Goal: Task Accomplishment & Management: Complete application form

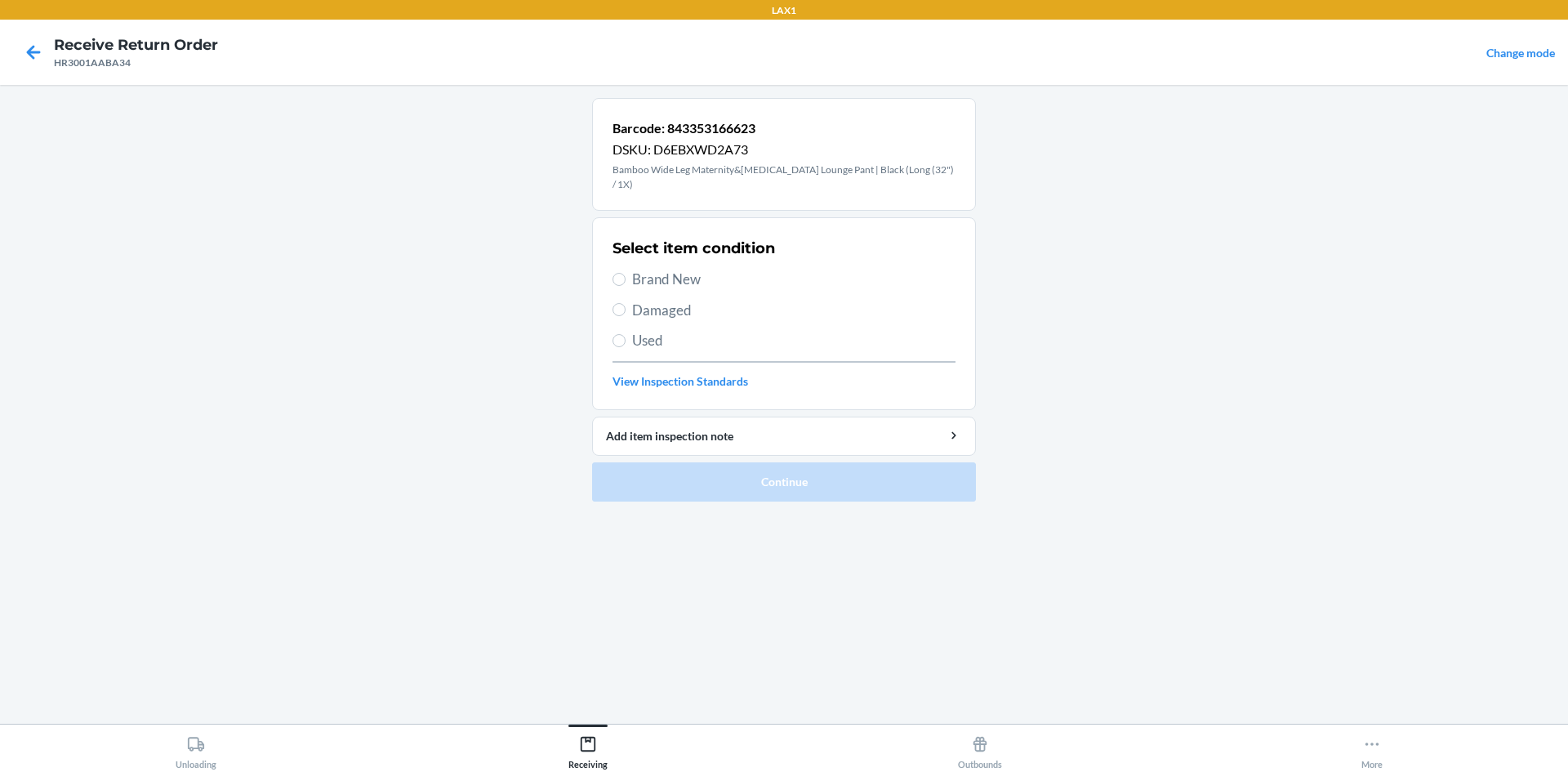
click at [621, 334] on label "Used" at bounding box center [784, 340] width 343 height 22
click at [621, 334] on input "Used" at bounding box center [619, 340] width 13 height 13
radio input "true"
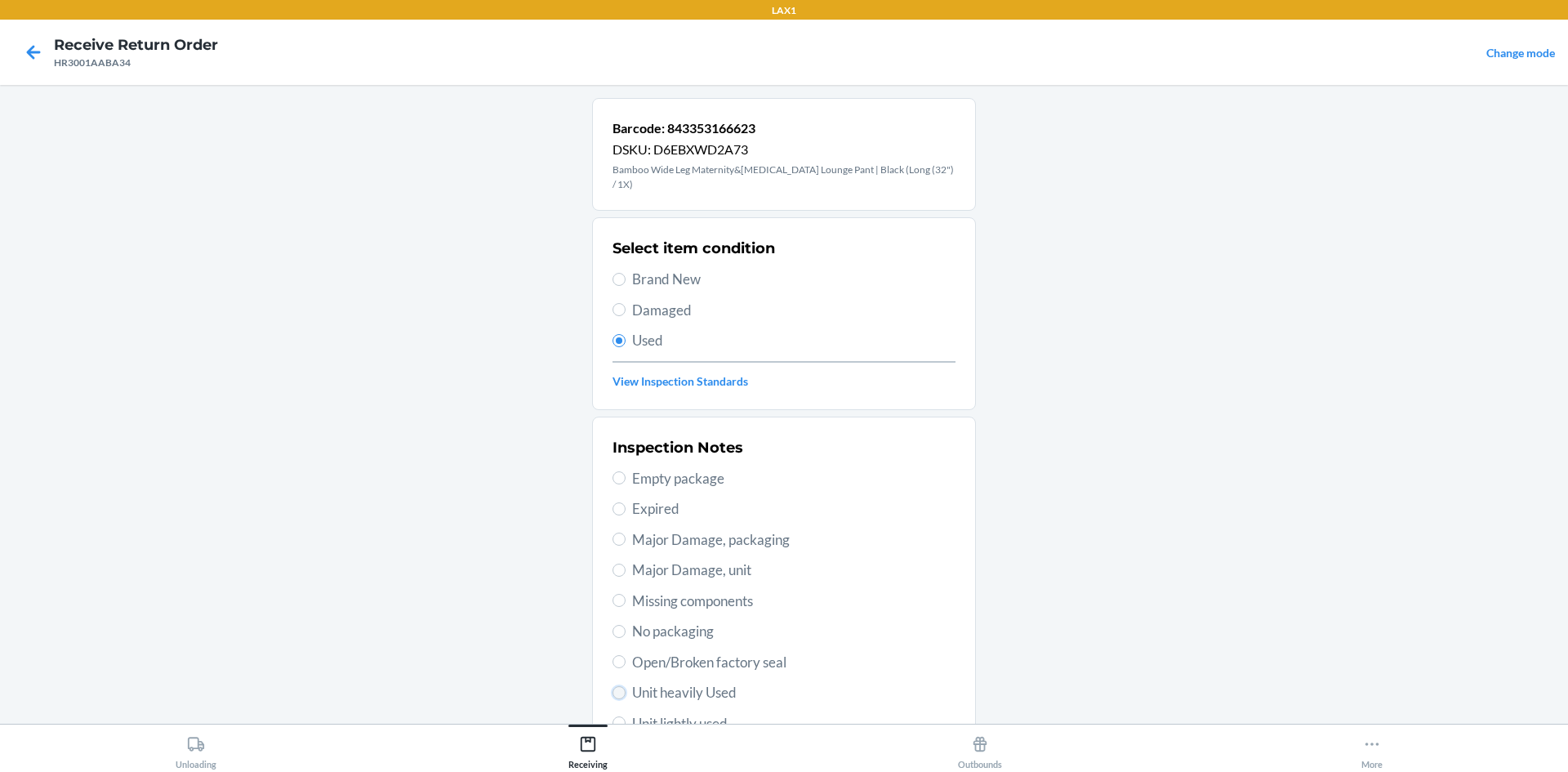
click at [612, 686] on input "Unit heavily Used" at bounding box center [619, 693] width 13 height 13
radio input "true"
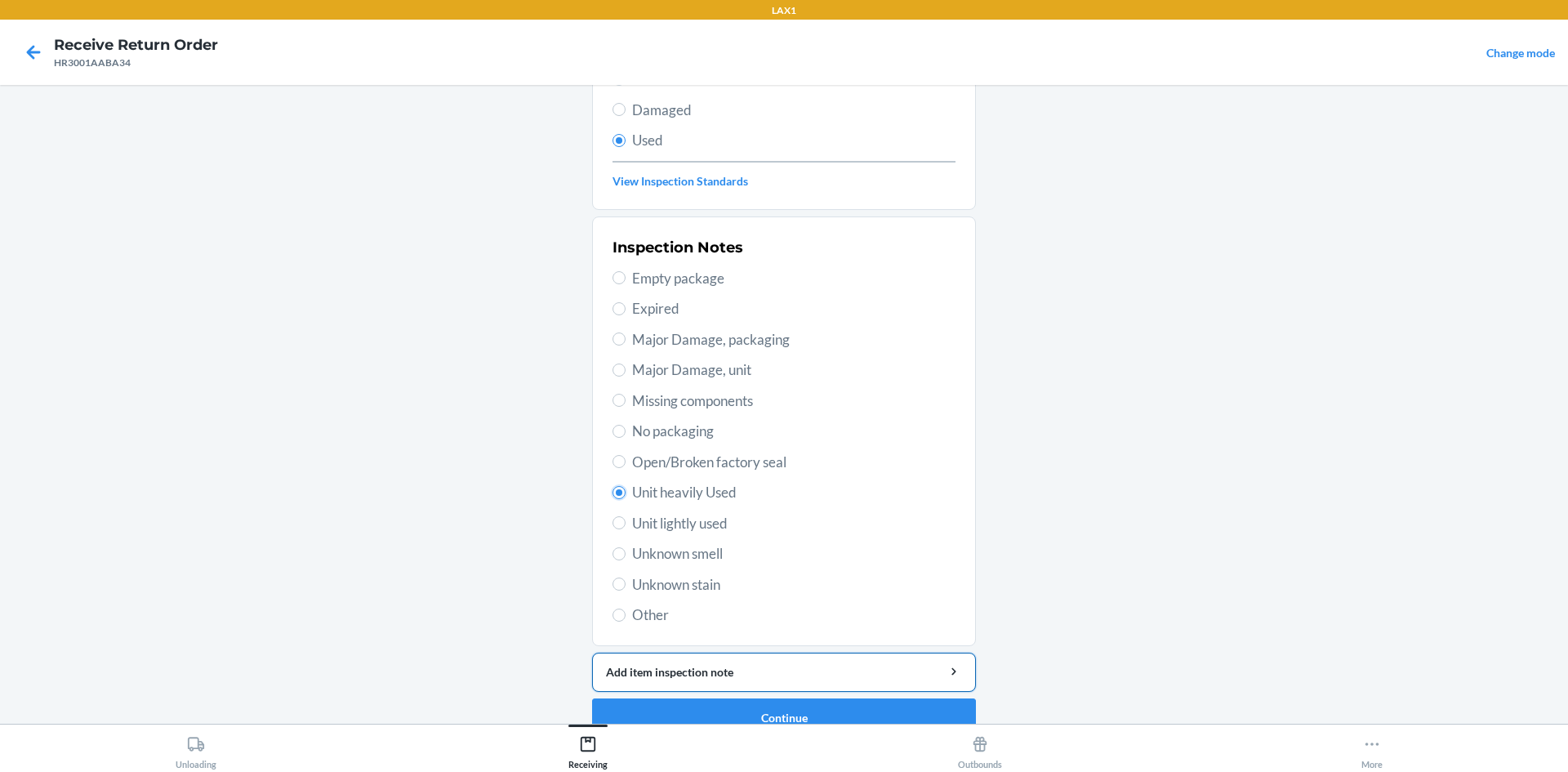
scroll to position [212, 0]
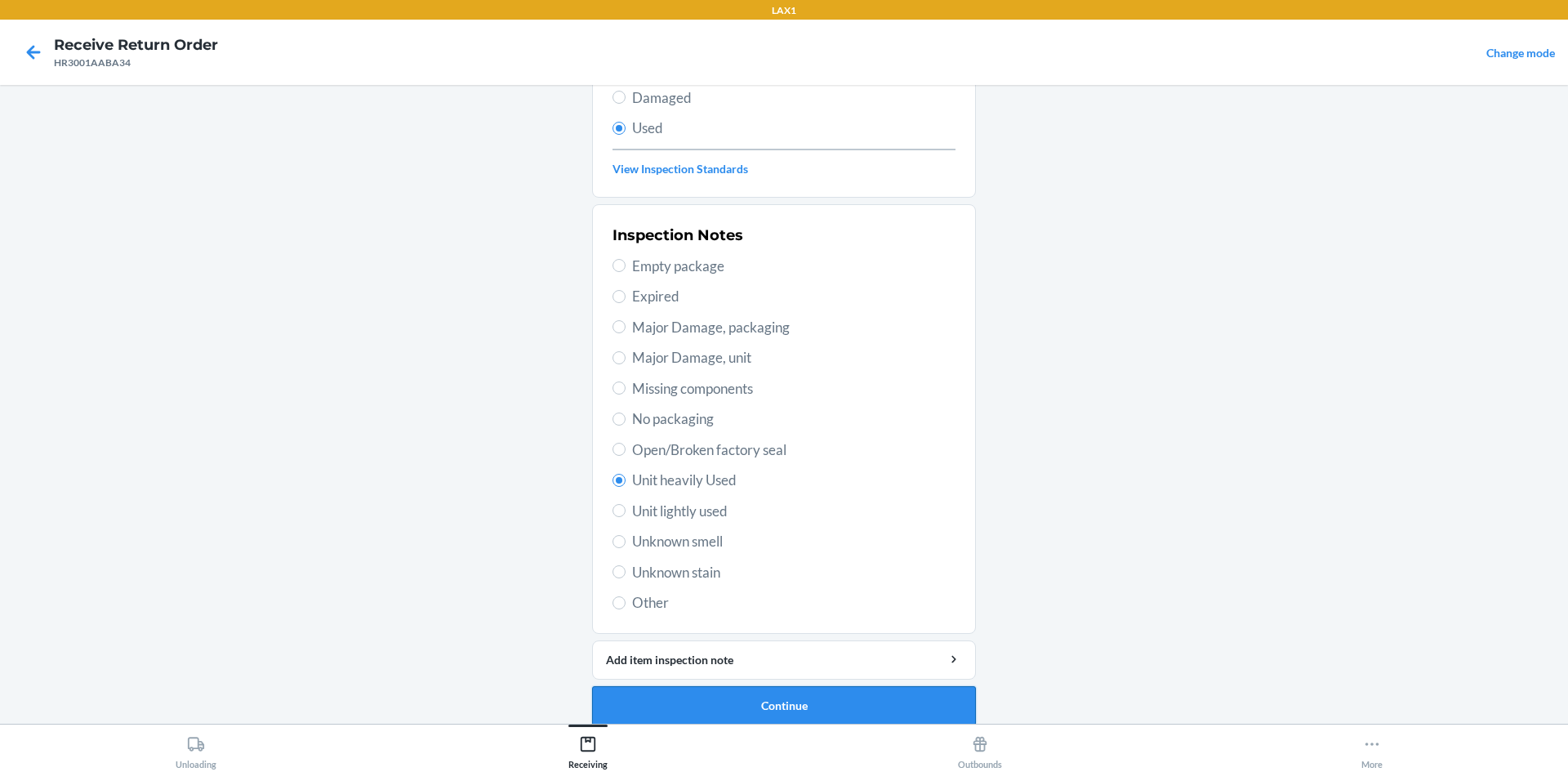
click at [693, 686] on button "Continue" at bounding box center [783, 706] width 384 height 40
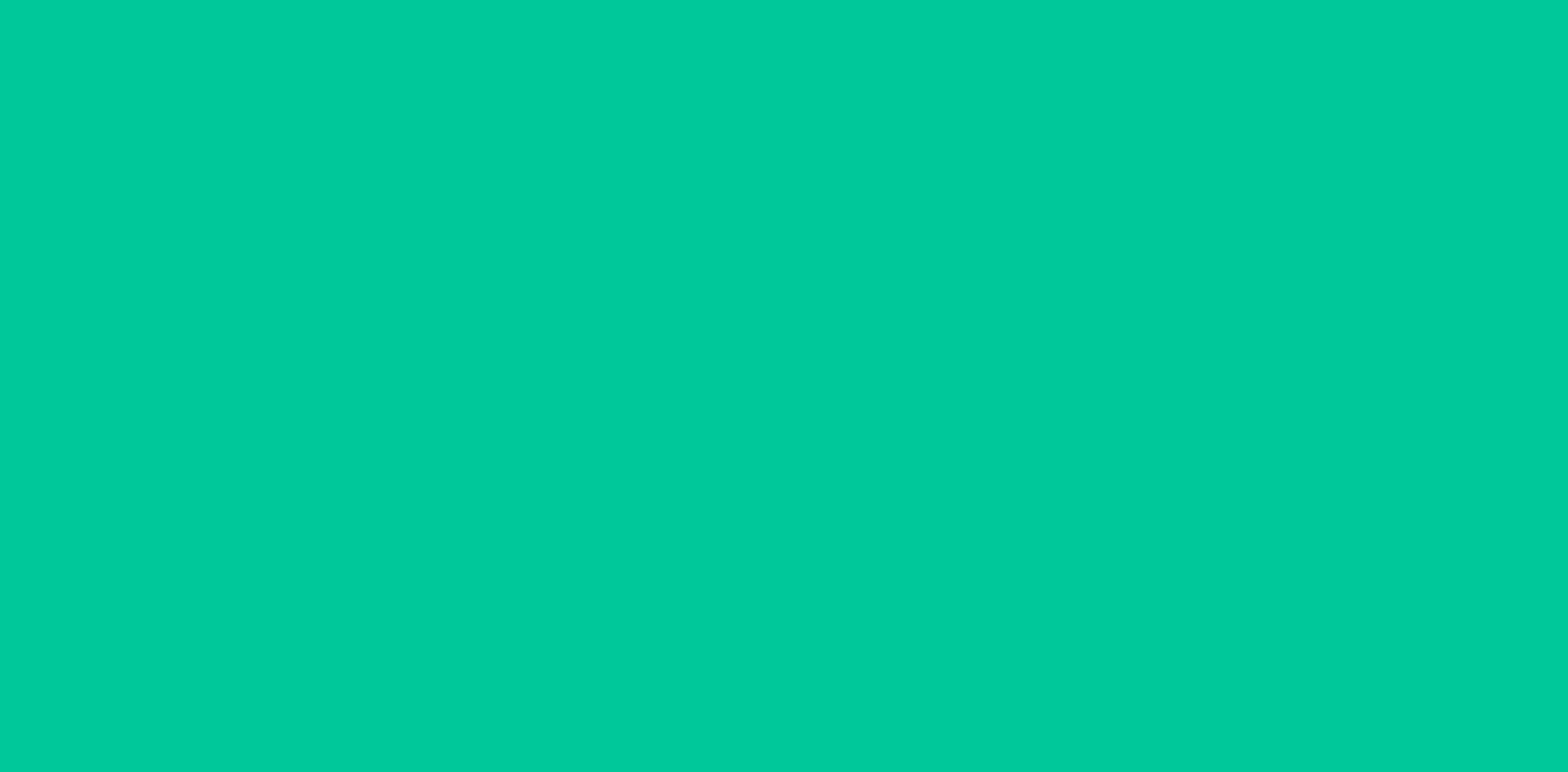
scroll to position [0, 0]
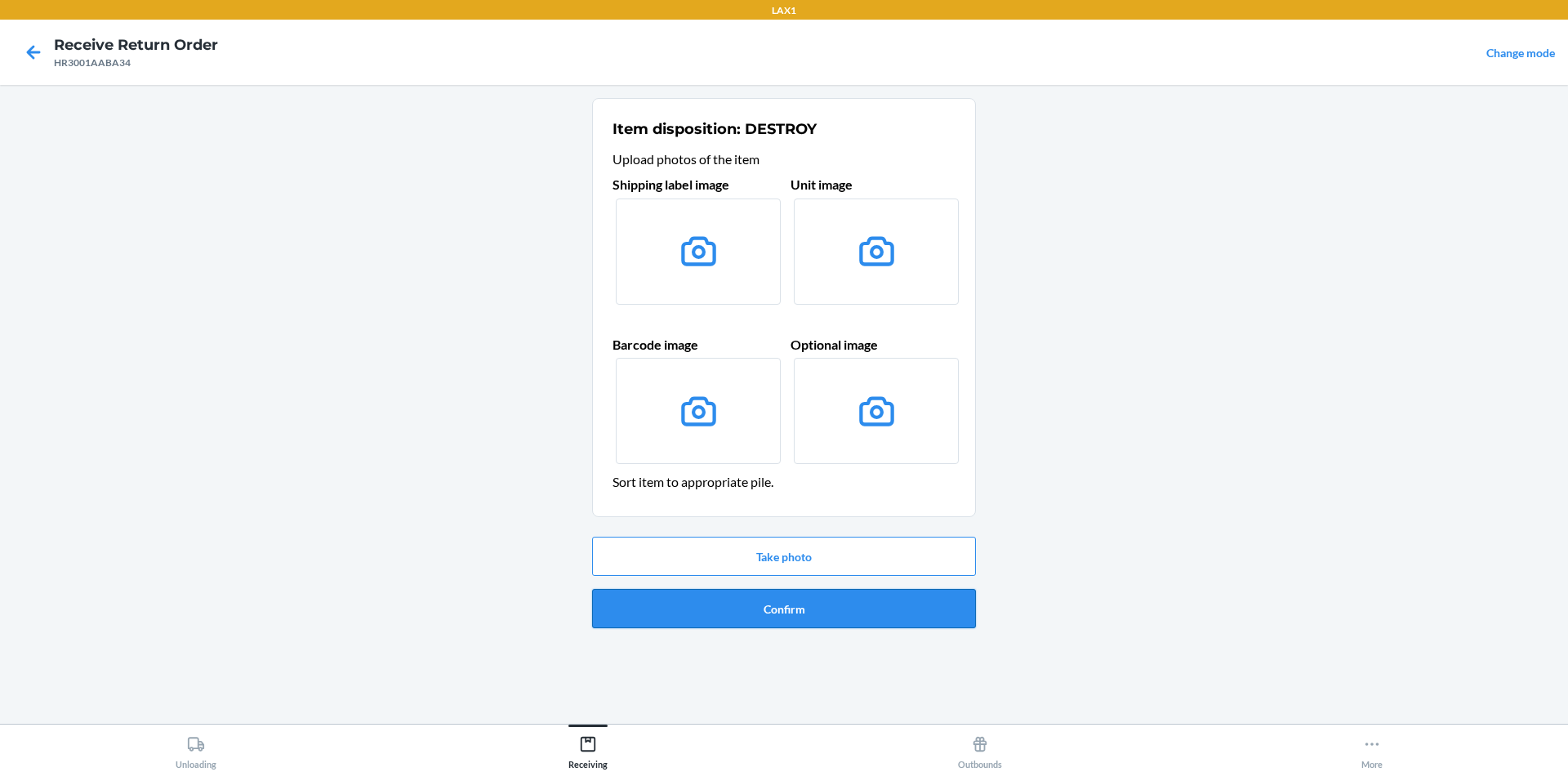
click at [737, 599] on button "Confirm" at bounding box center [783, 609] width 384 height 40
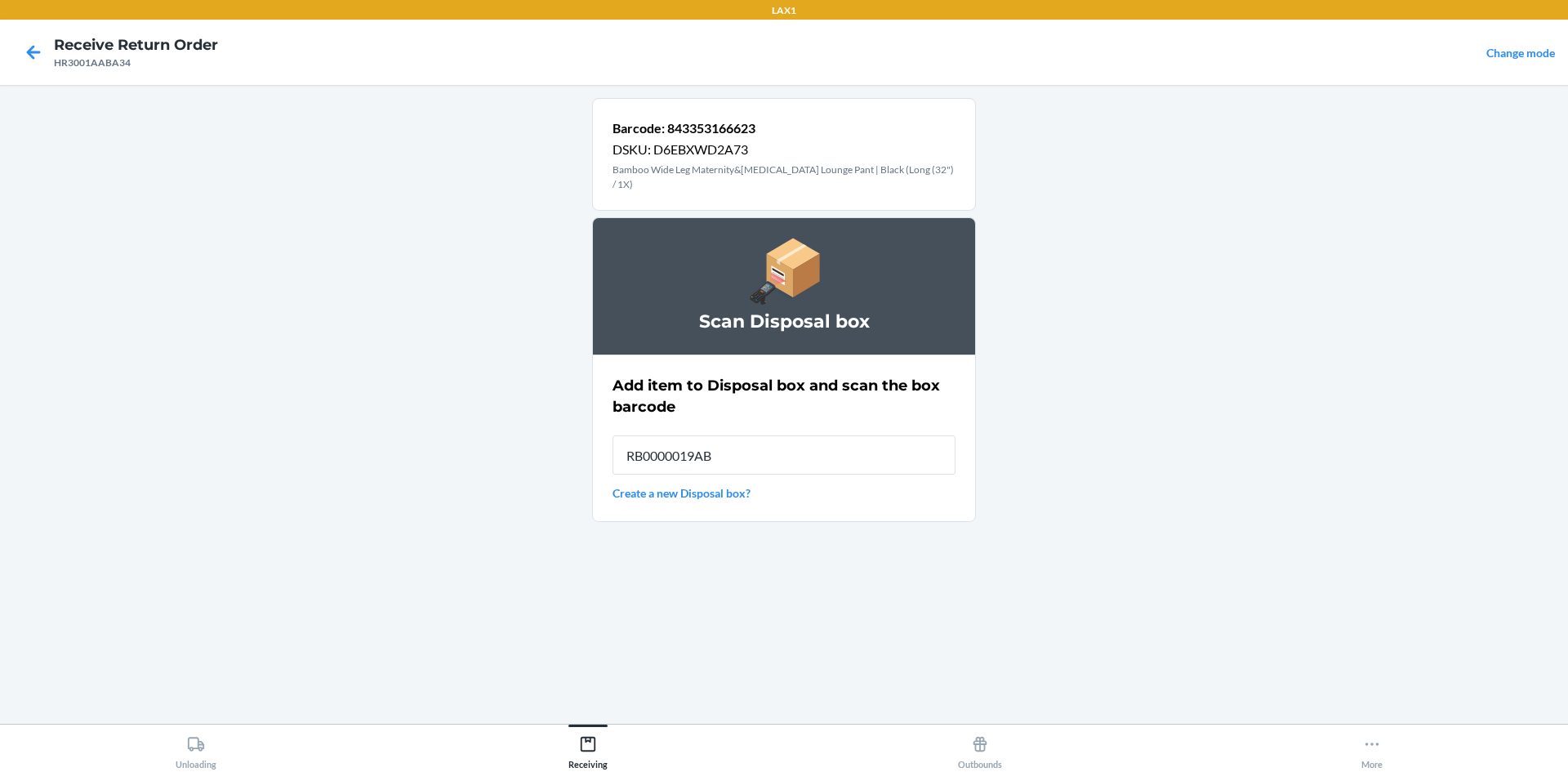
type input "RB0000019AB"
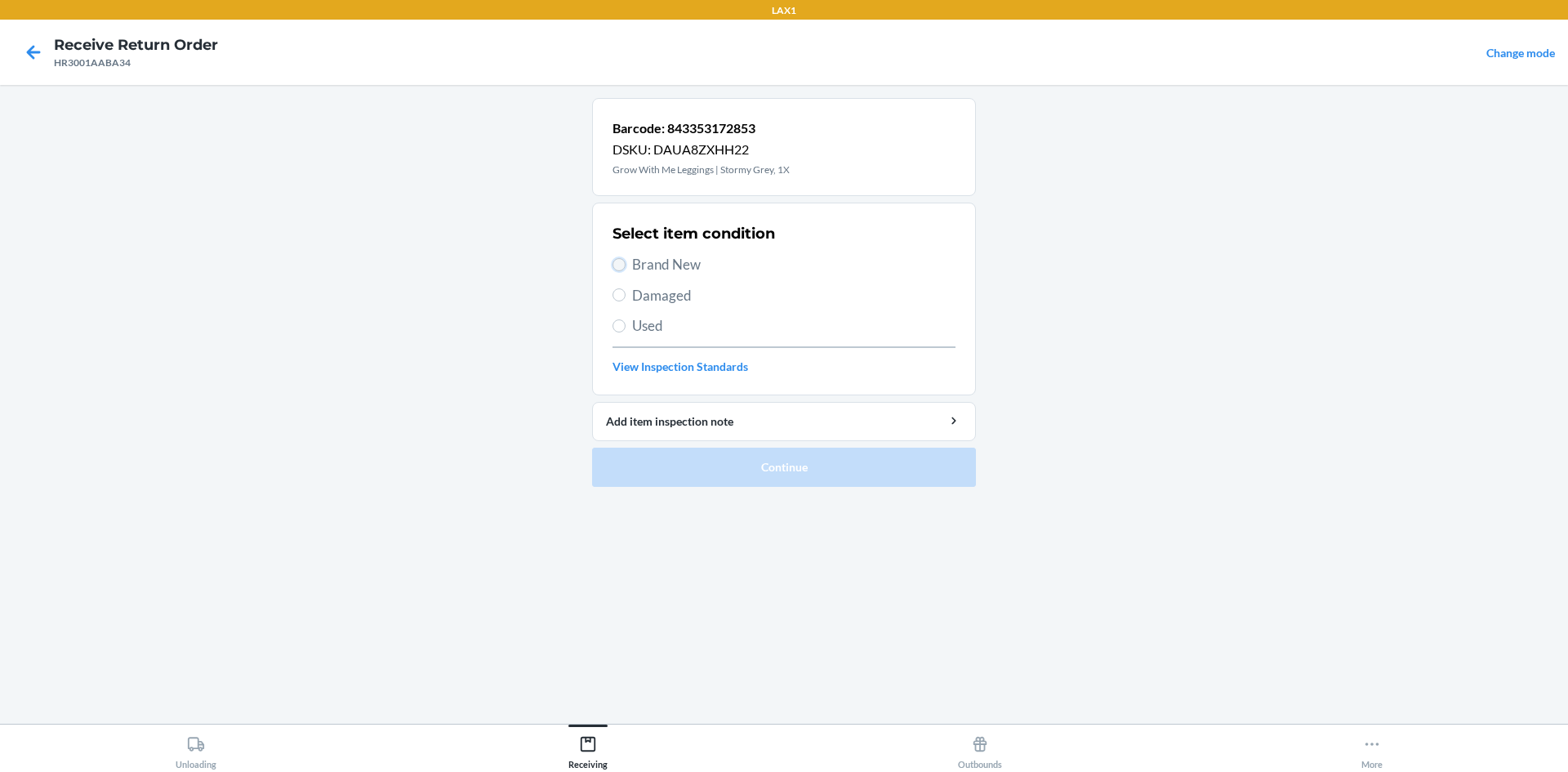
click at [618, 267] on input "Brand New" at bounding box center [619, 265] width 13 height 13
radio input "true"
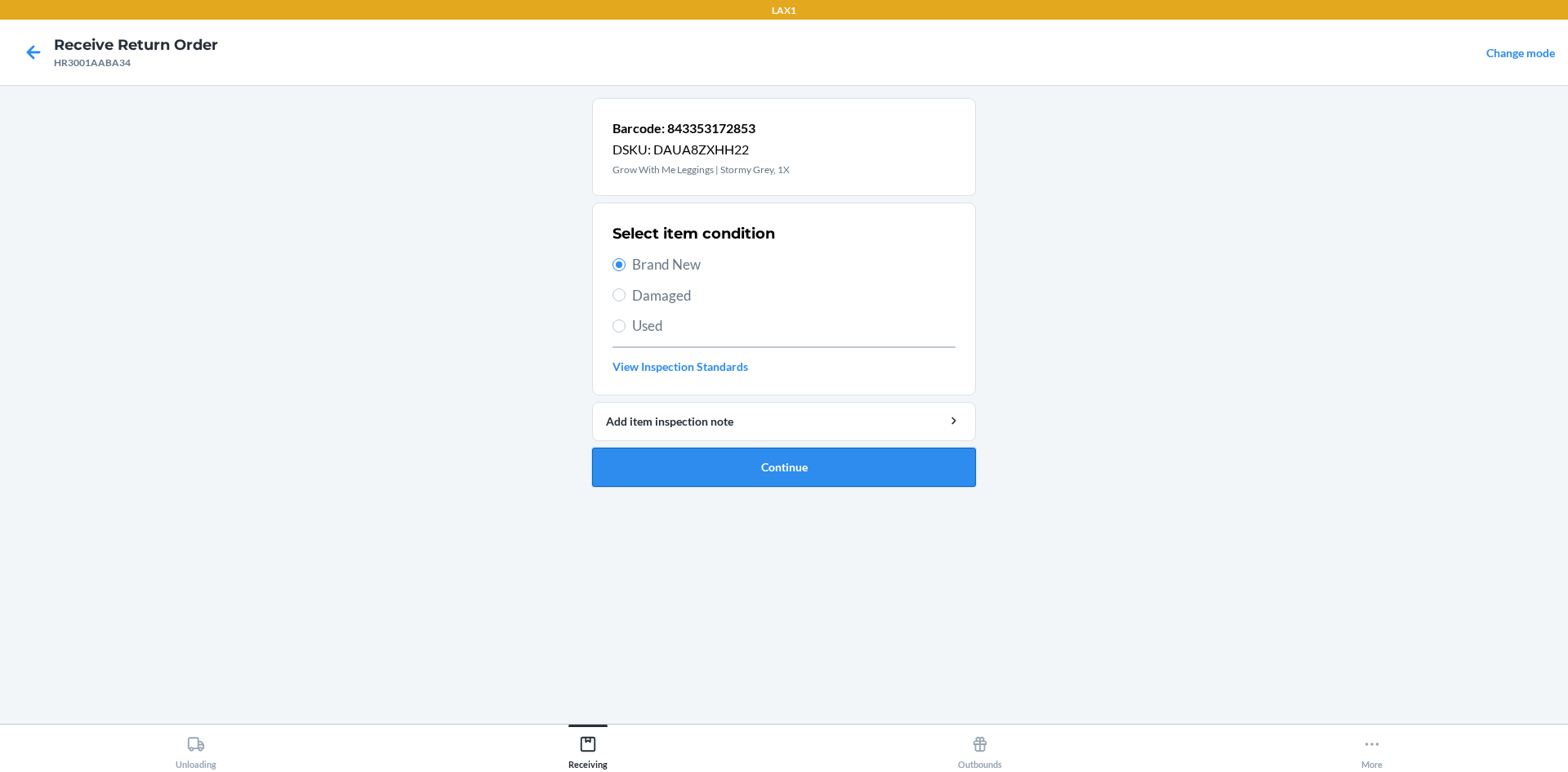
click at [734, 456] on button "Continue" at bounding box center [783, 468] width 384 height 40
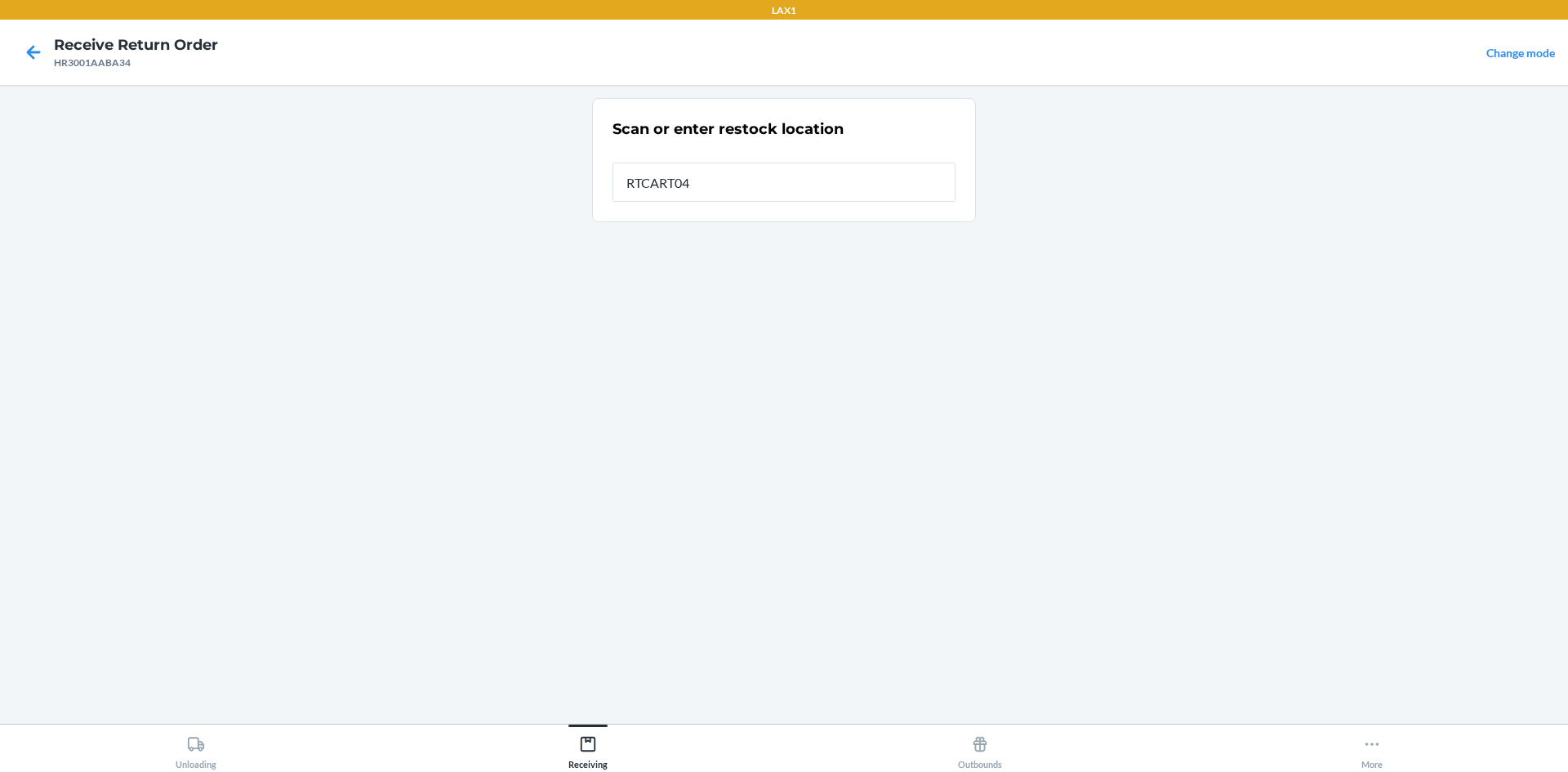
type input "RTCART042"
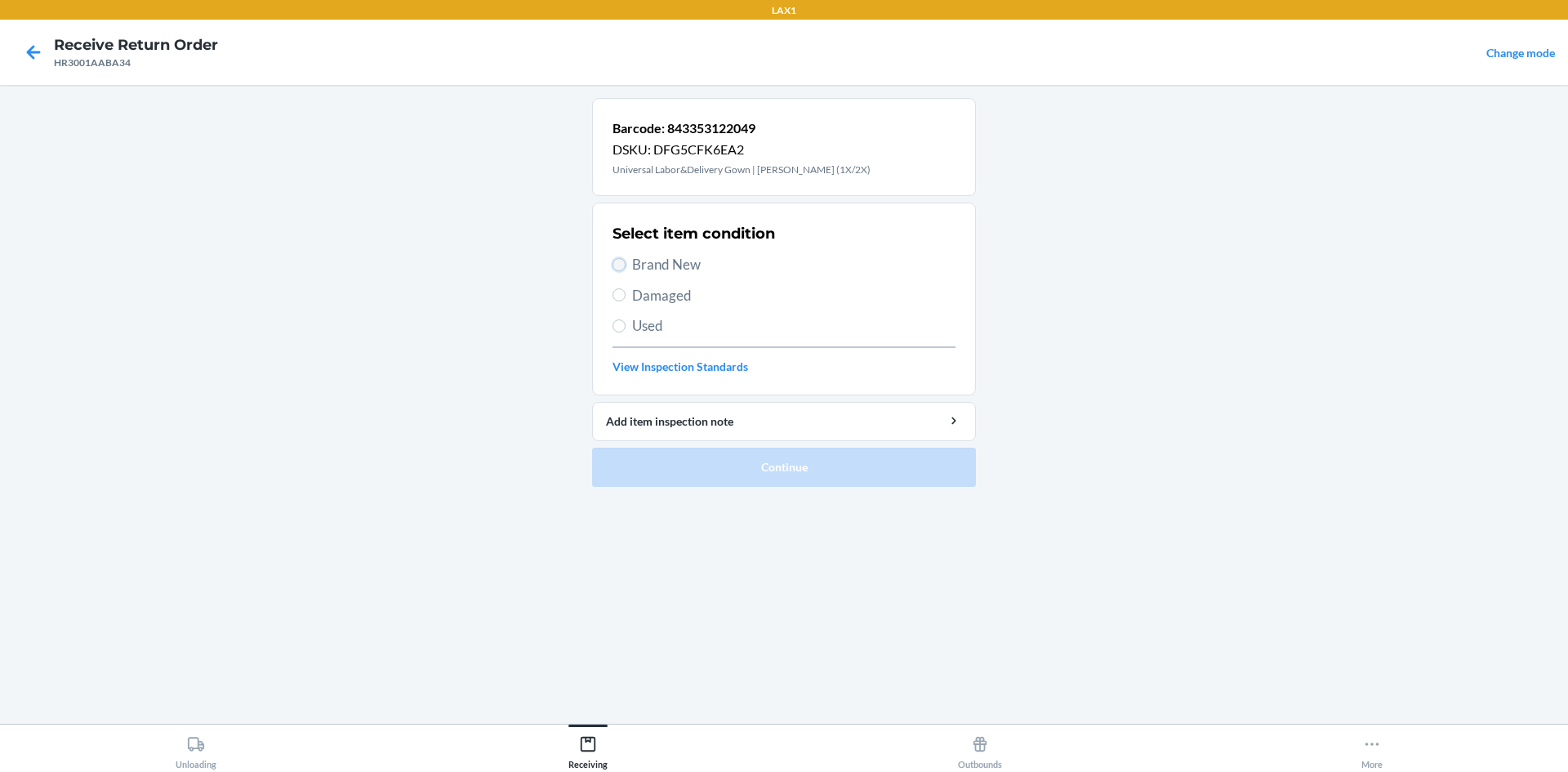
click at [615, 264] on input "Brand New" at bounding box center [619, 265] width 13 height 13
radio input "true"
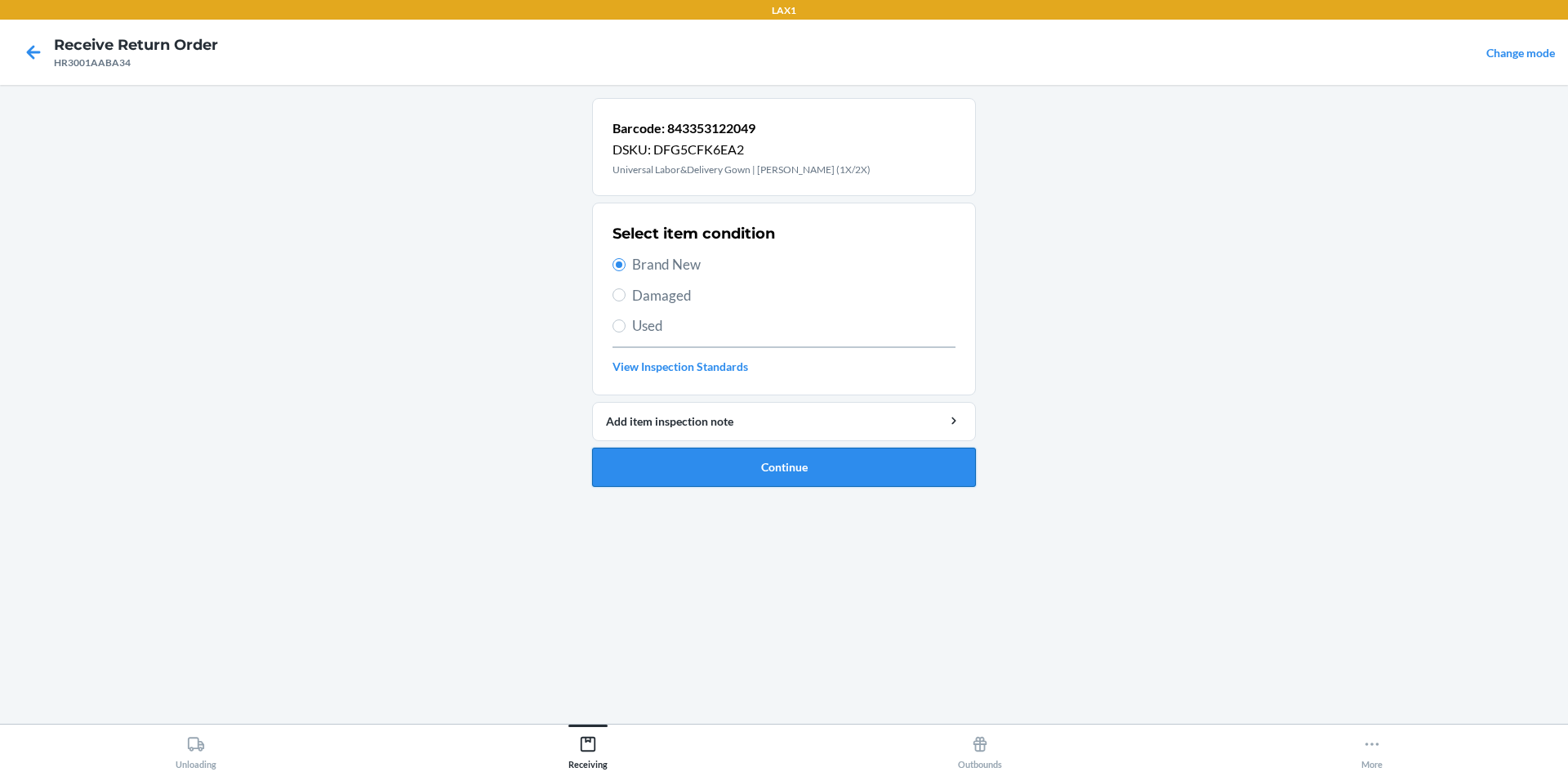
click at [783, 461] on button "Continue" at bounding box center [783, 468] width 384 height 40
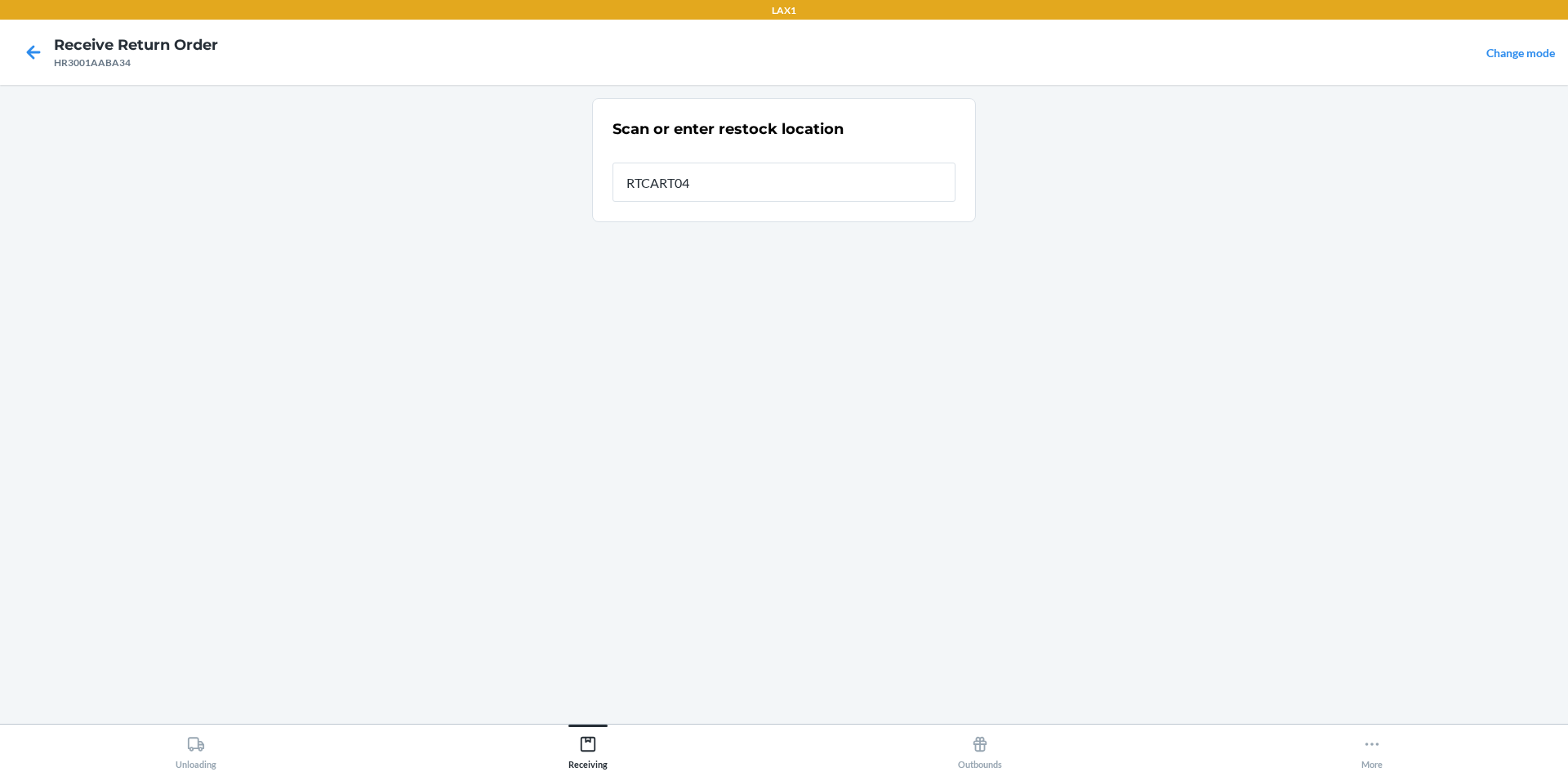
type input "RTCART042"
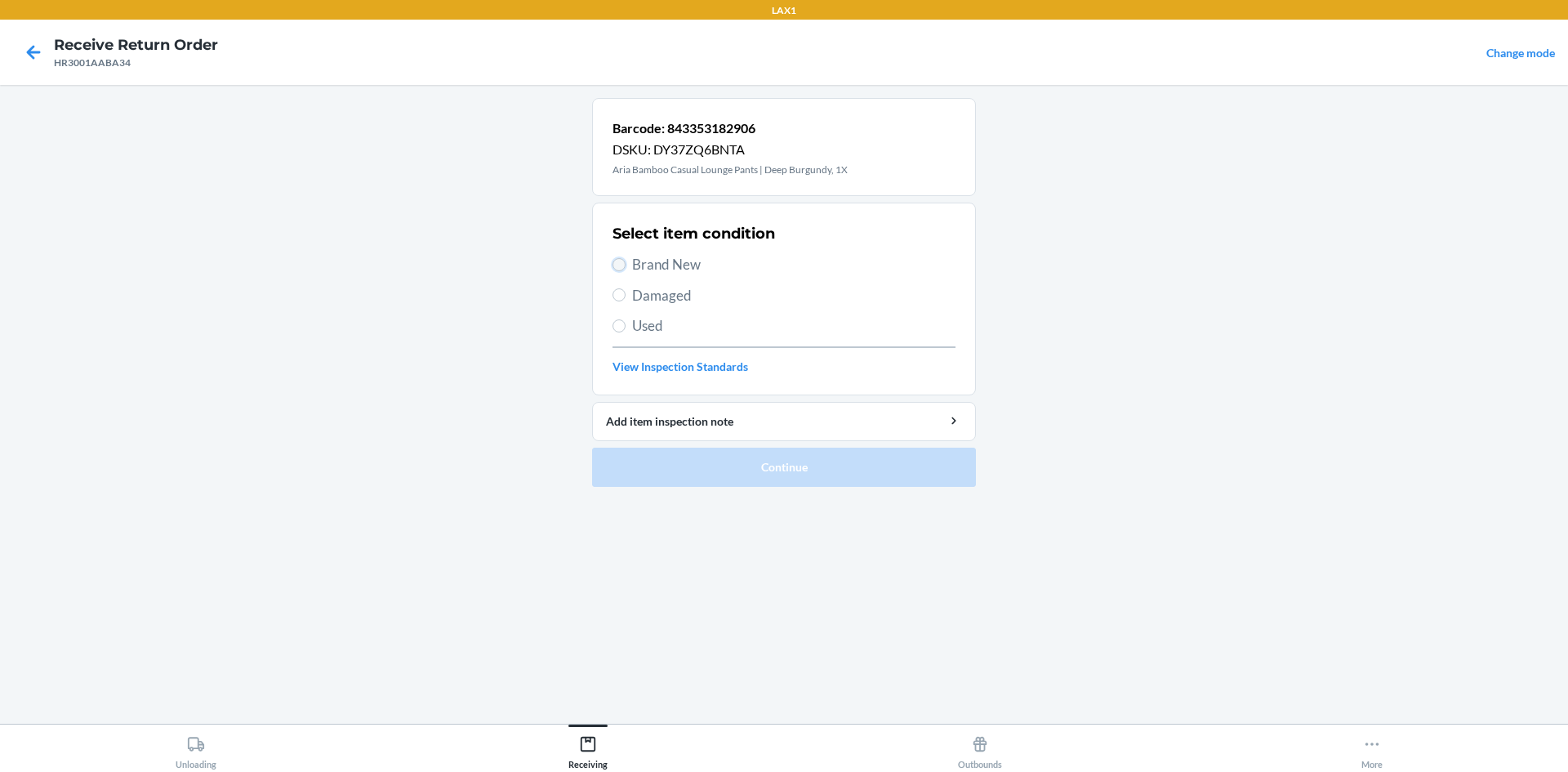
click at [615, 261] on input "Brand New" at bounding box center [619, 265] width 13 height 13
radio input "true"
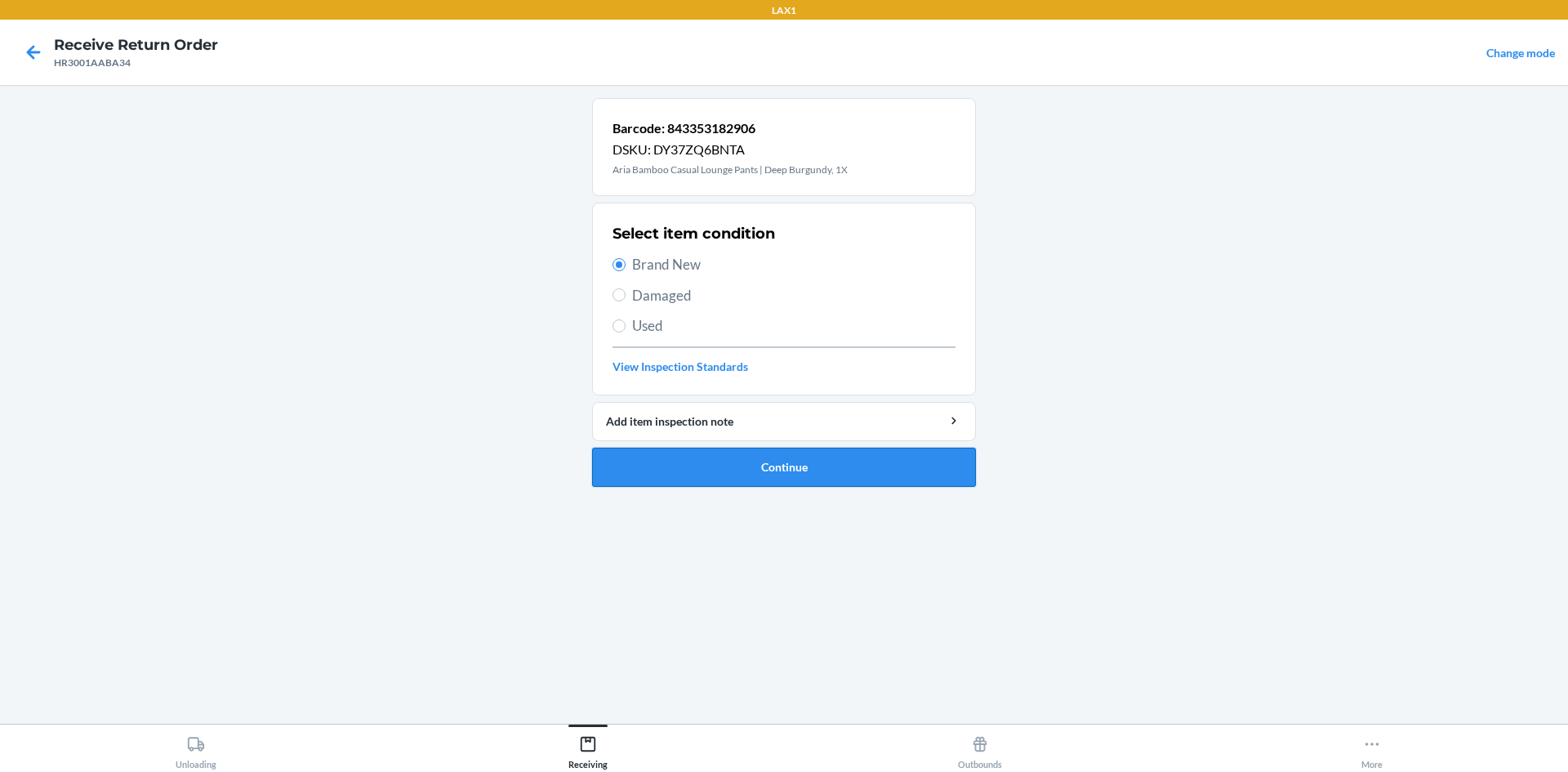
click at [753, 468] on button "Continue" at bounding box center [783, 468] width 384 height 40
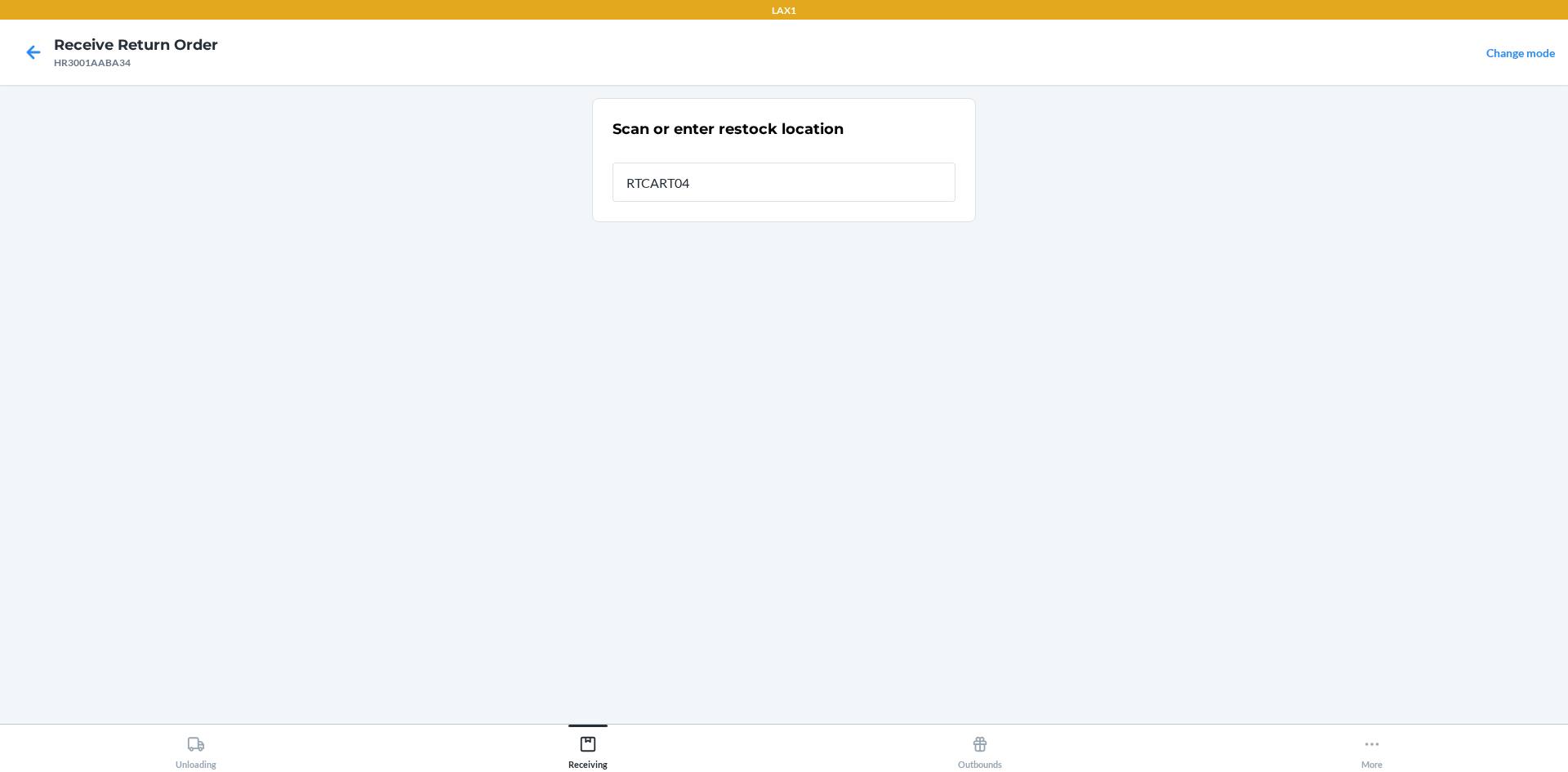
type input "RTCART042"
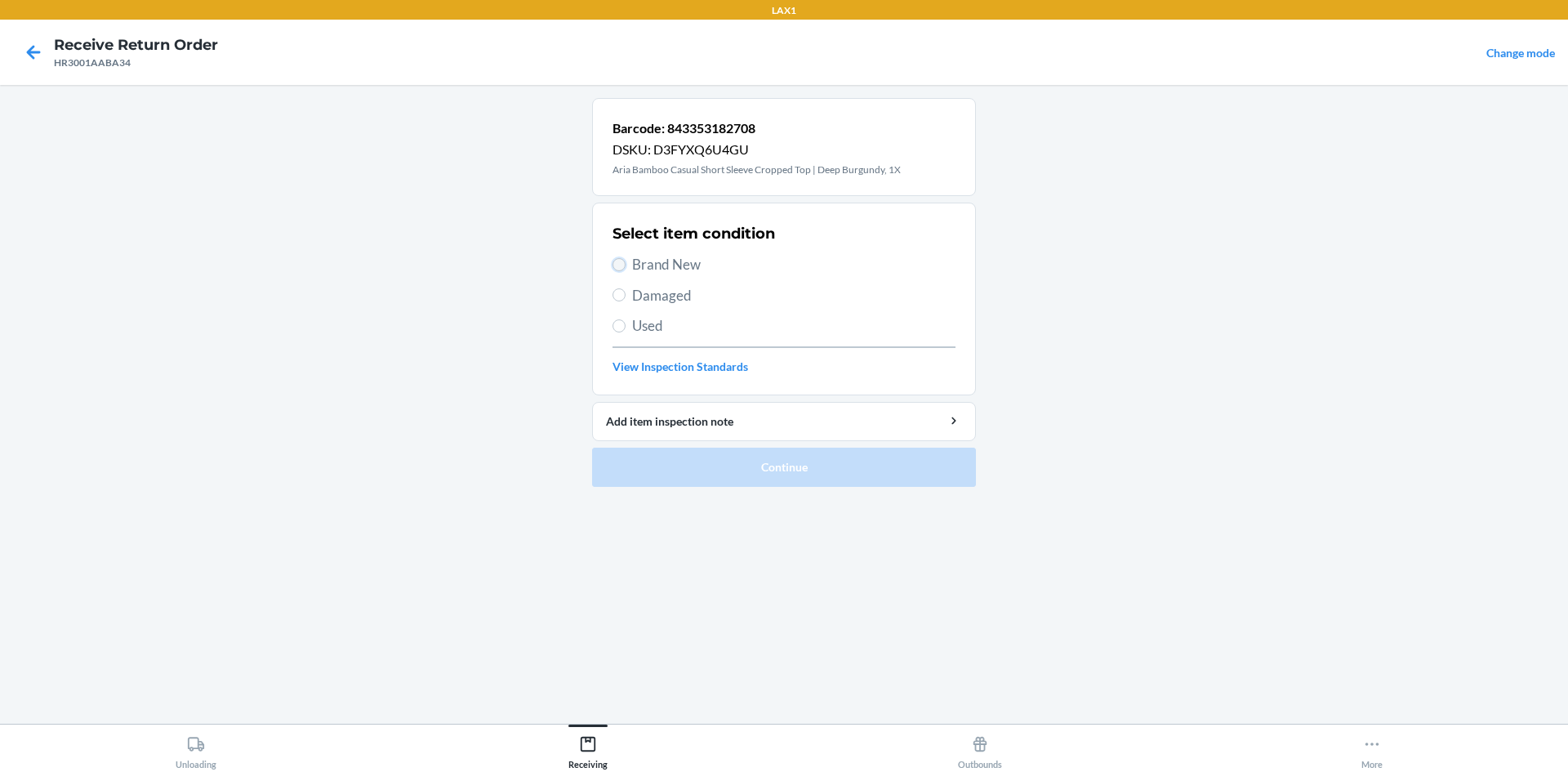
click at [618, 259] on input "Brand New" at bounding box center [619, 265] width 13 height 13
radio input "true"
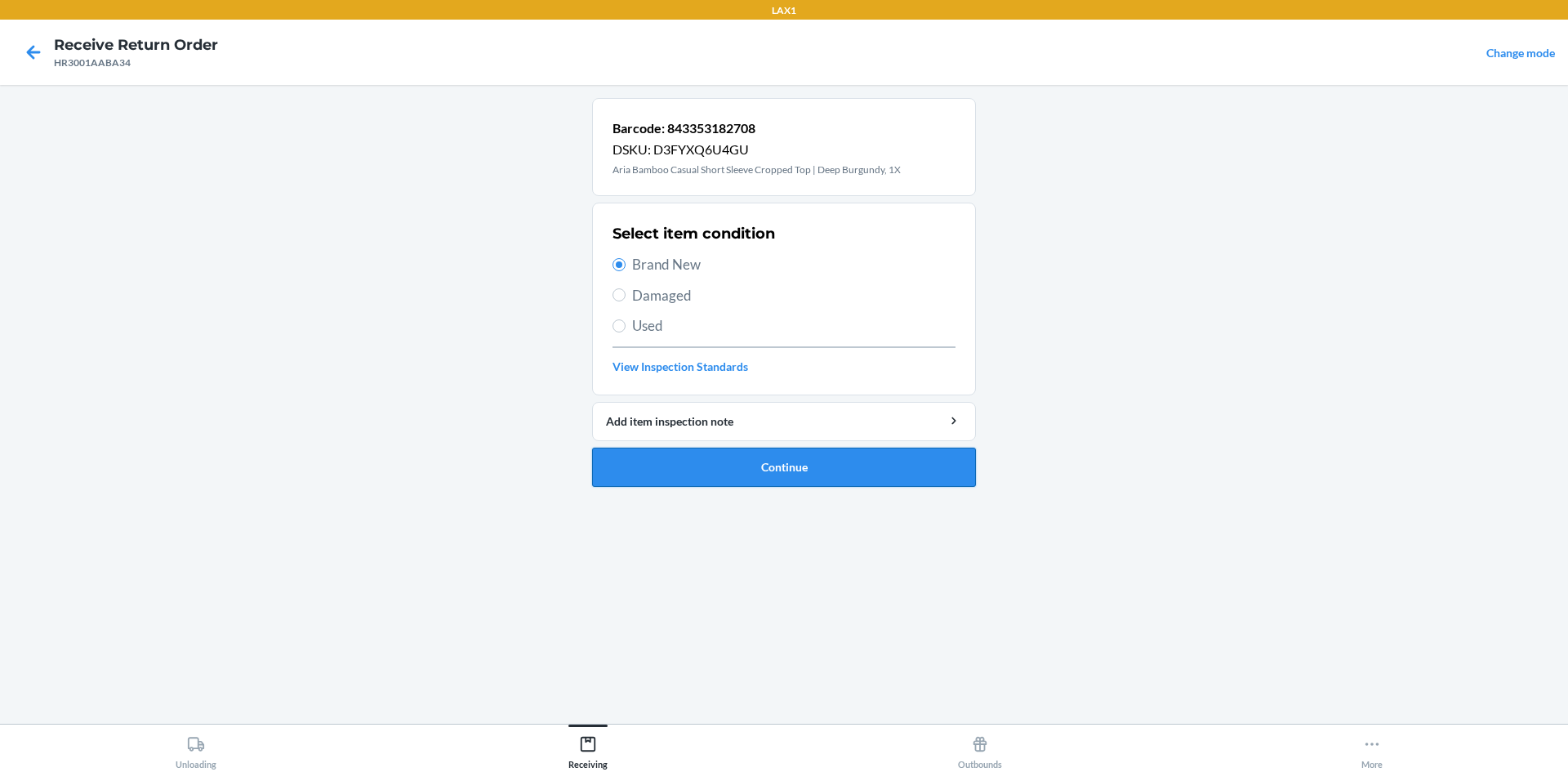
click at [793, 469] on button "Continue" at bounding box center [783, 468] width 384 height 40
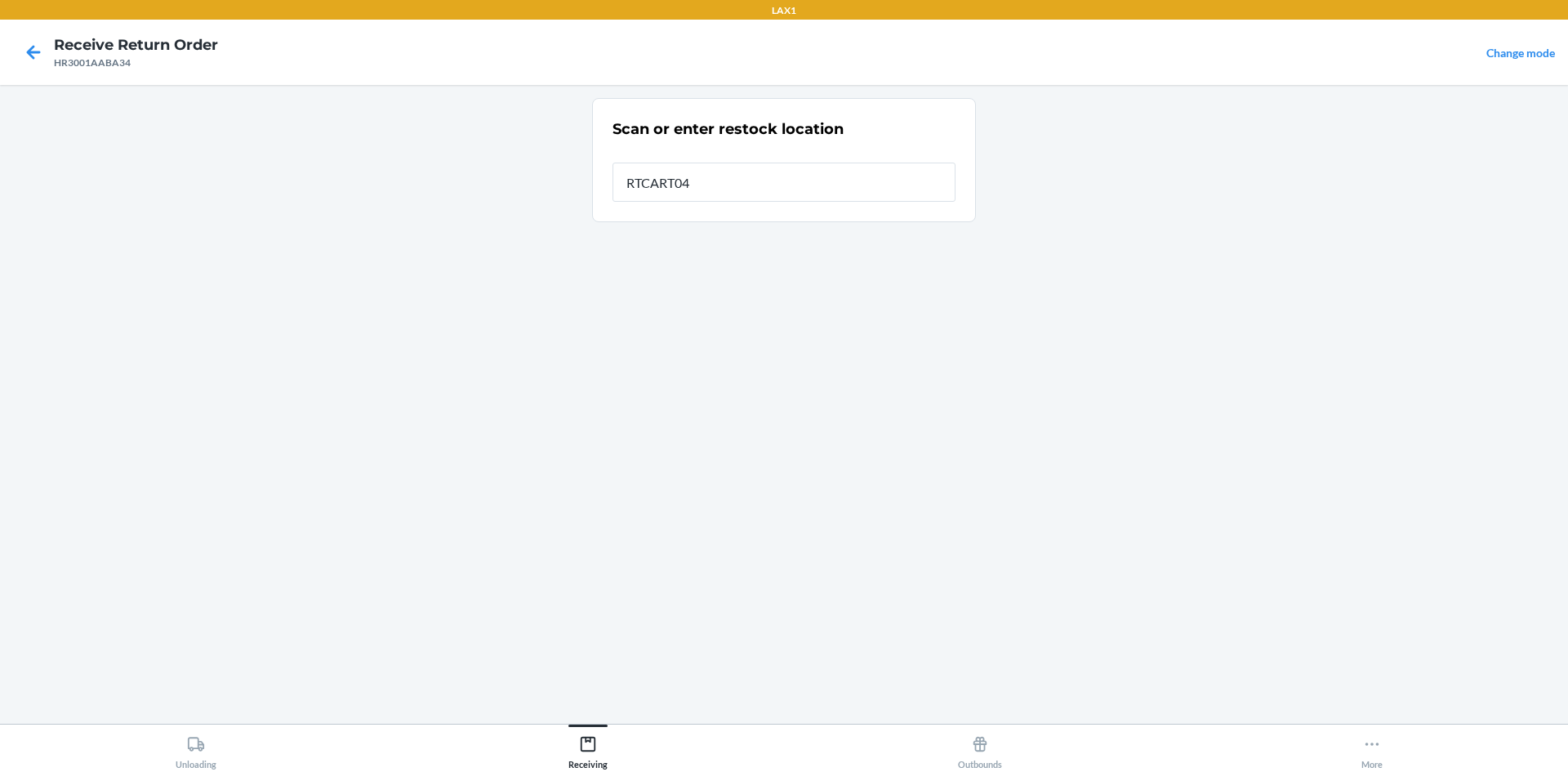
type input "RTCART042"
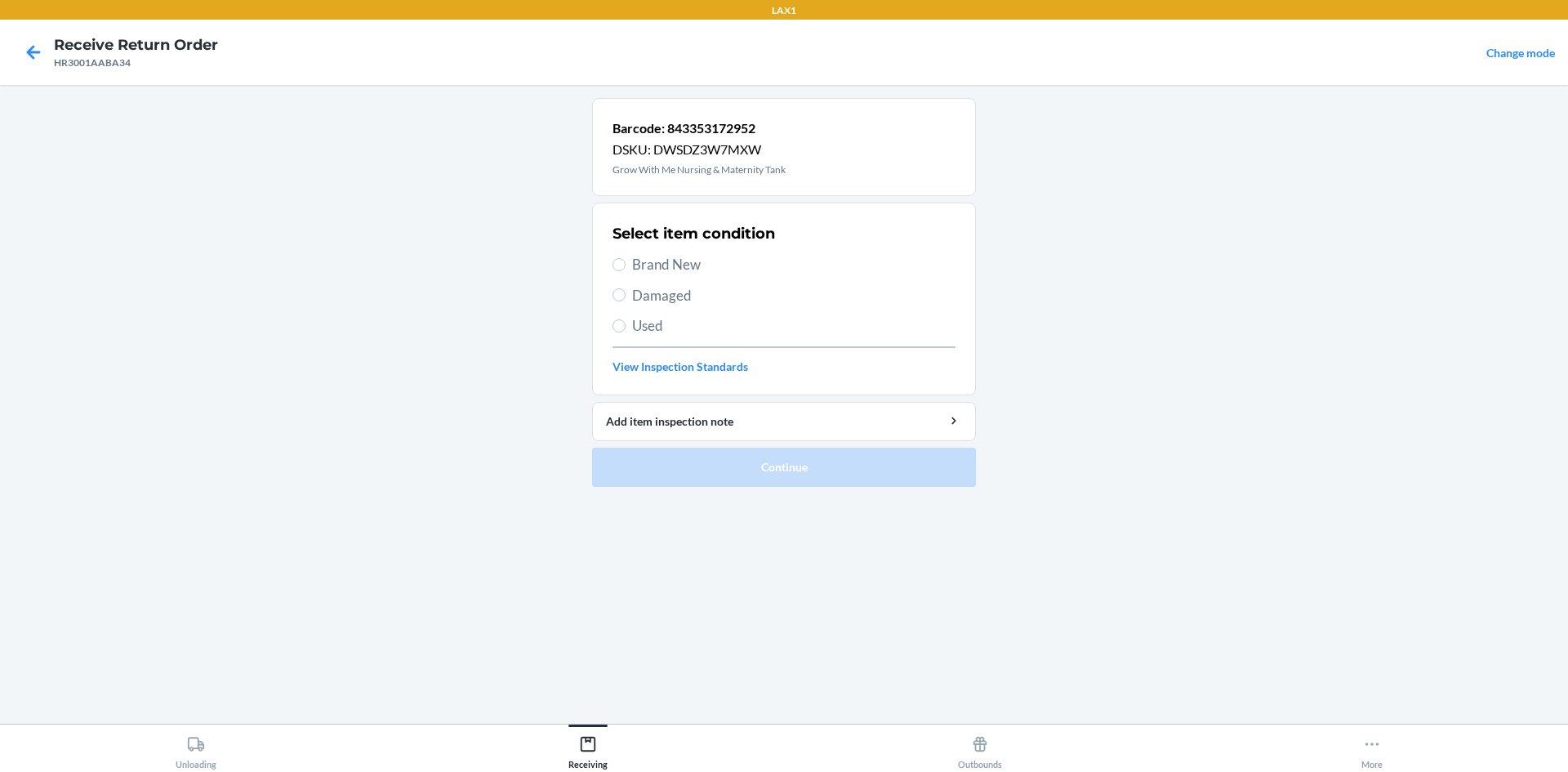
click at [622, 257] on label "Brand New" at bounding box center [784, 265] width 343 height 22
click at [622, 258] on input "Brand New" at bounding box center [619, 265] width 13 height 13
radio input "true"
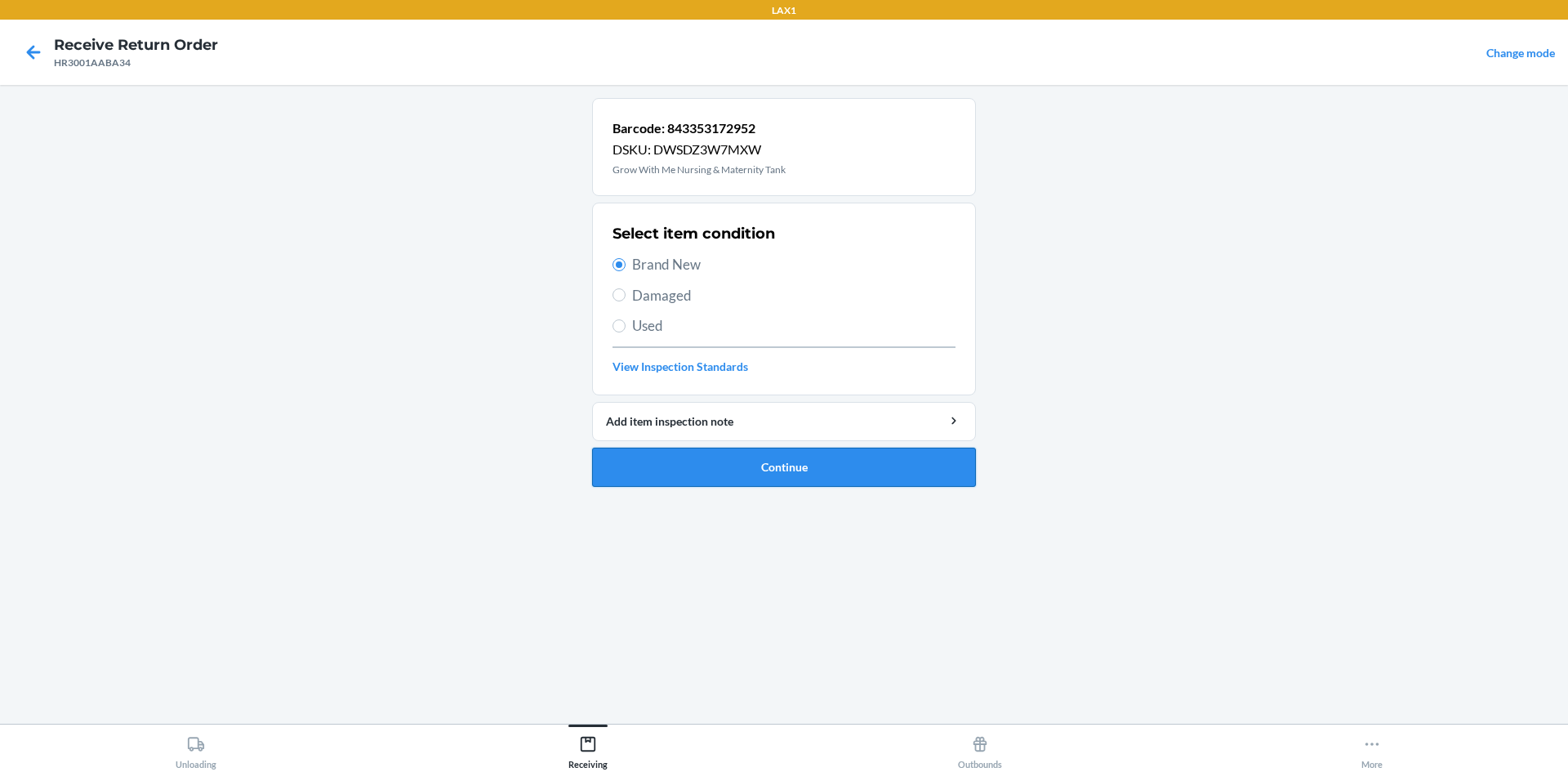
click at [803, 456] on button "Continue" at bounding box center [783, 468] width 384 height 40
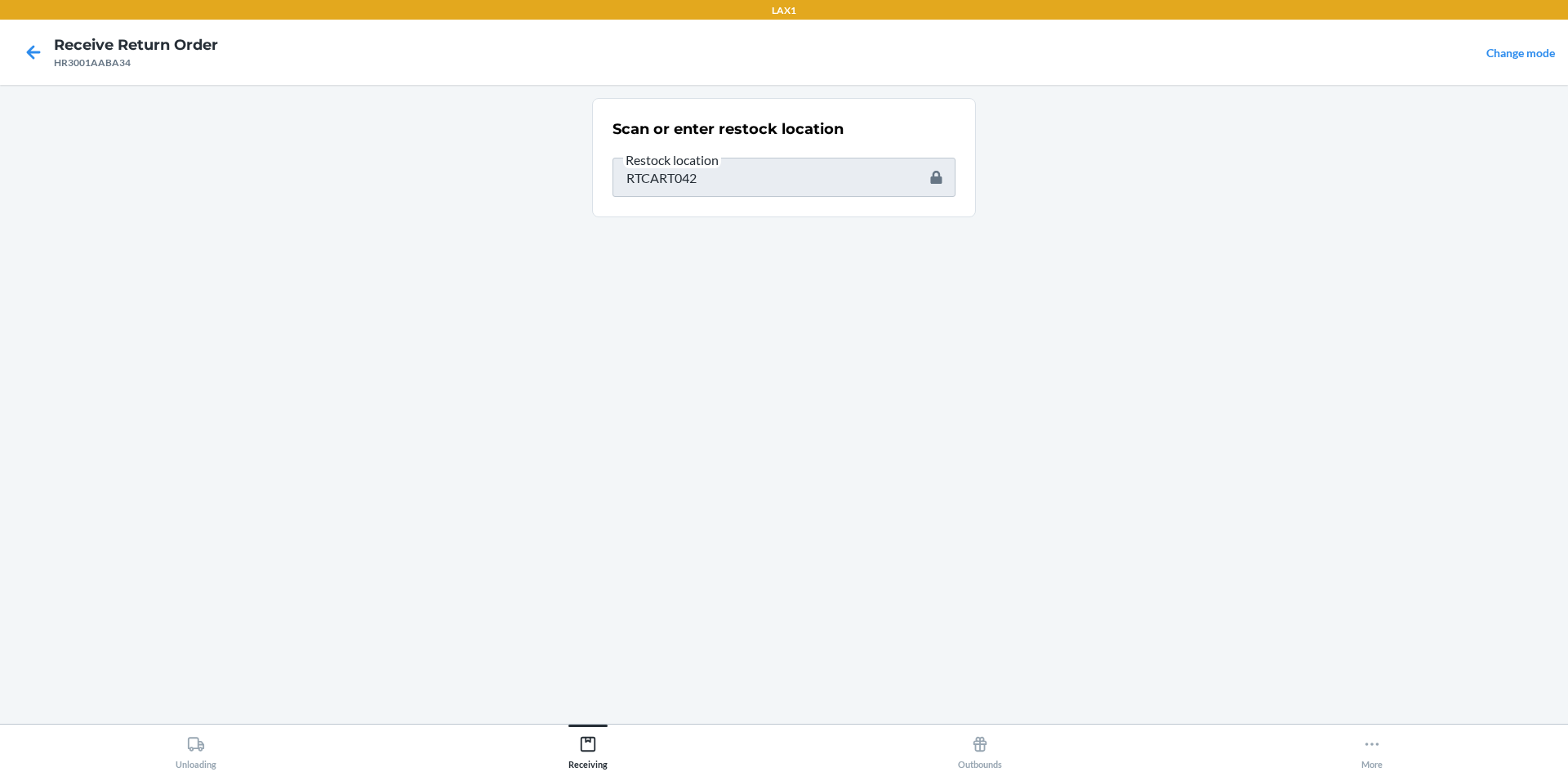
type input "843353173003"
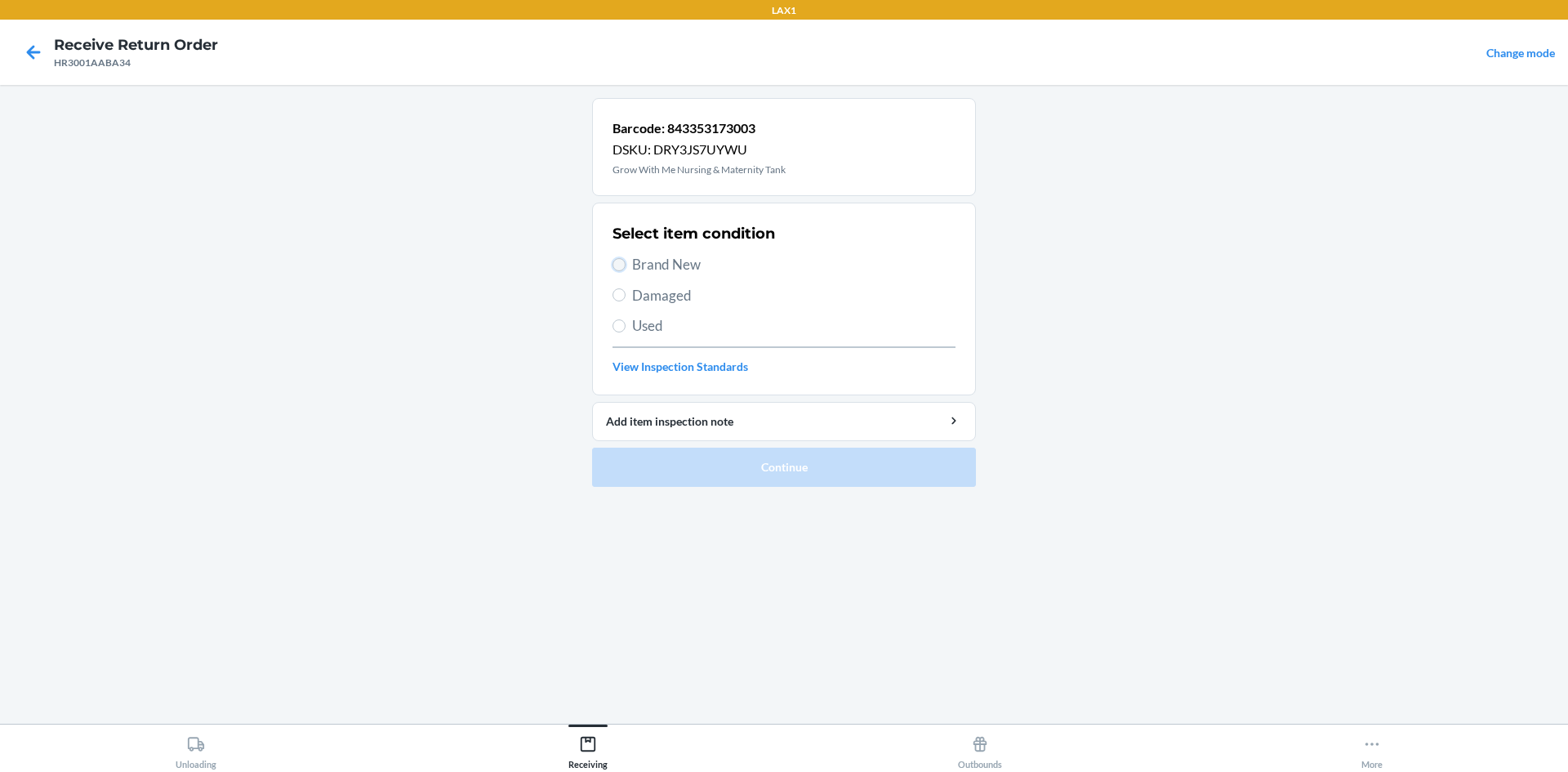
click at [622, 260] on input "Brand New" at bounding box center [619, 265] width 13 height 13
radio input "true"
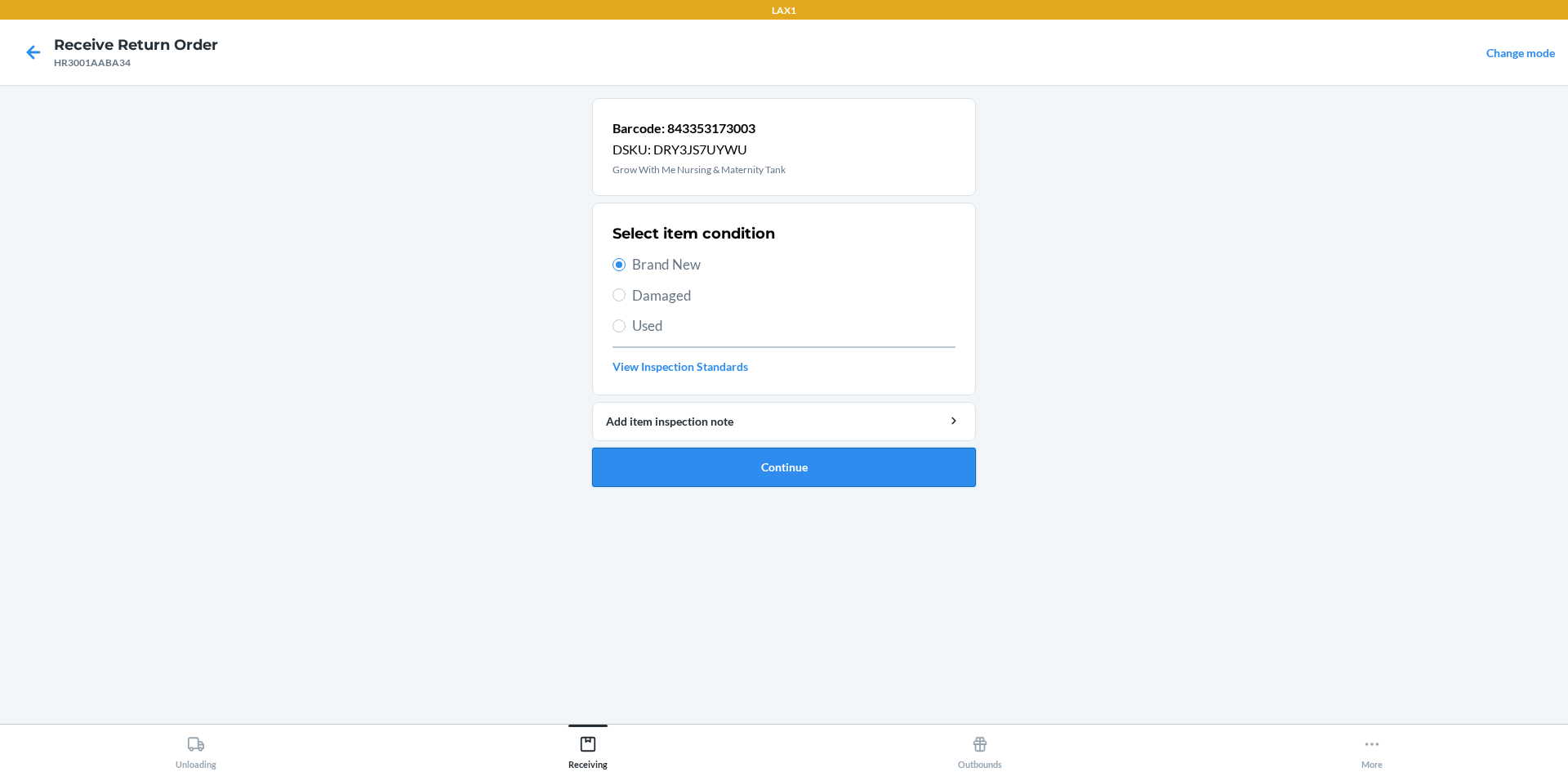
click at [762, 468] on button "Continue" at bounding box center [783, 468] width 384 height 40
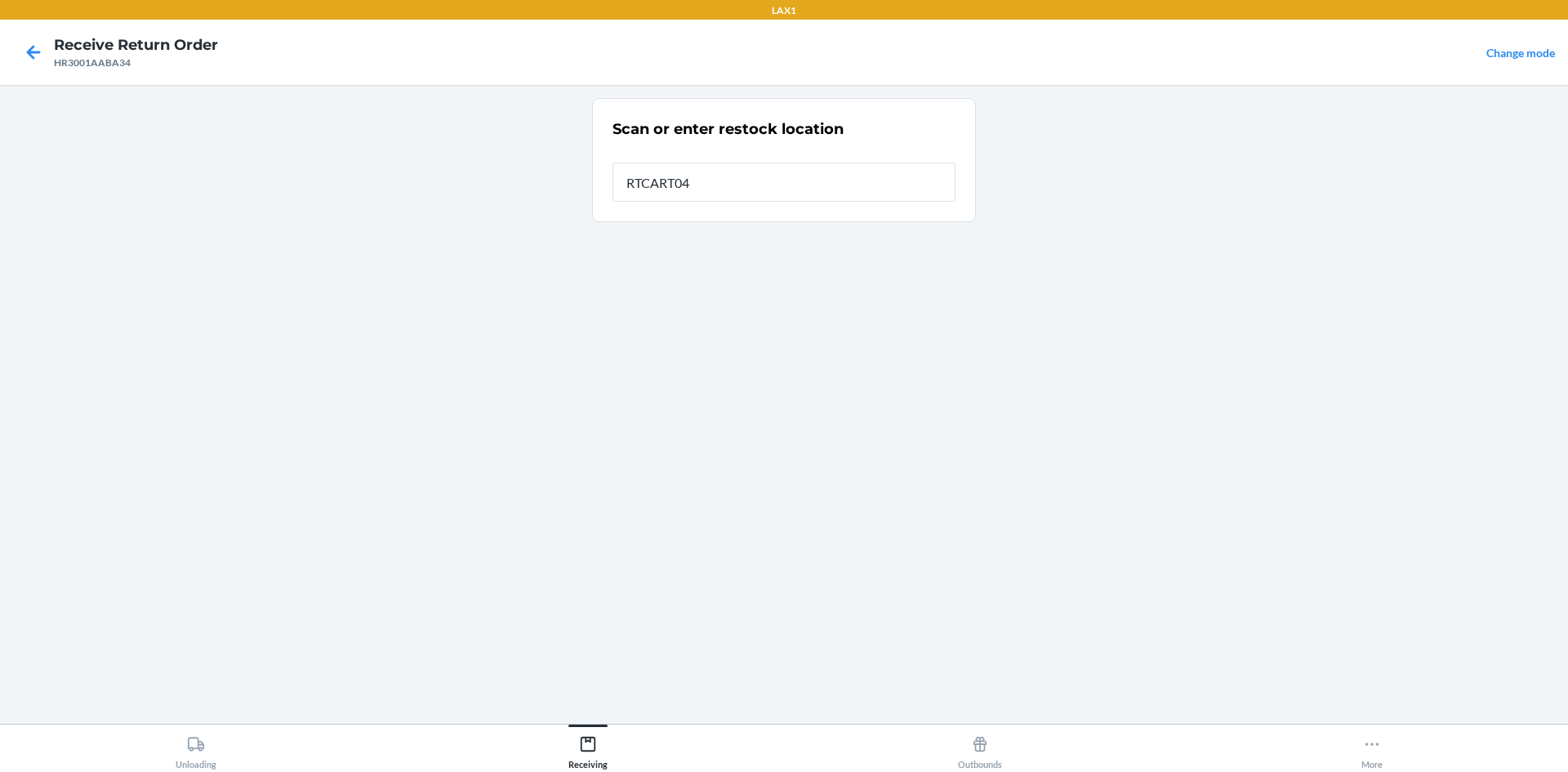
type input "RTCART042"
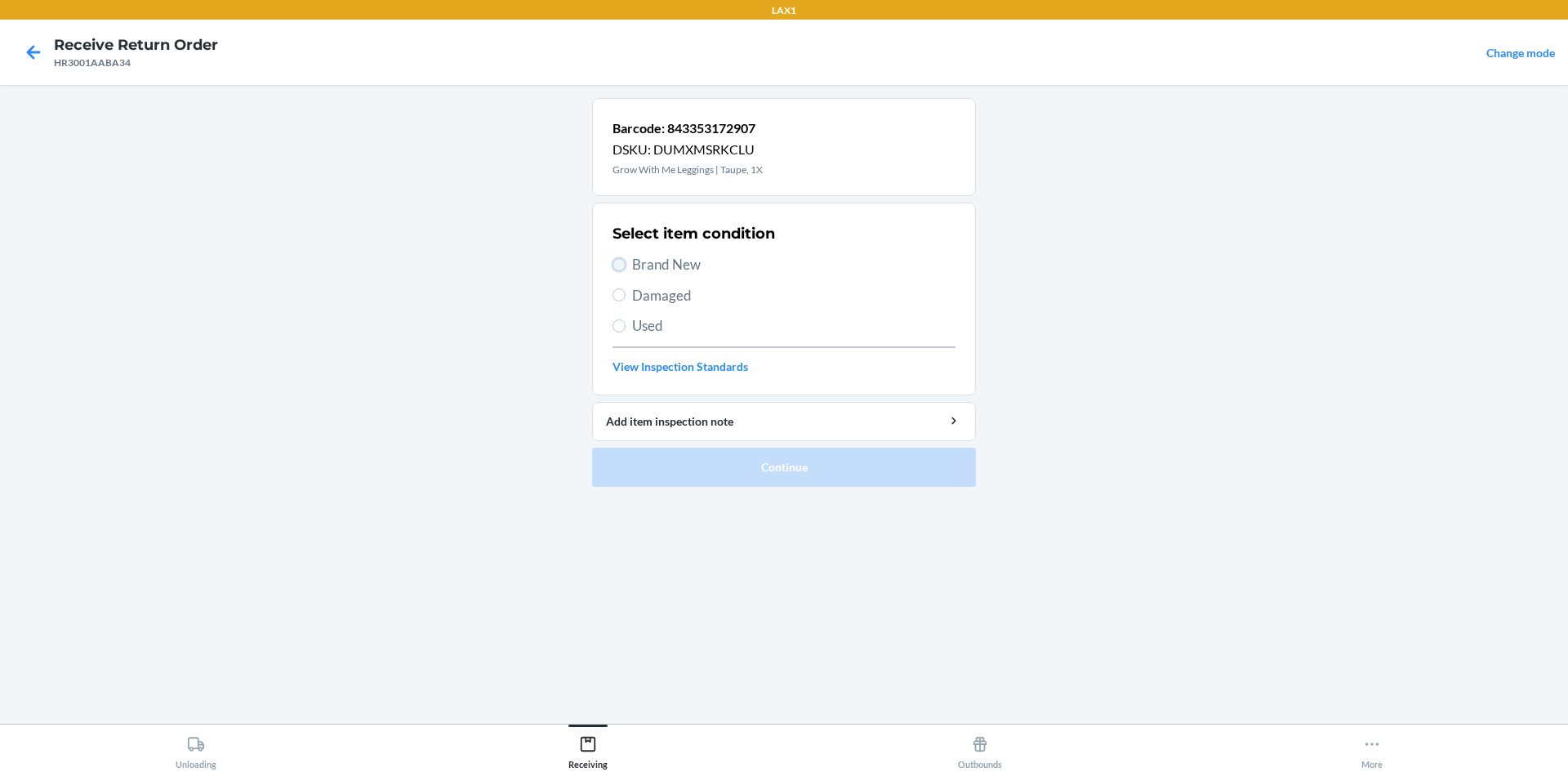
click at [621, 261] on input "Brand New" at bounding box center [619, 265] width 13 height 13
radio input "true"
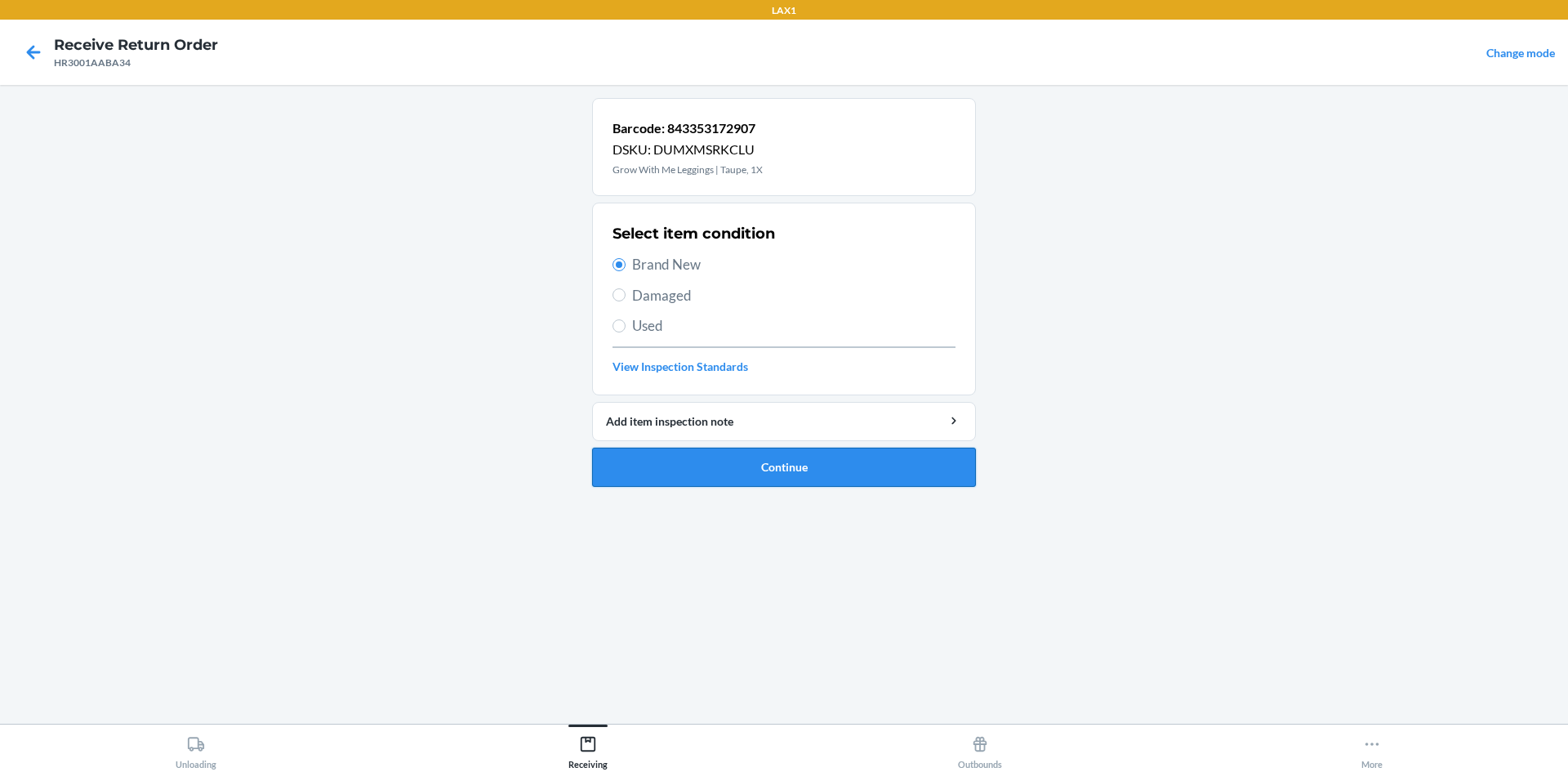
click at [812, 466] on button "Continue" at bounding box center [783, 468] width 384 height 40
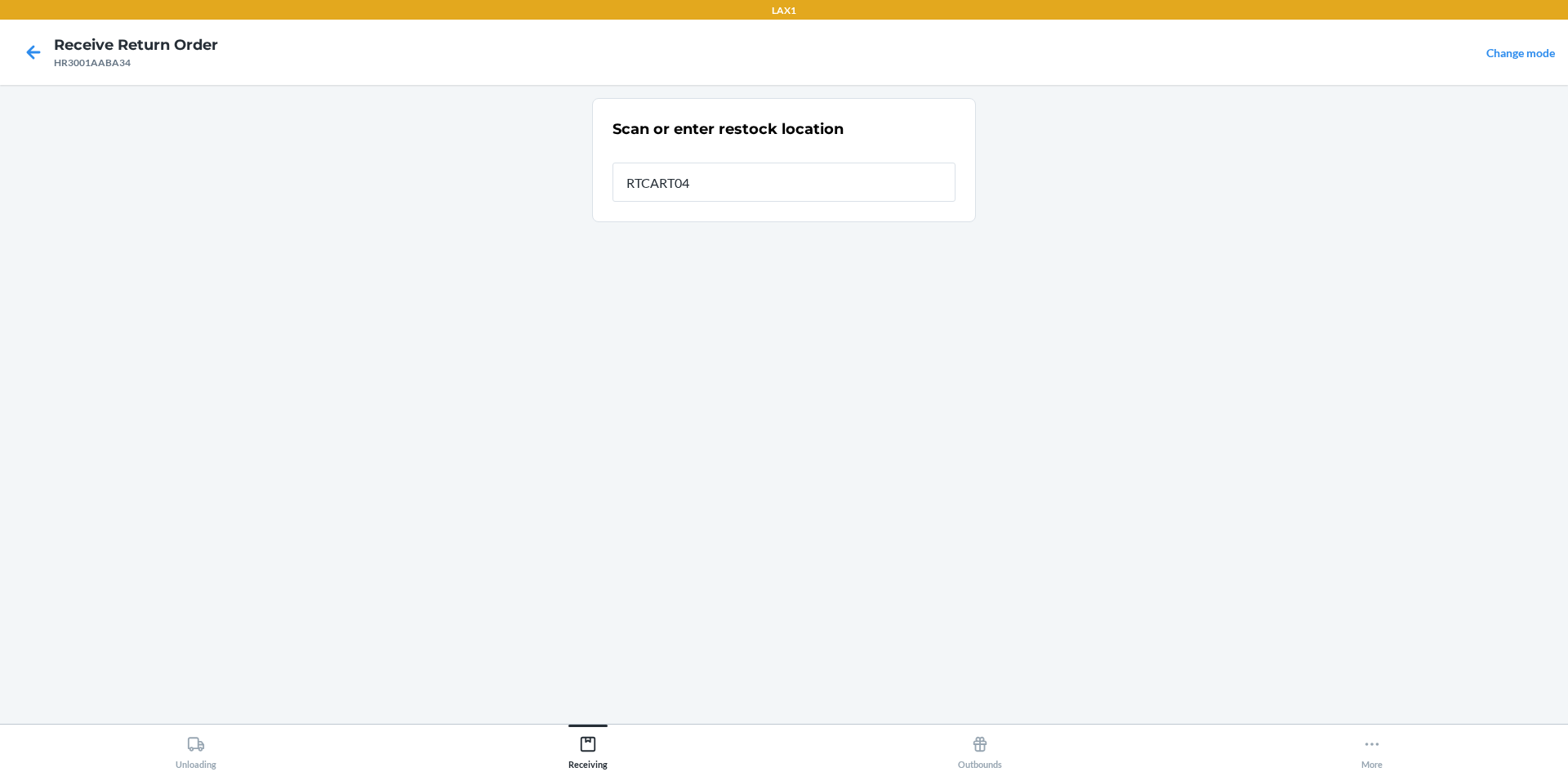
type input "RTCART042"
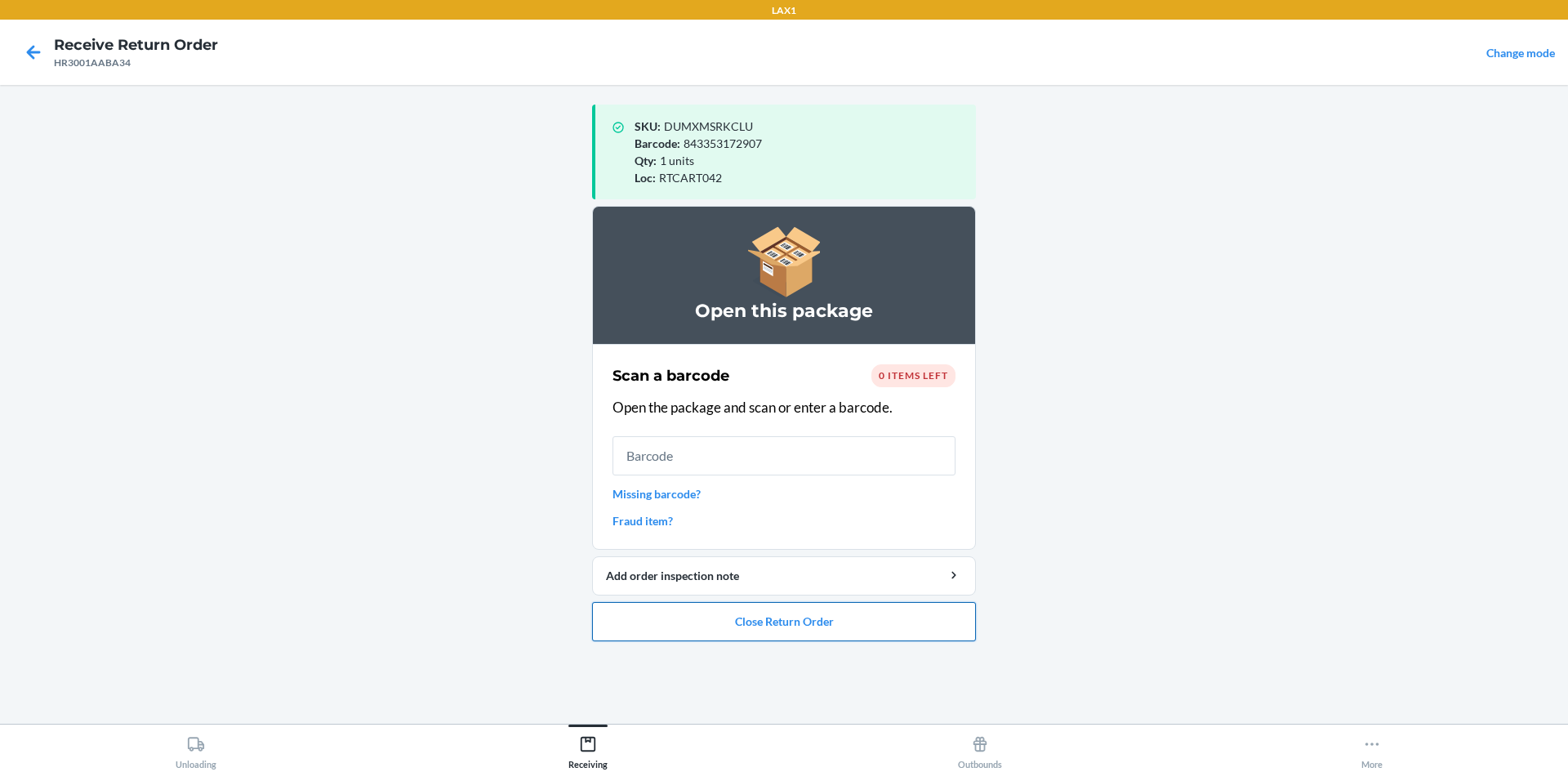
click at [916, 622] on button "Close Return Order" at bounding box center [783, 622] width 384 height 40
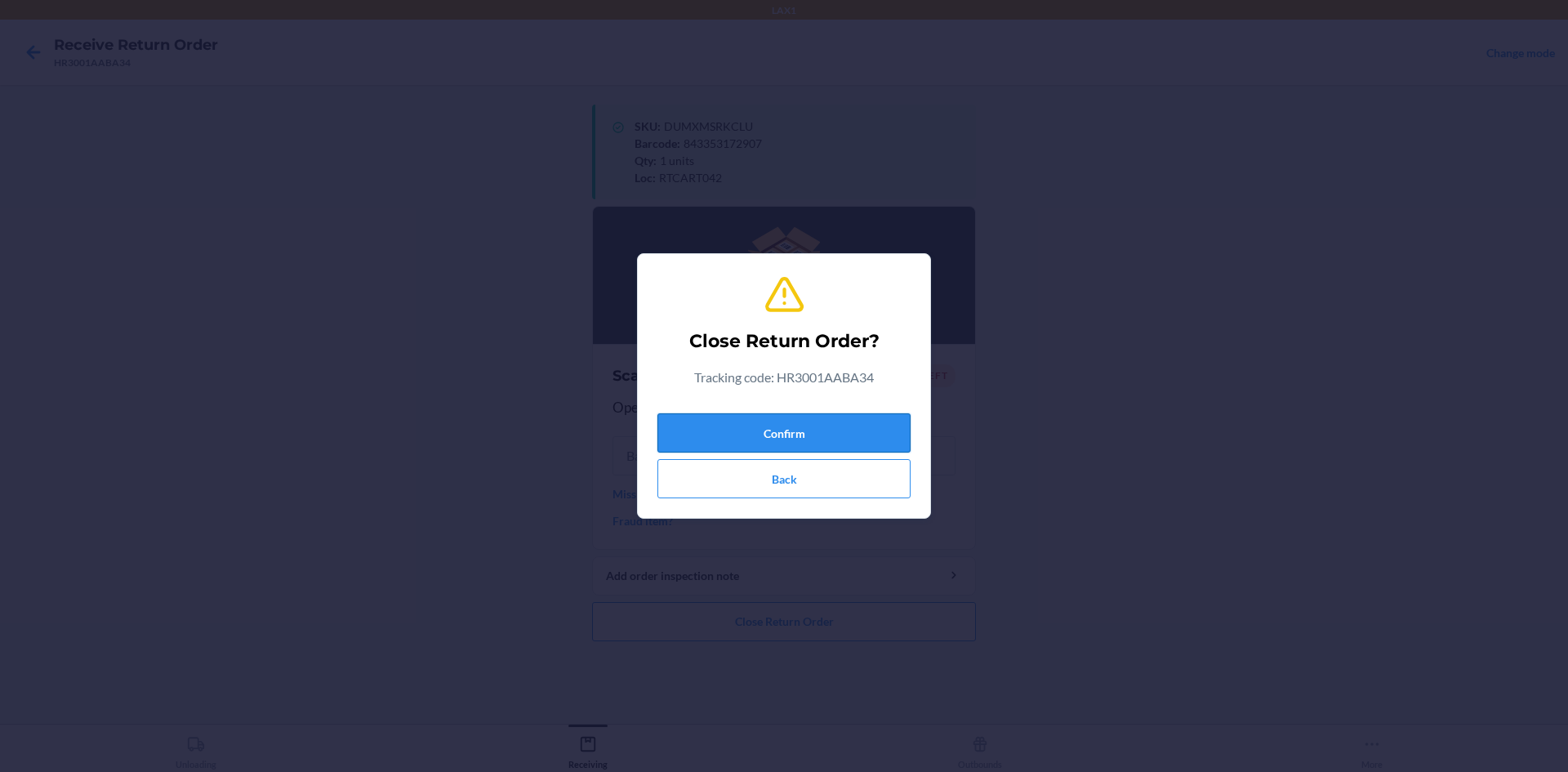
click at [881, 429] on button "Confirm" at bounding box center [784, 434] width 253 height 40
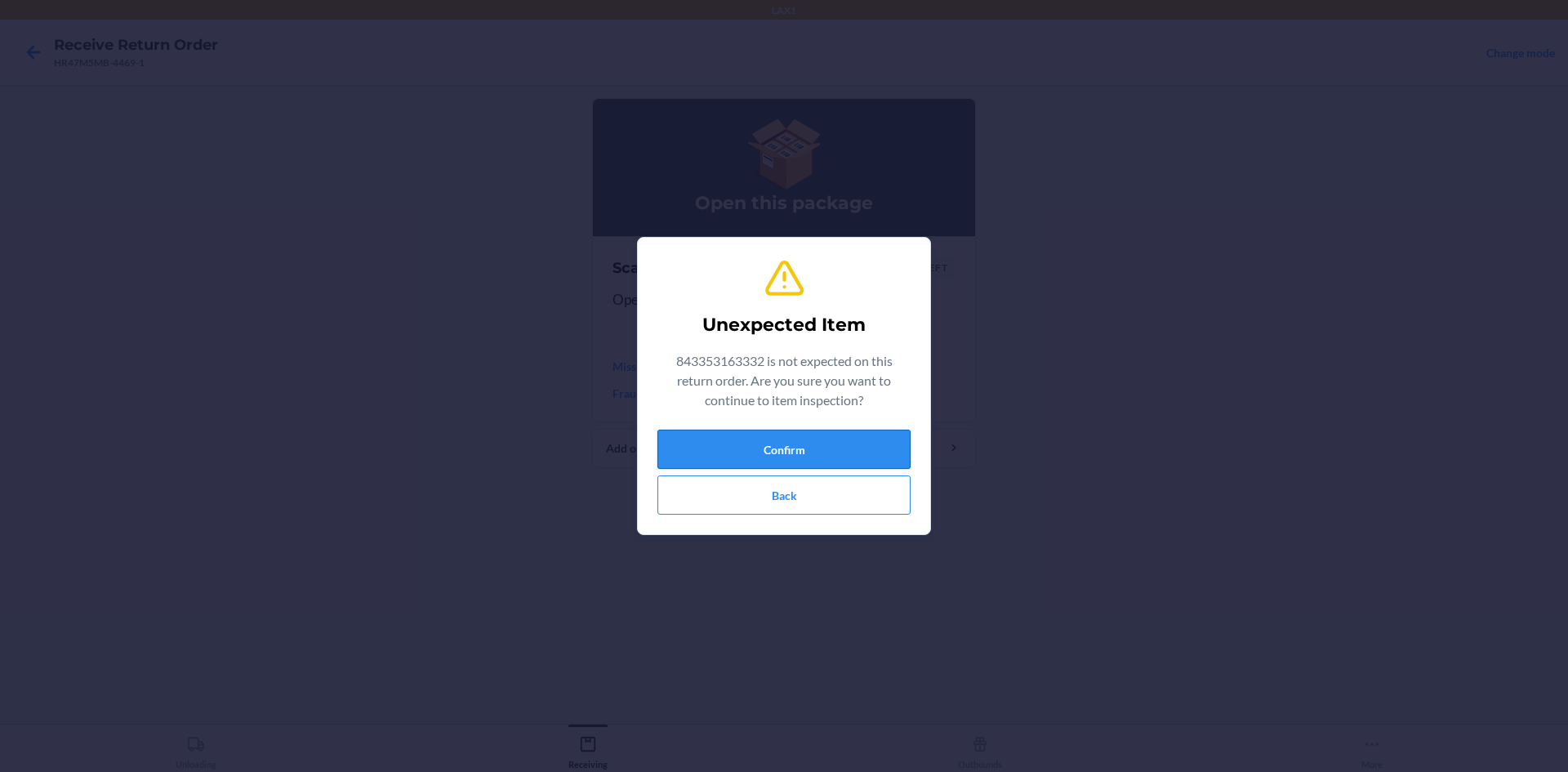
click at [752, 440] on button "Confirm" at bounding box center [784, 450] width 253 height 40
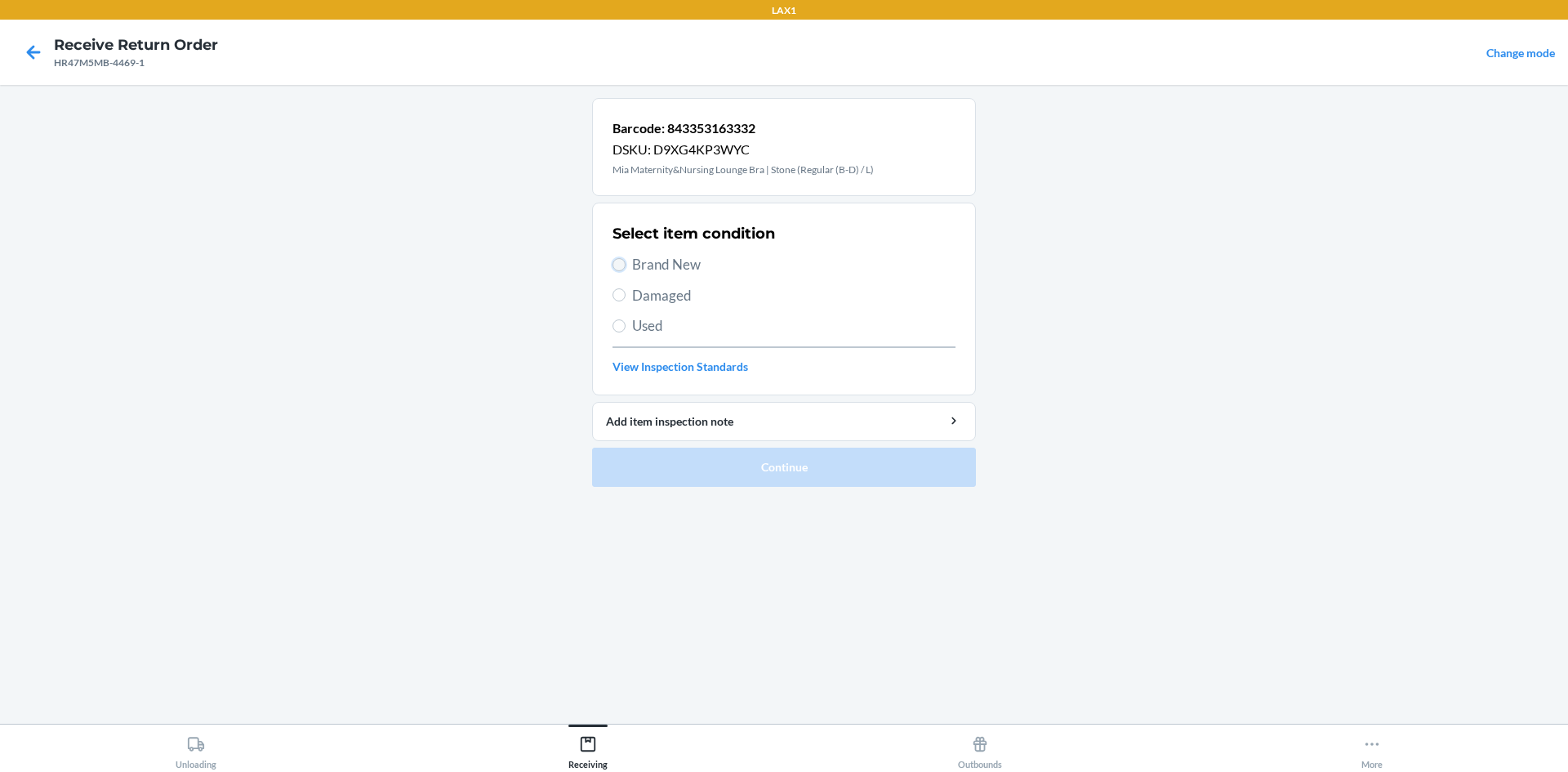
click at [614, 259] on input "Brand New" at bounding box center [619, 265] width 13 height 13
radio input "true"
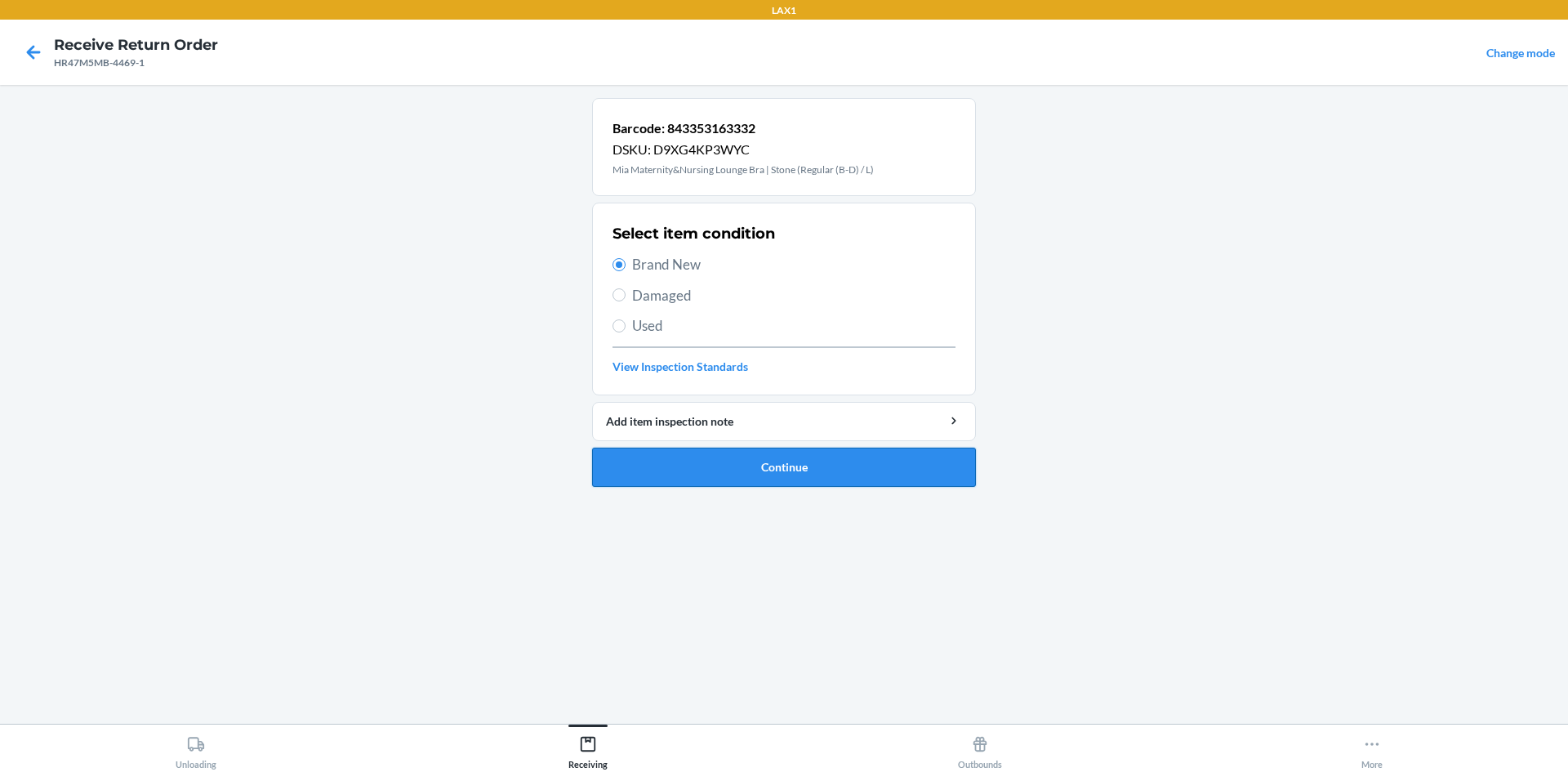
click at [864, 470] on button "Continue" at bounding box center [783, 468] width 384 height 40
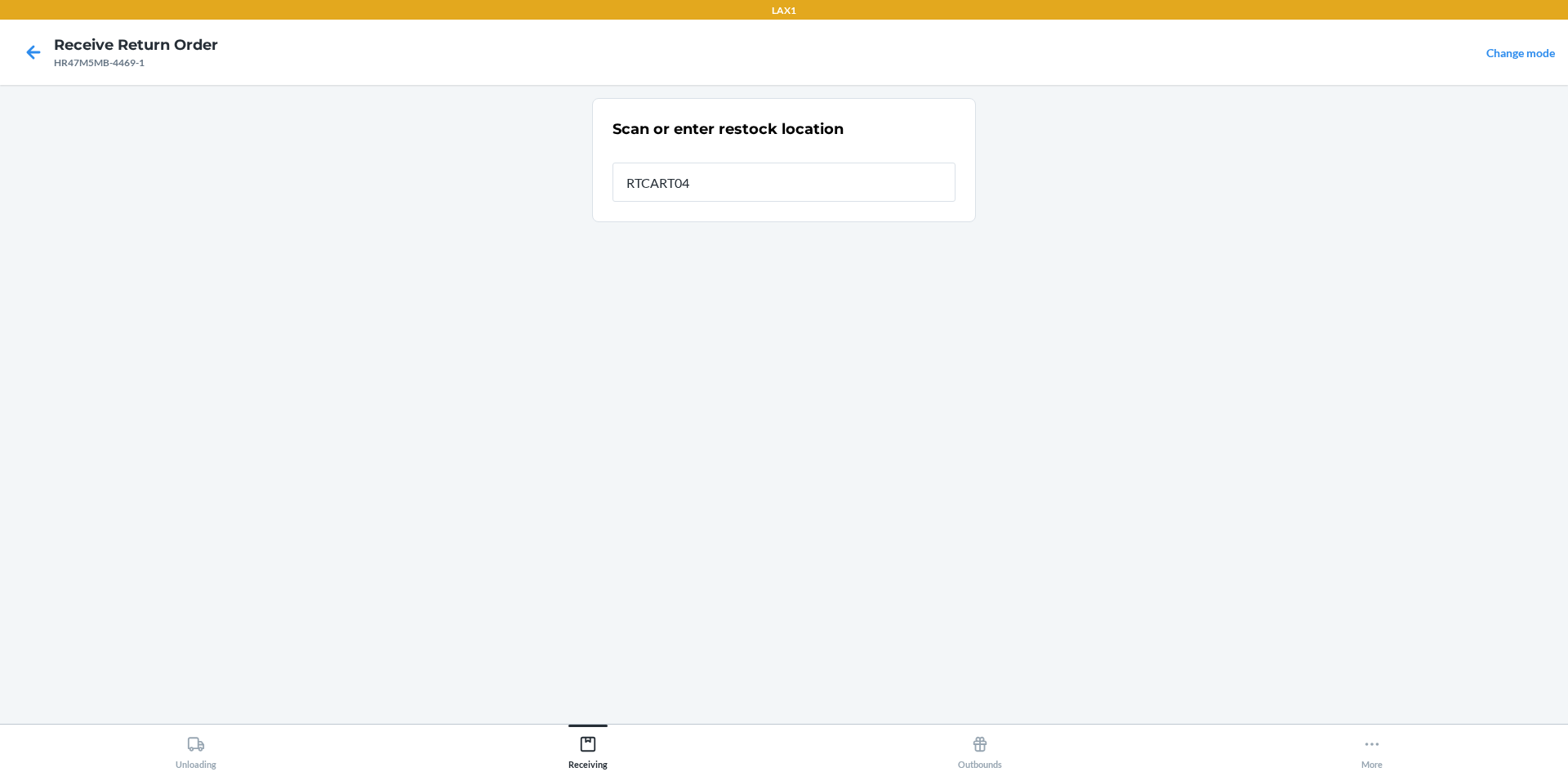
type input "RTCART042"
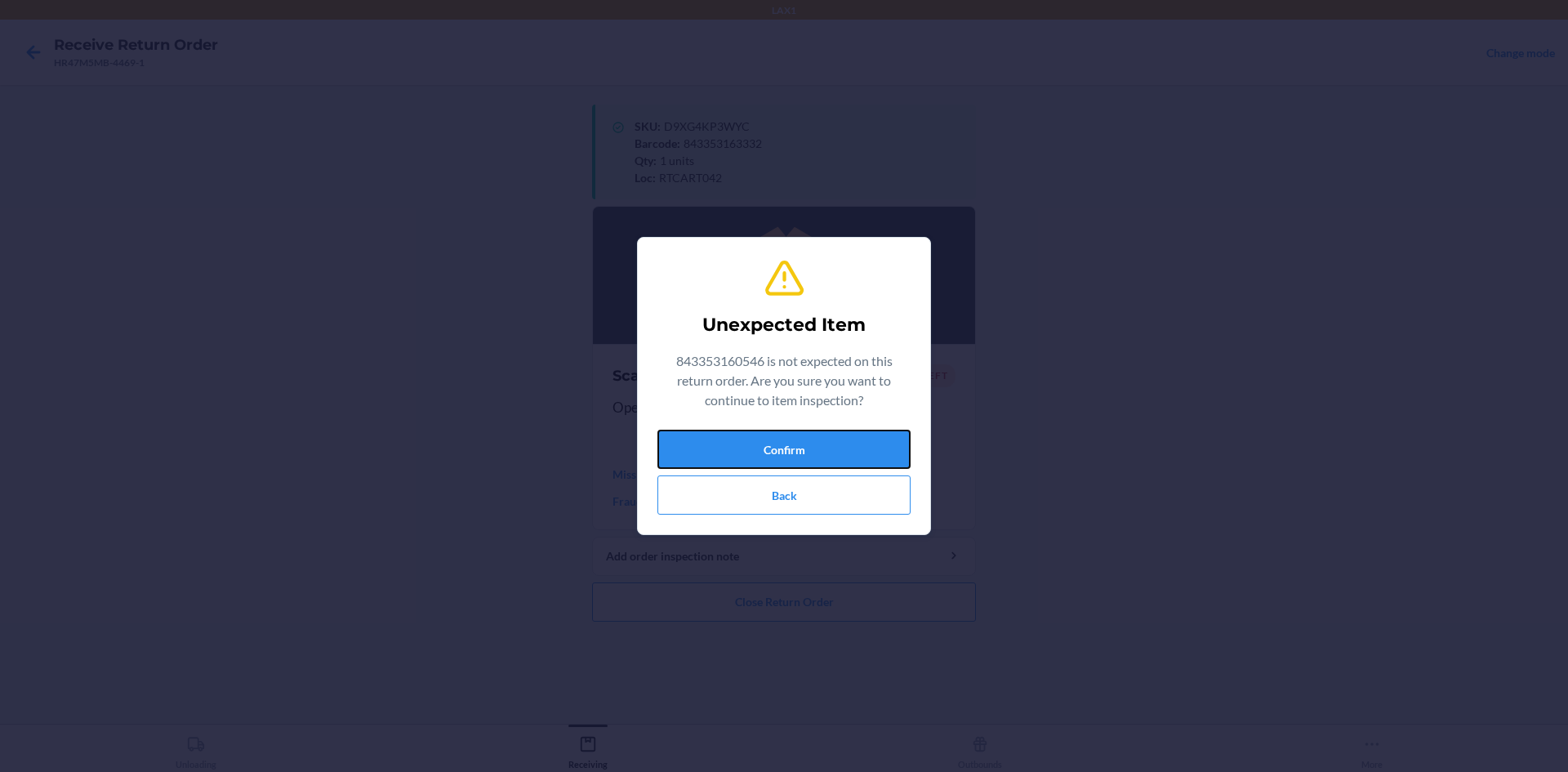
drag, startPoint x: 821, startPoint y: 435, endPoint x: 804, endPoint y: 442, distance: 18.4
click at [821, 437] on button "Confirm" at bounding box center [784, 450] width 253 height 40
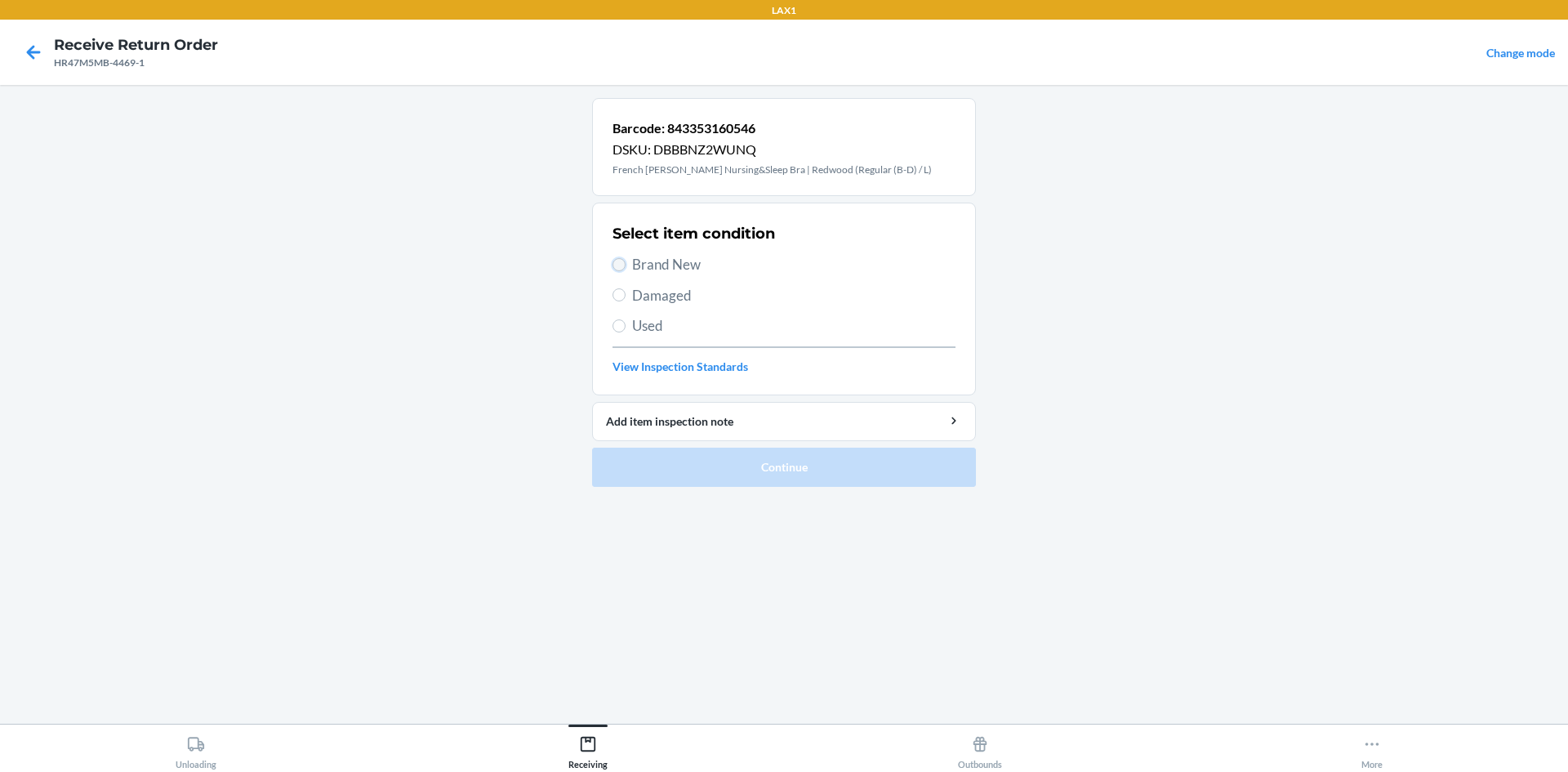
click at [621, 267] on input "Brand New" at bounding box center [619, 265] width 13 height 13
radio input "true"
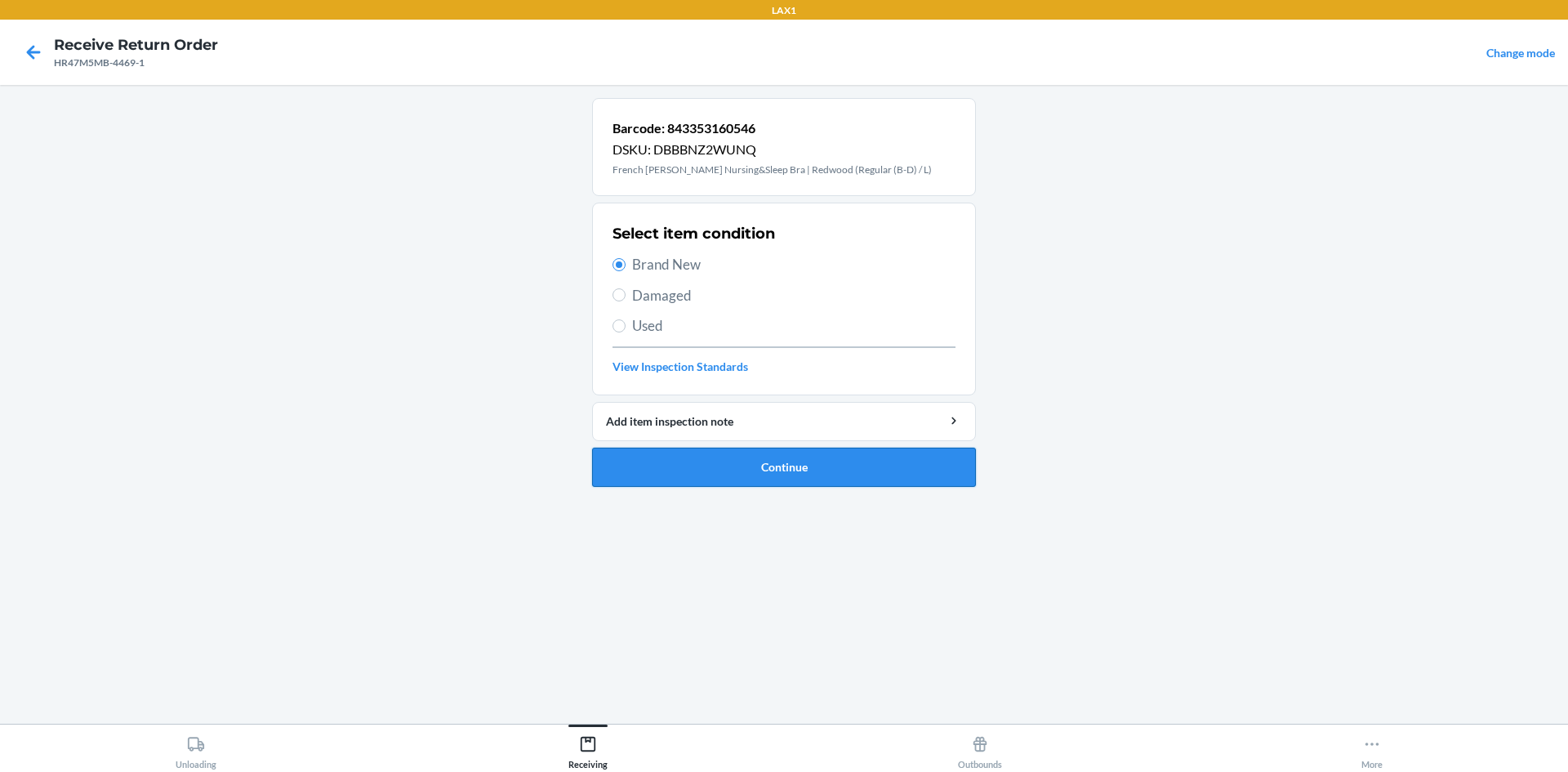
click at [743, 466] on button "Continue" at bounding box center [783, 468] width 384 height 40
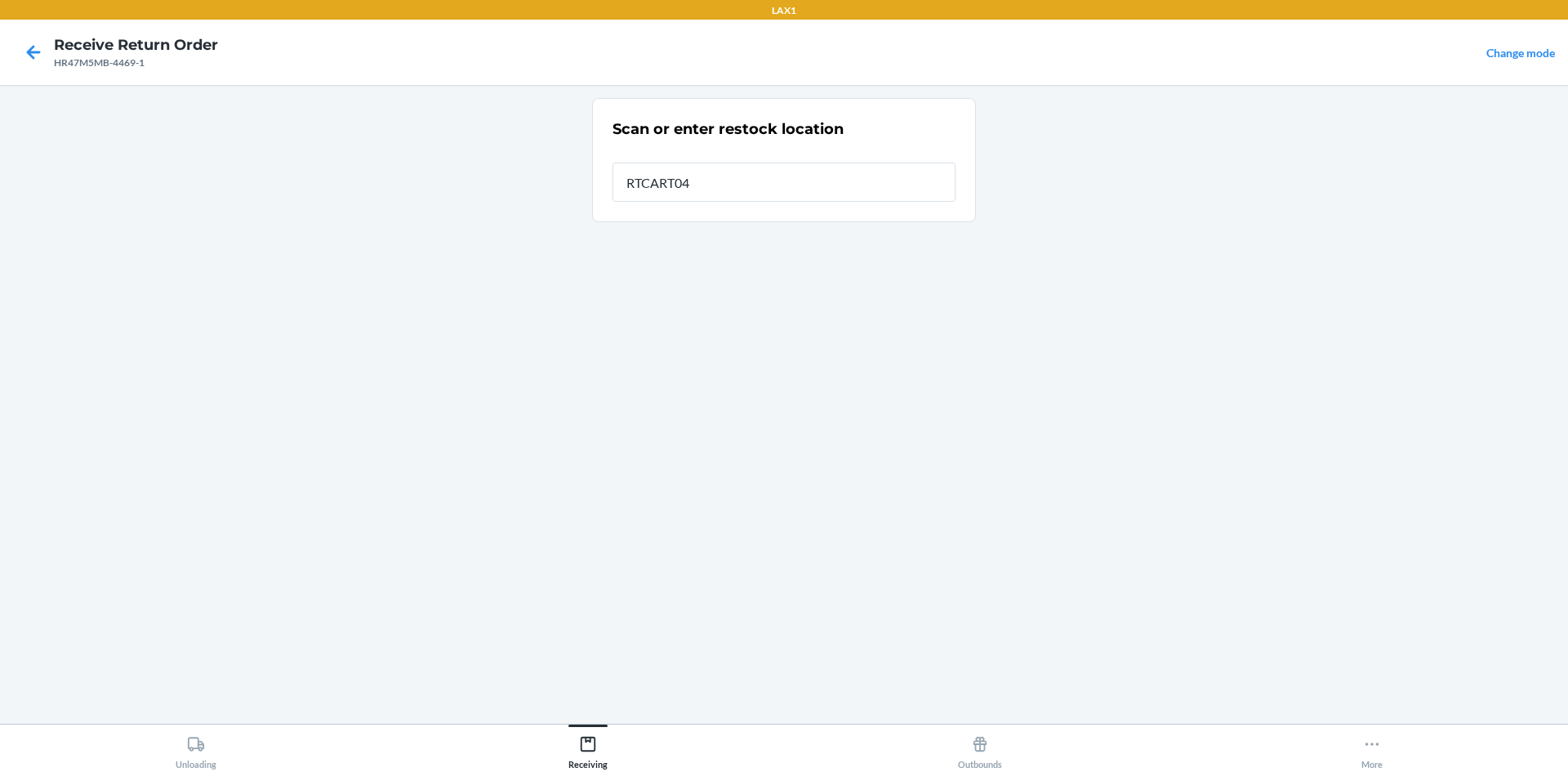
type input "RTCART042"
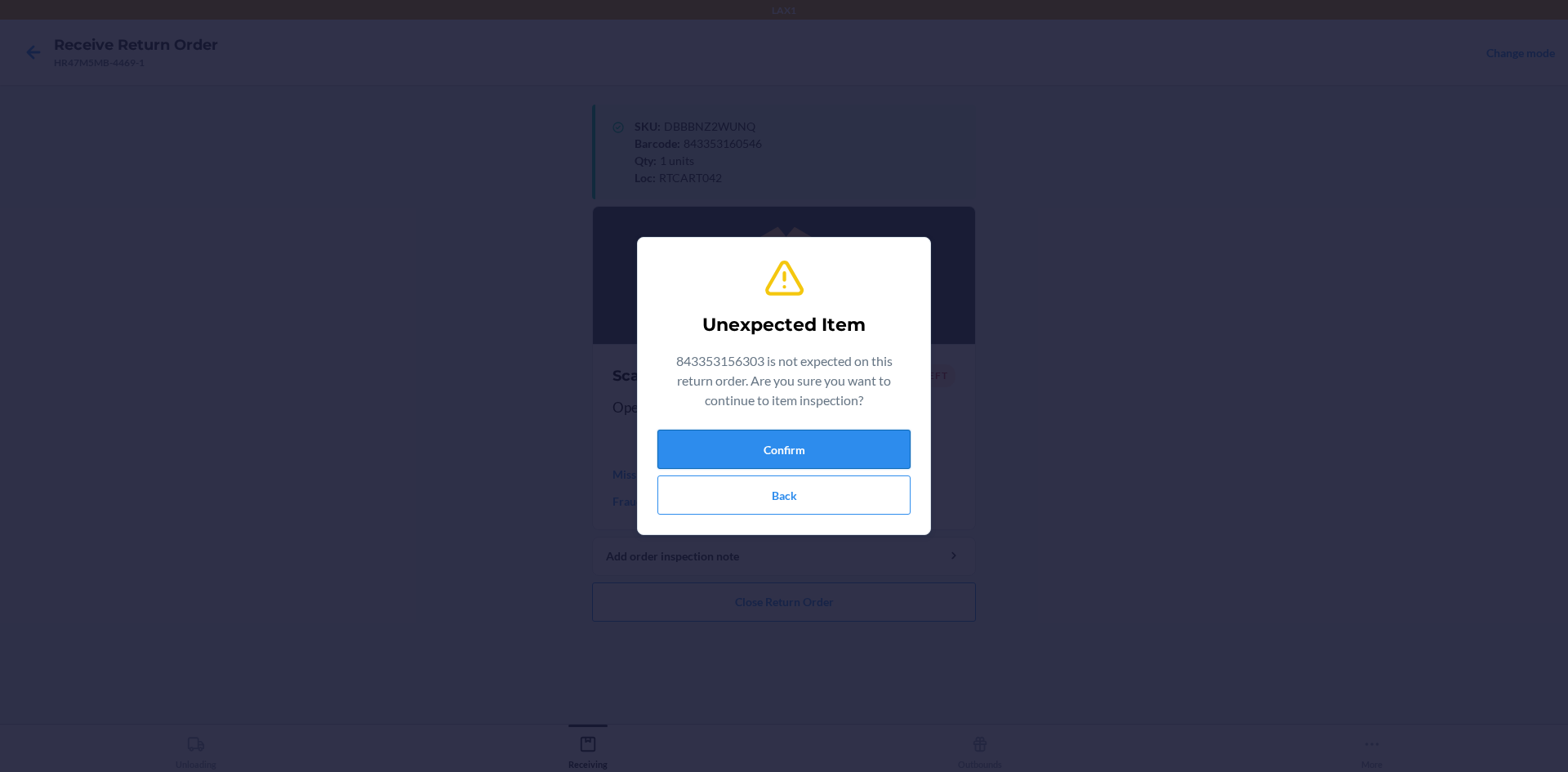
click at [774, 444] on button "Confirm" at bounding box center [784, 450] width 253 height 40
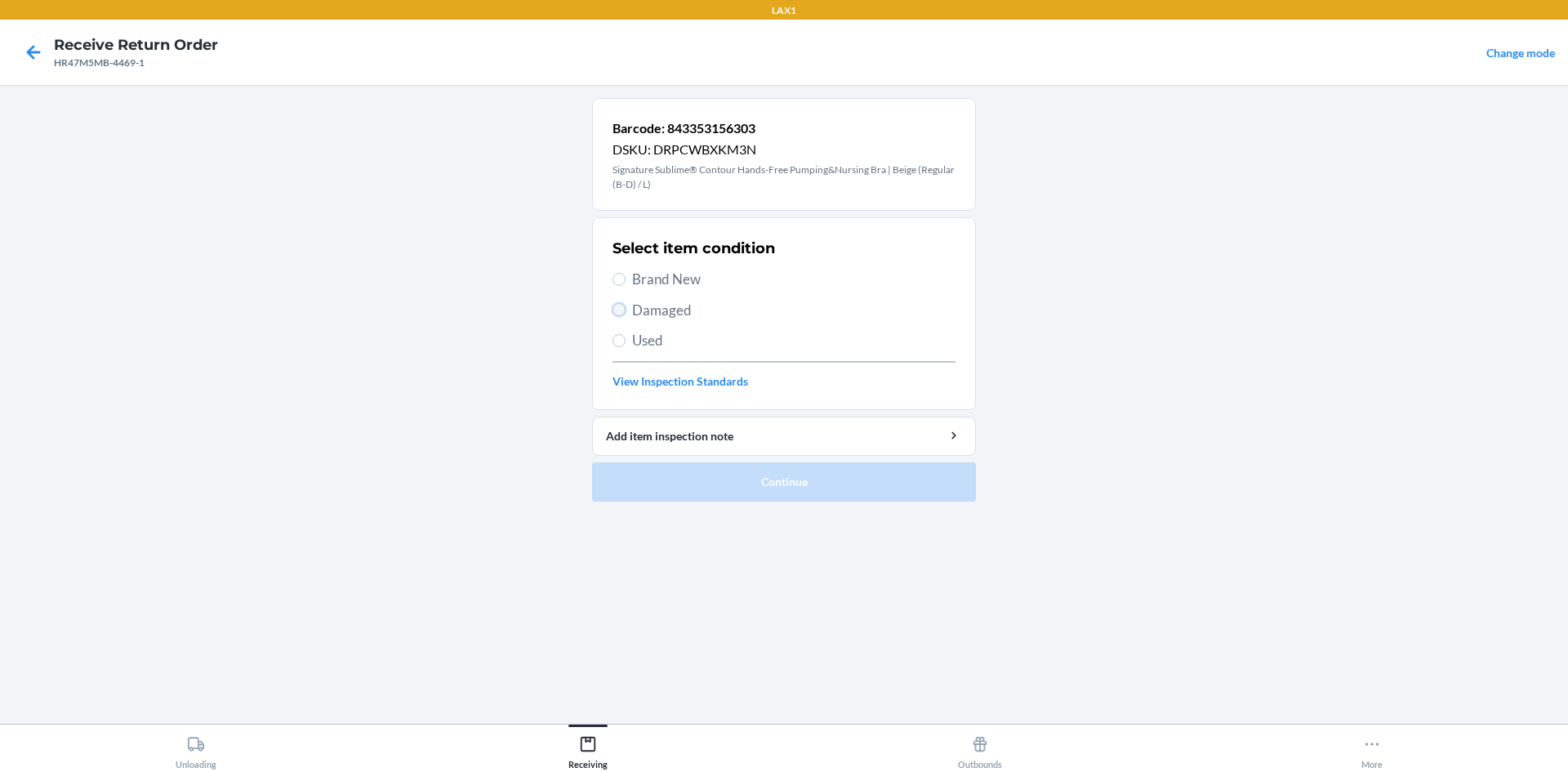
click at [619, 314] on input "Damaged" at bounding box center [619, 310] width 13 height 13
radio input "true"
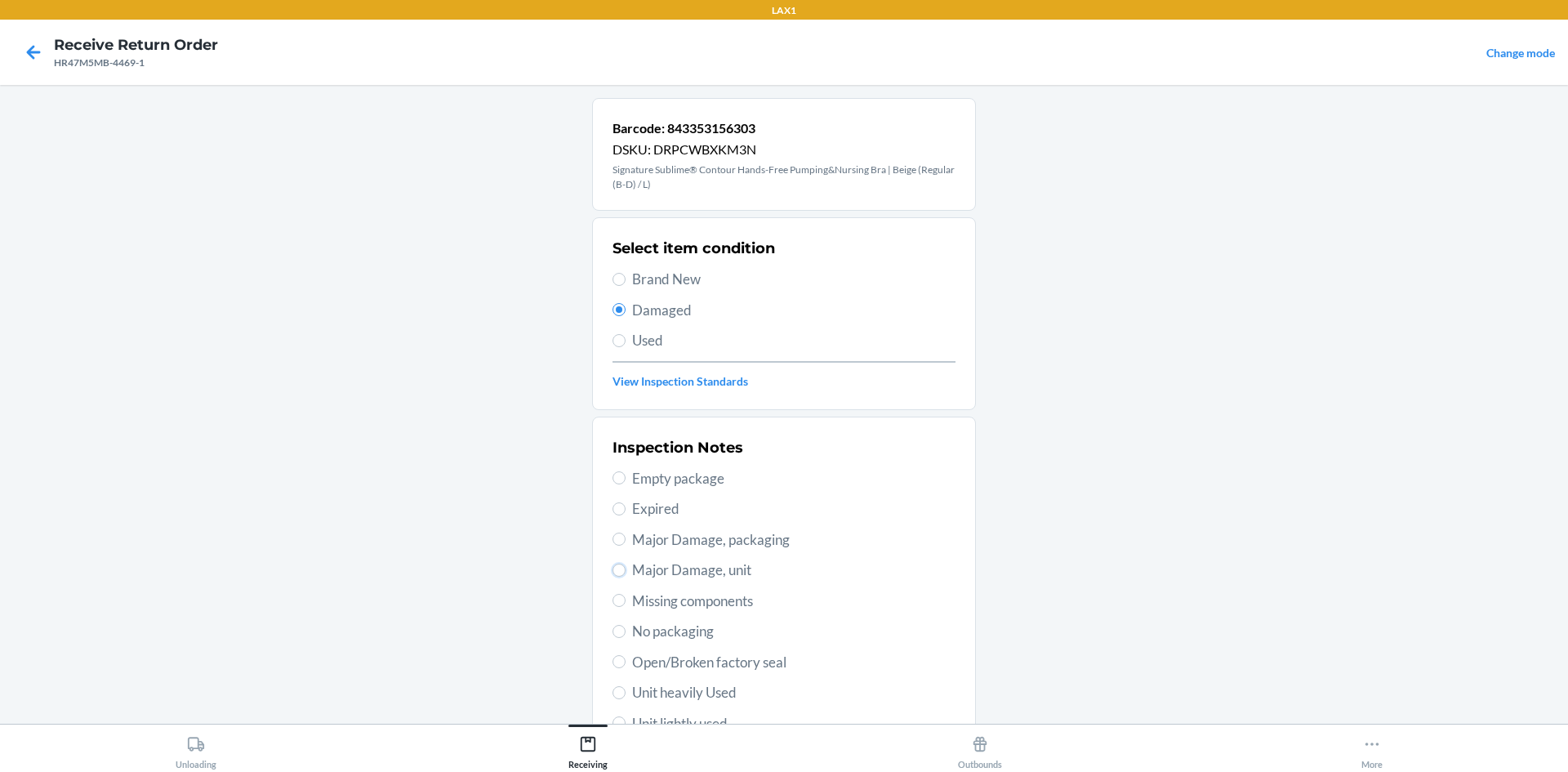
click at [613, 567] on input "Major Damage, unit" at bounding box center [619, 570] width 13 height 13
radio input "true"
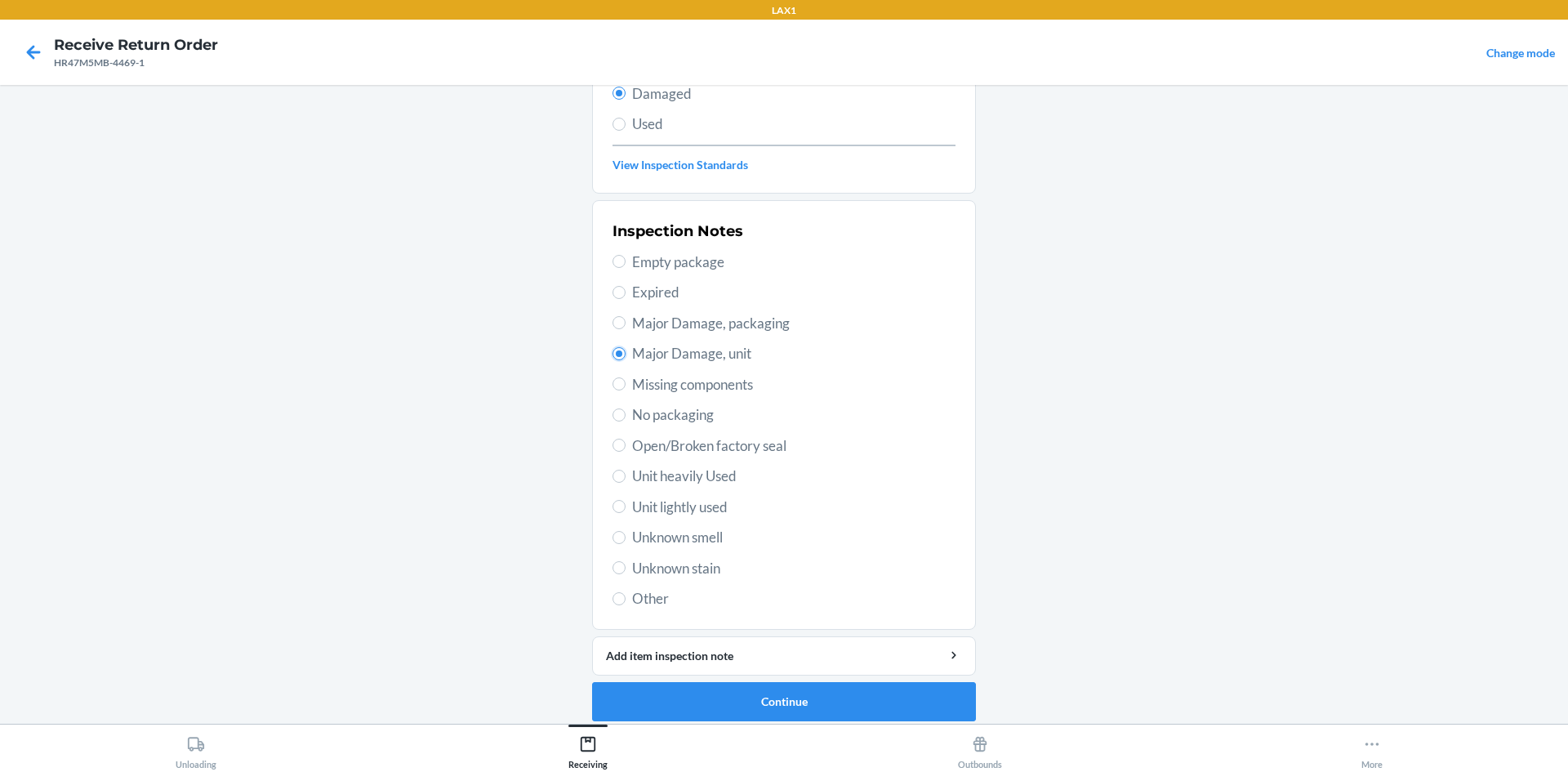
scroll to position [227, 0]
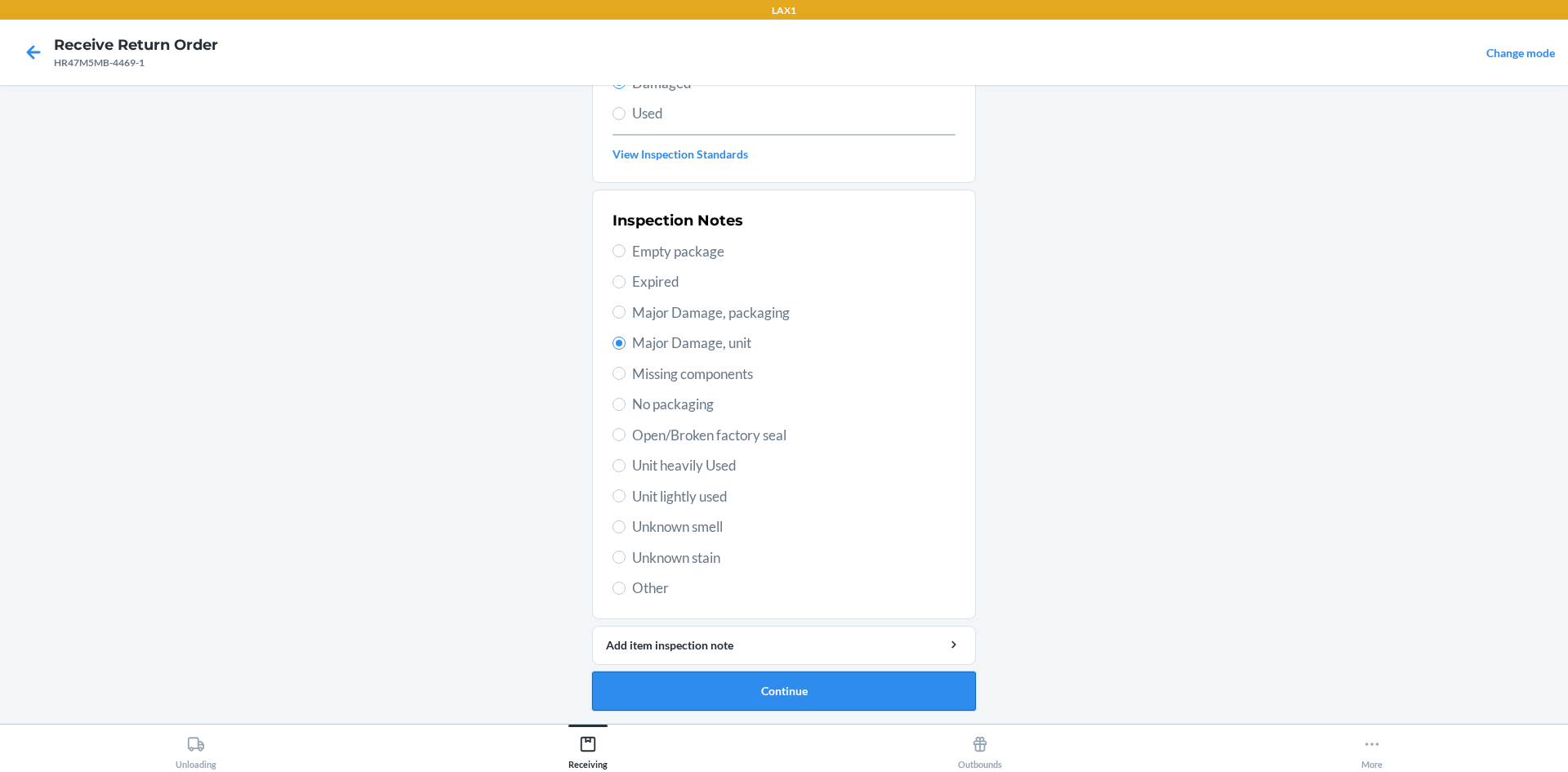
click at [792, 681] on button "Continue" at bounding box center [783, 691] width 384 height 40
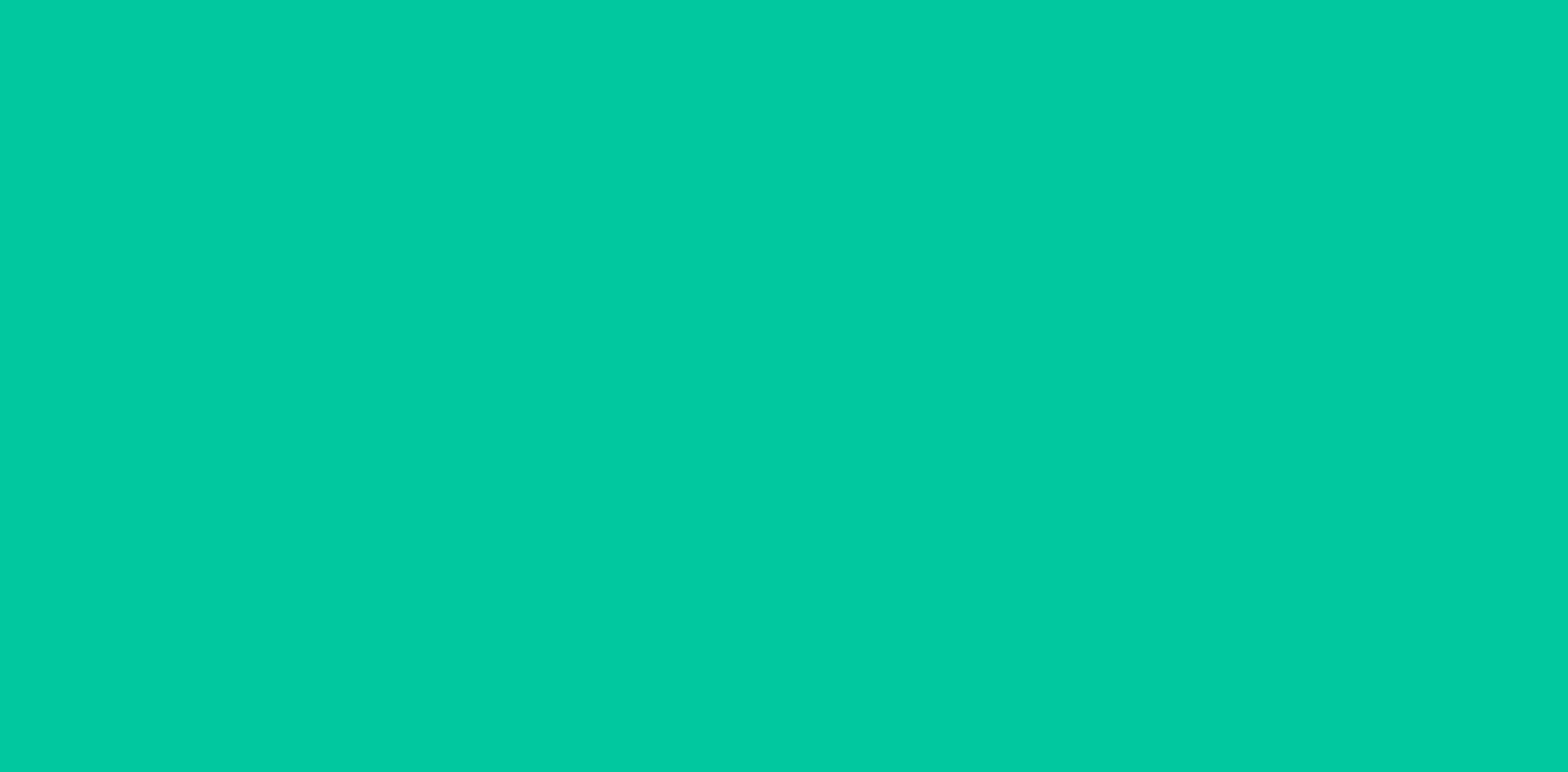
scroll to position [77, 0]
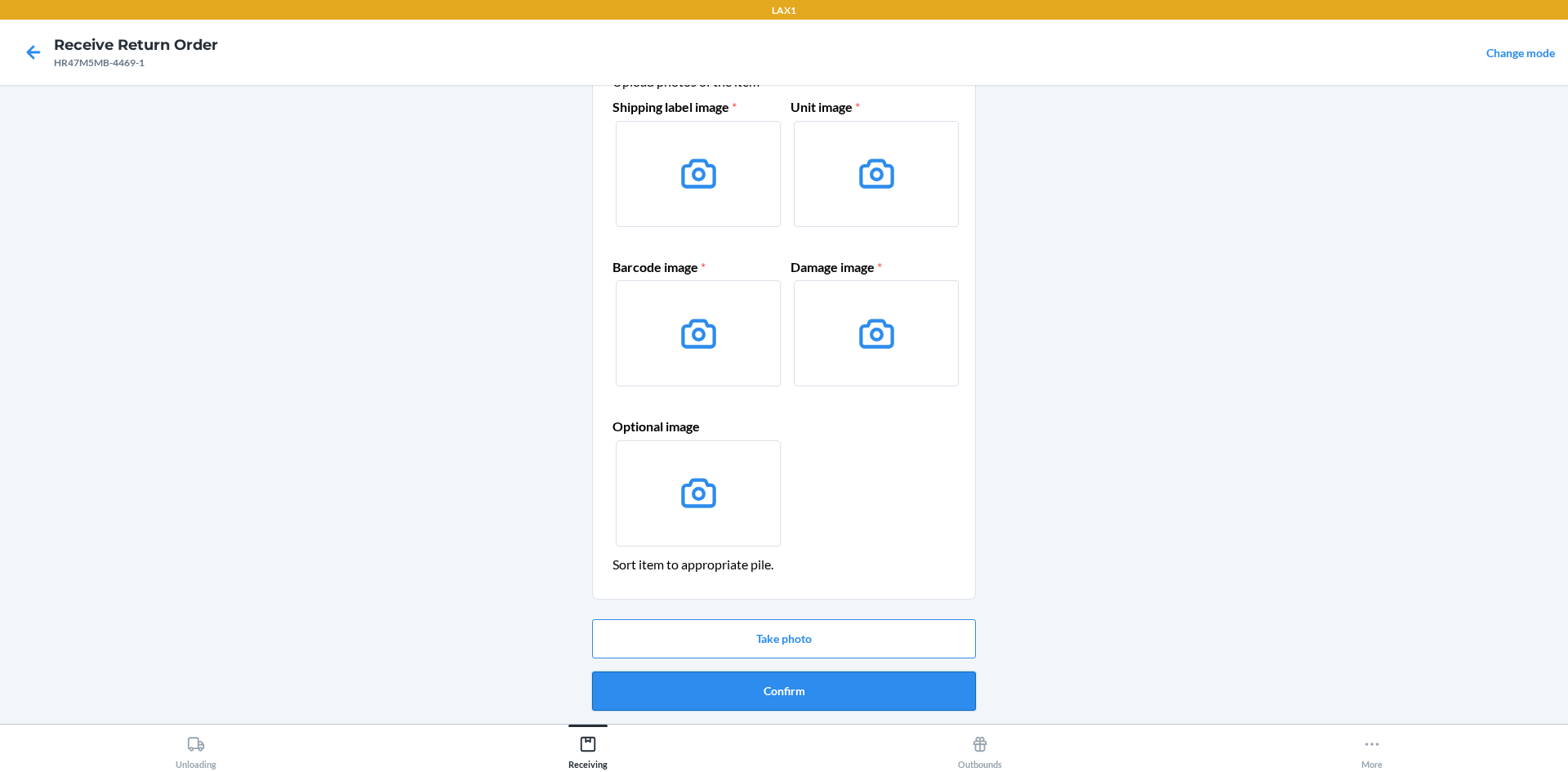
click at [793, 682] on button "Confirm" at bounding box center [783, 691] width 384 height 40
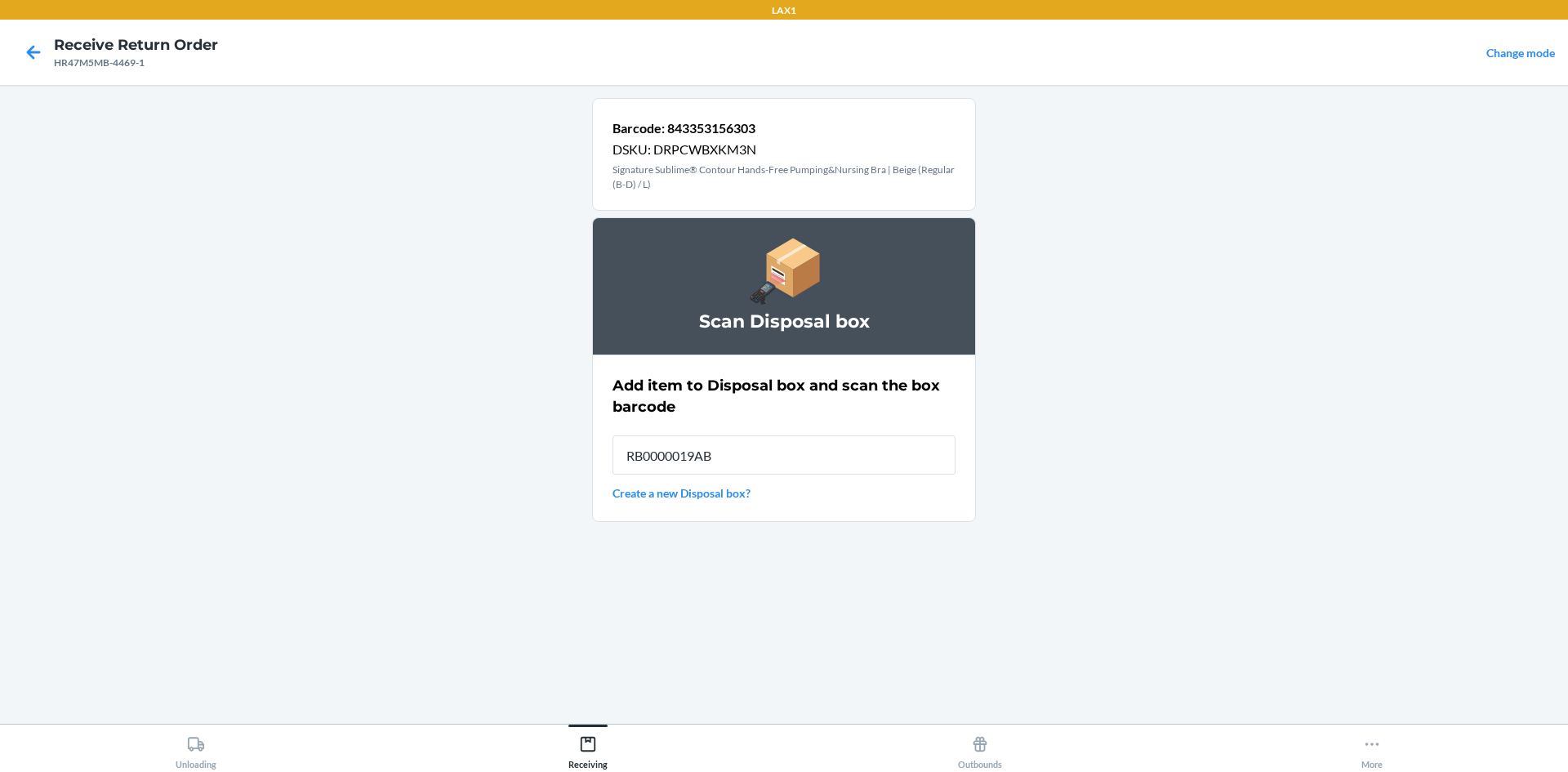
type input "RB0000019AB"
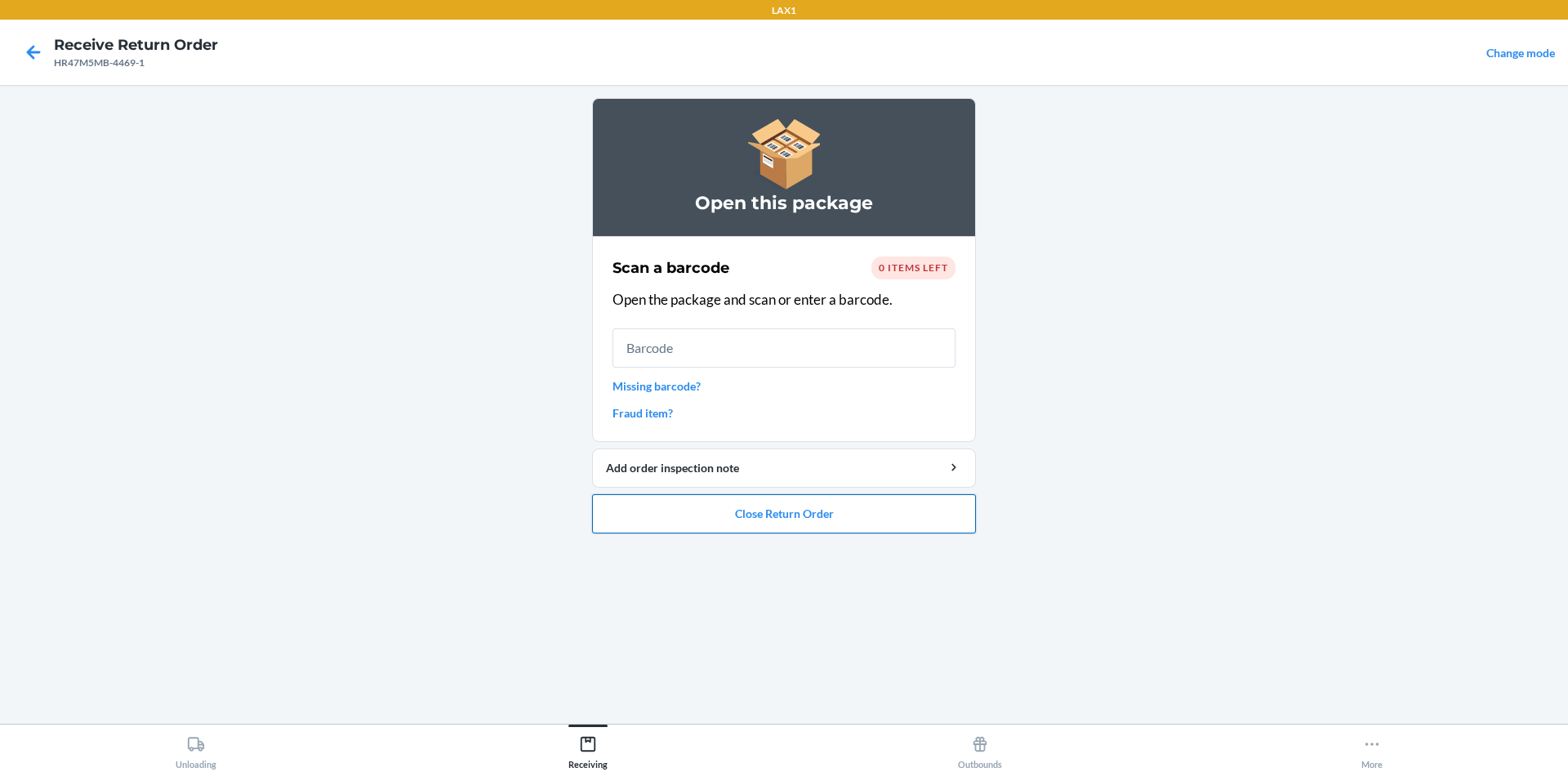
click at [831, 508] on button "Close Return Order" at bounding box center [783, 514] width 384 height 40
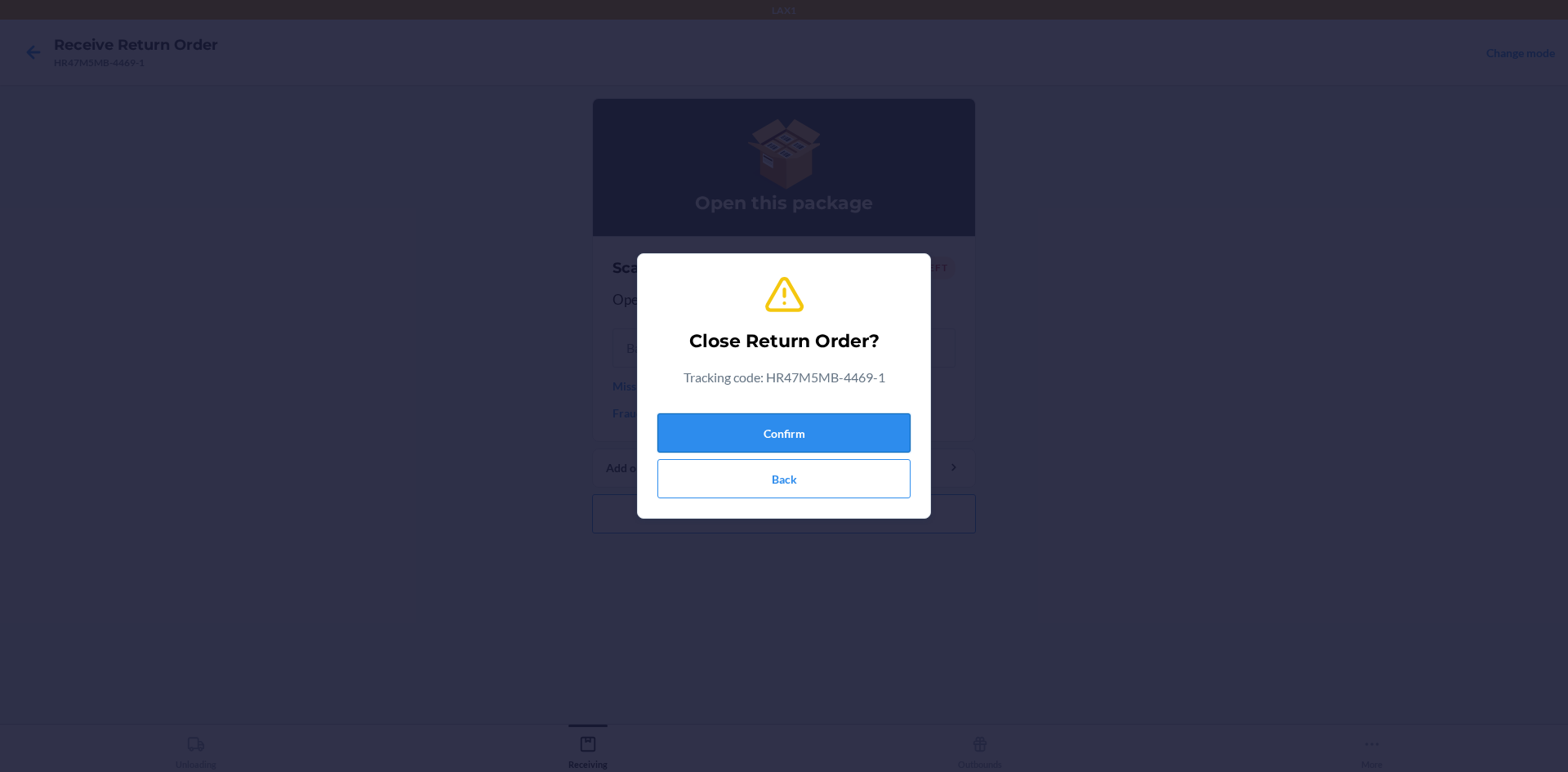
click at [826, 436] on button "Confirm" at bounding box center [784, 434] width 253 height 40
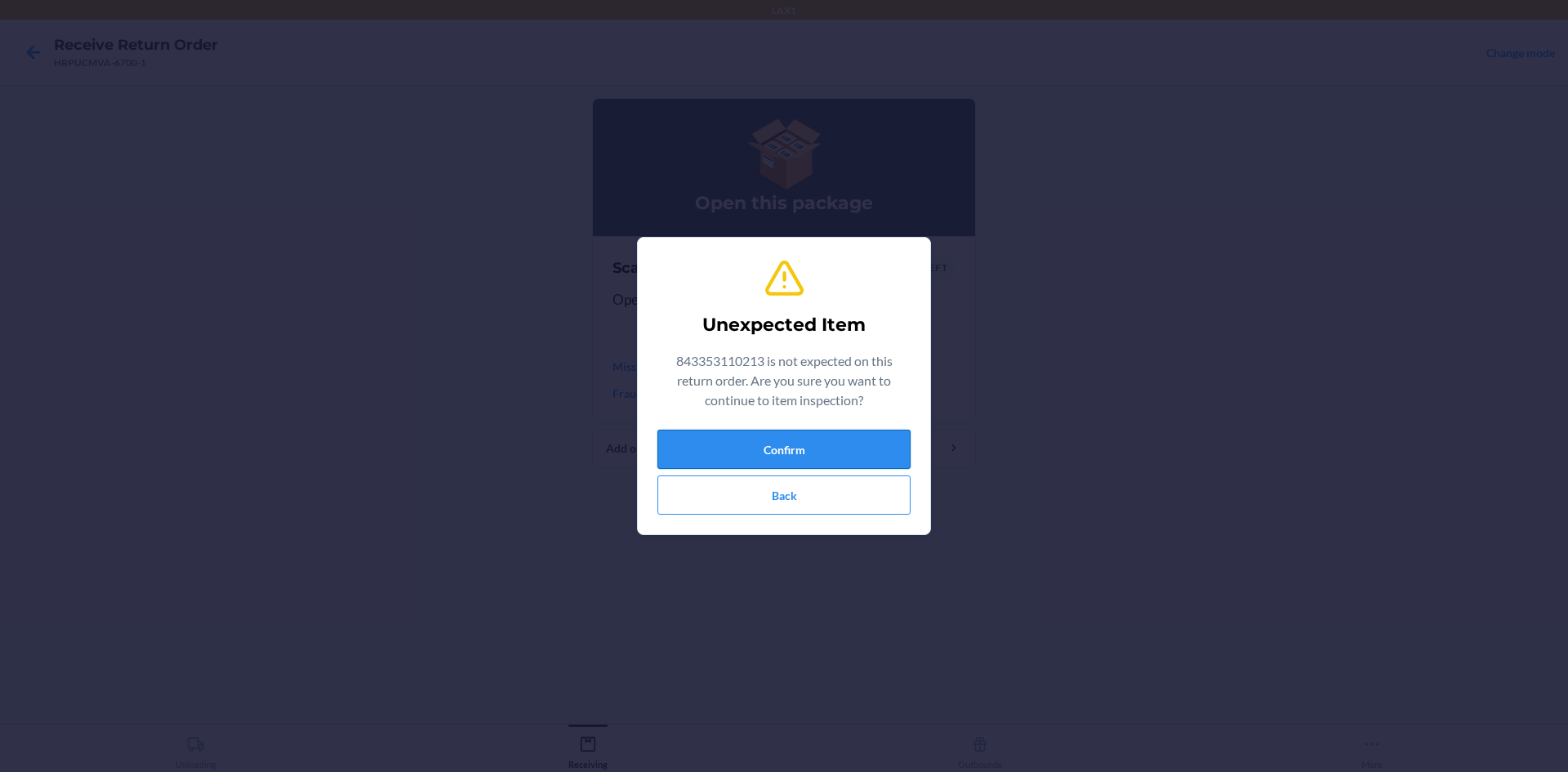
click at [781, 454] on button "Confirm" at bounding box center [784, 450] width 253 height 40
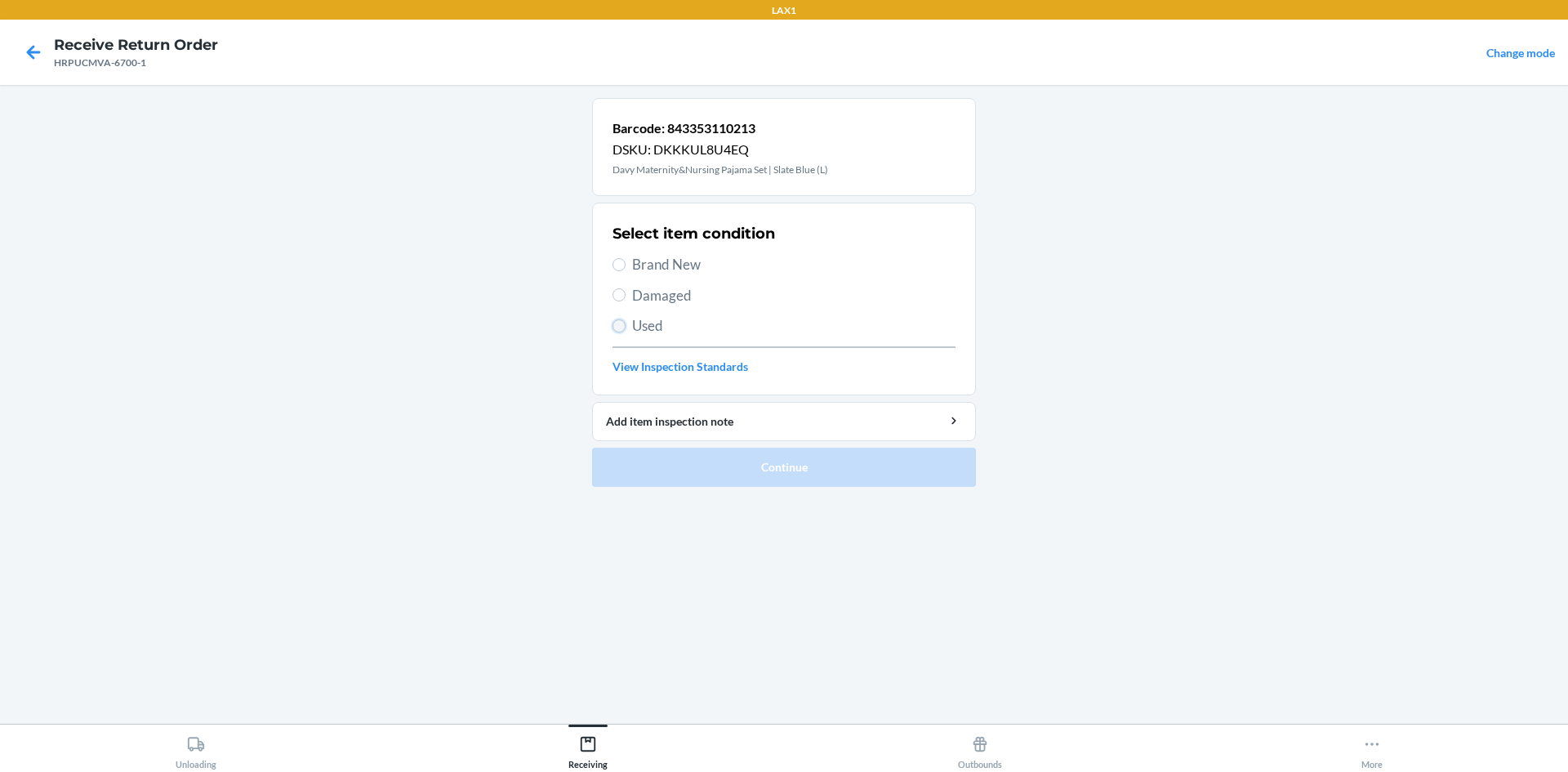
click at [615, 327] on input "Used" at bounding box center [619, 326] width 13 height 13
radio input "true"
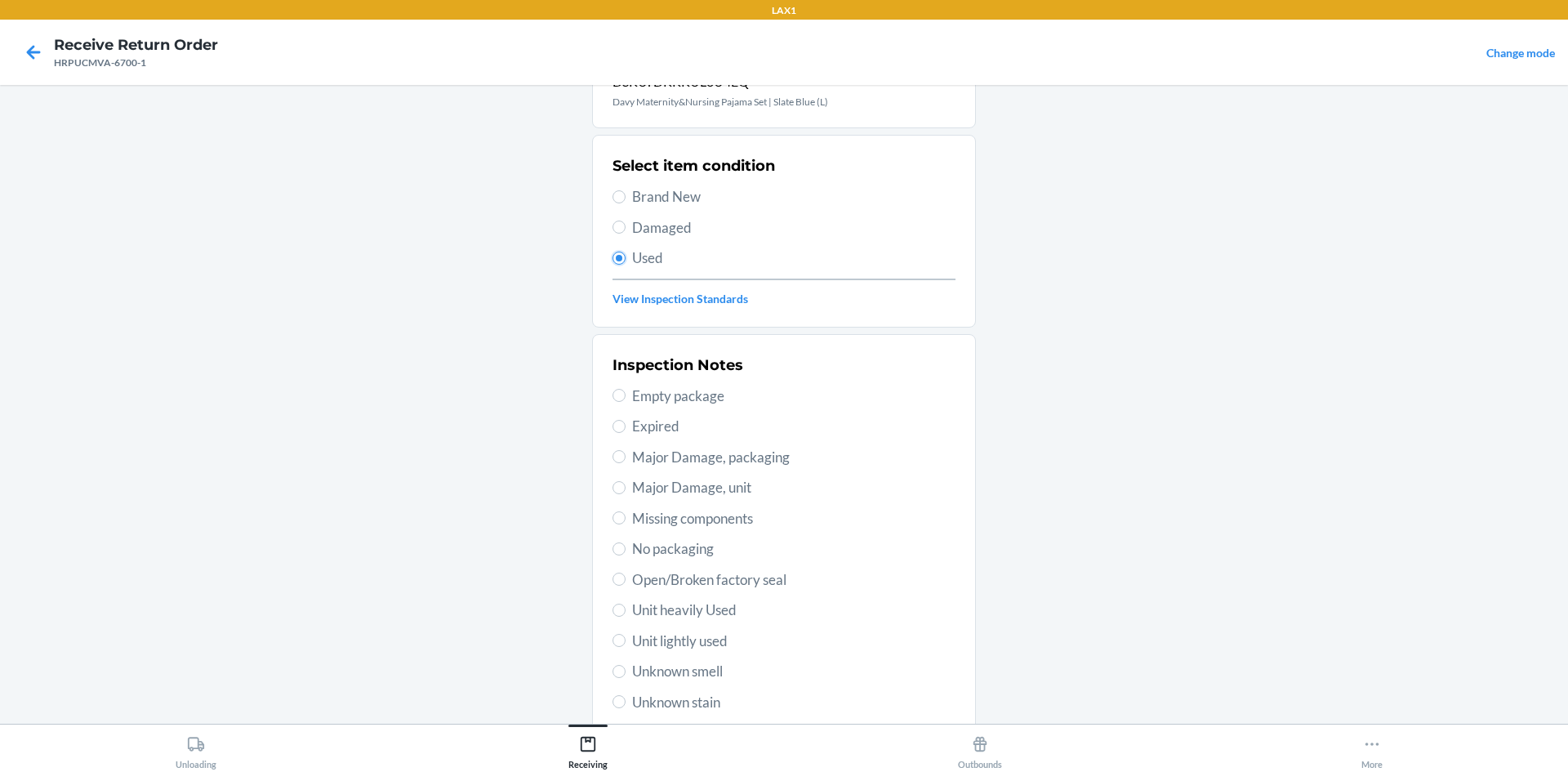
scroll to position [212, 0]
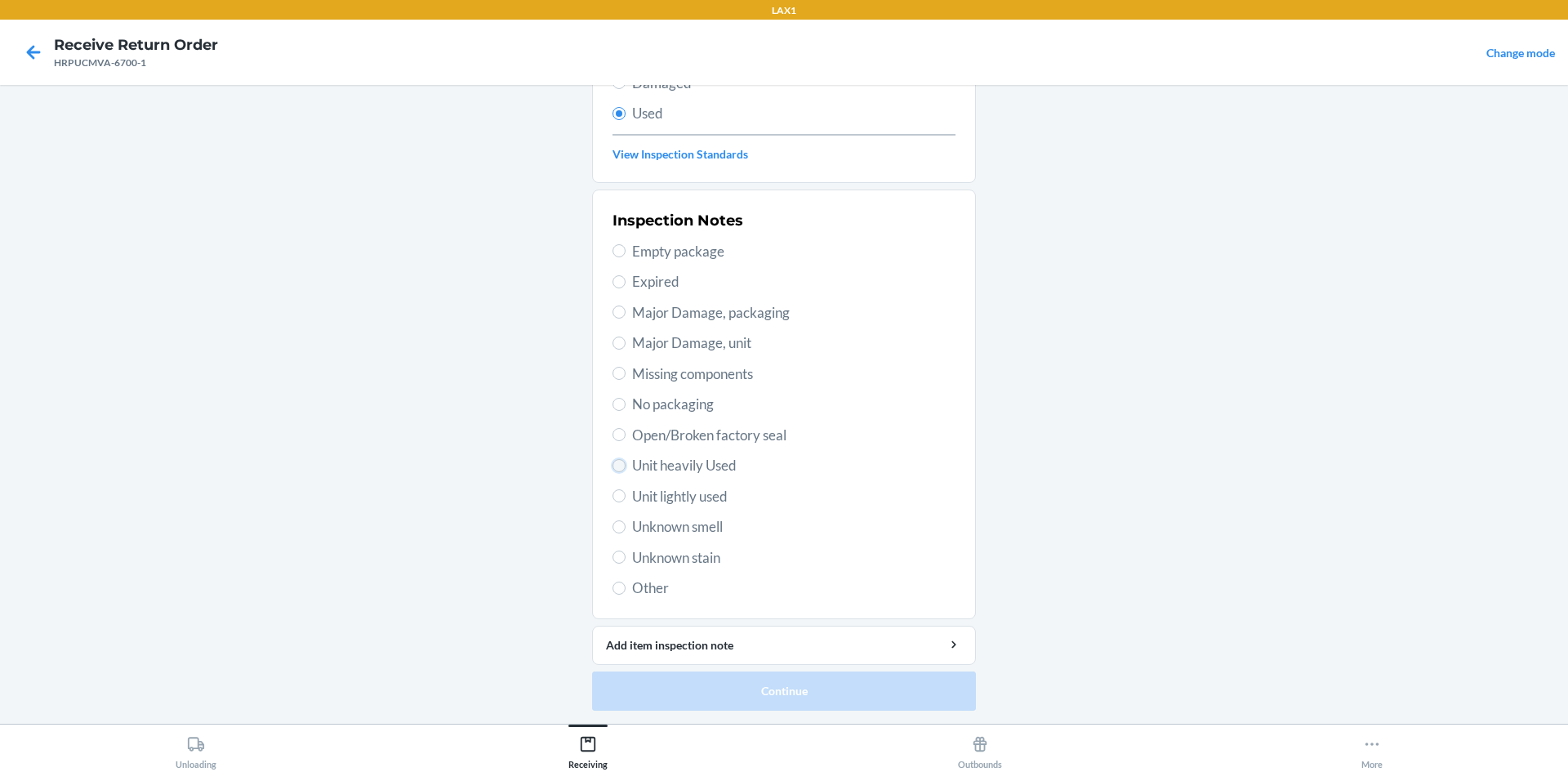
click at [615, 463] on input "Unit heavily Used" at bounding box center [619, 466] width 13 height 13
radio input "true"
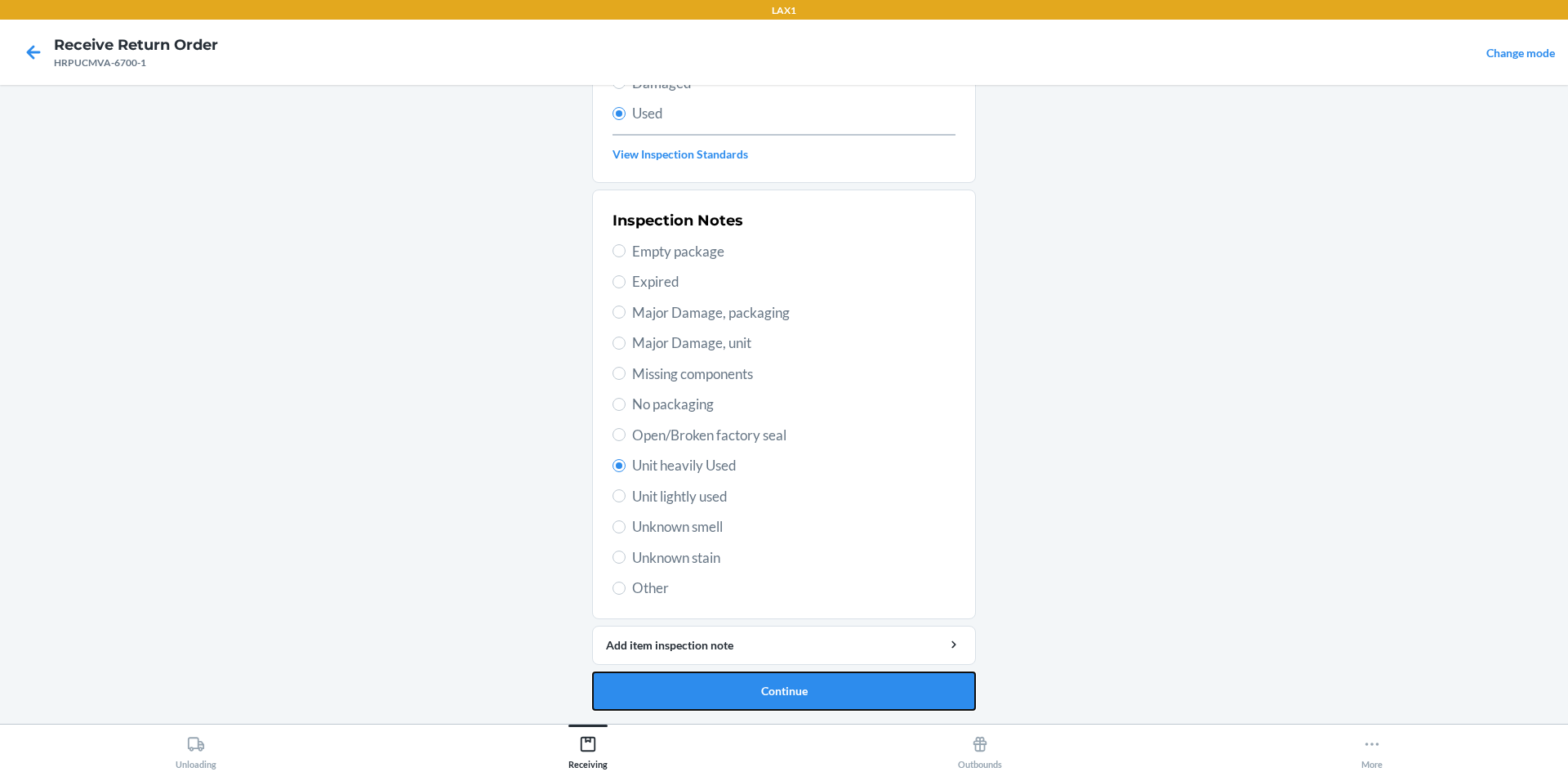
click at [753, 687] on button "Continue" at bounding box center [783, 691] width 384 height 40
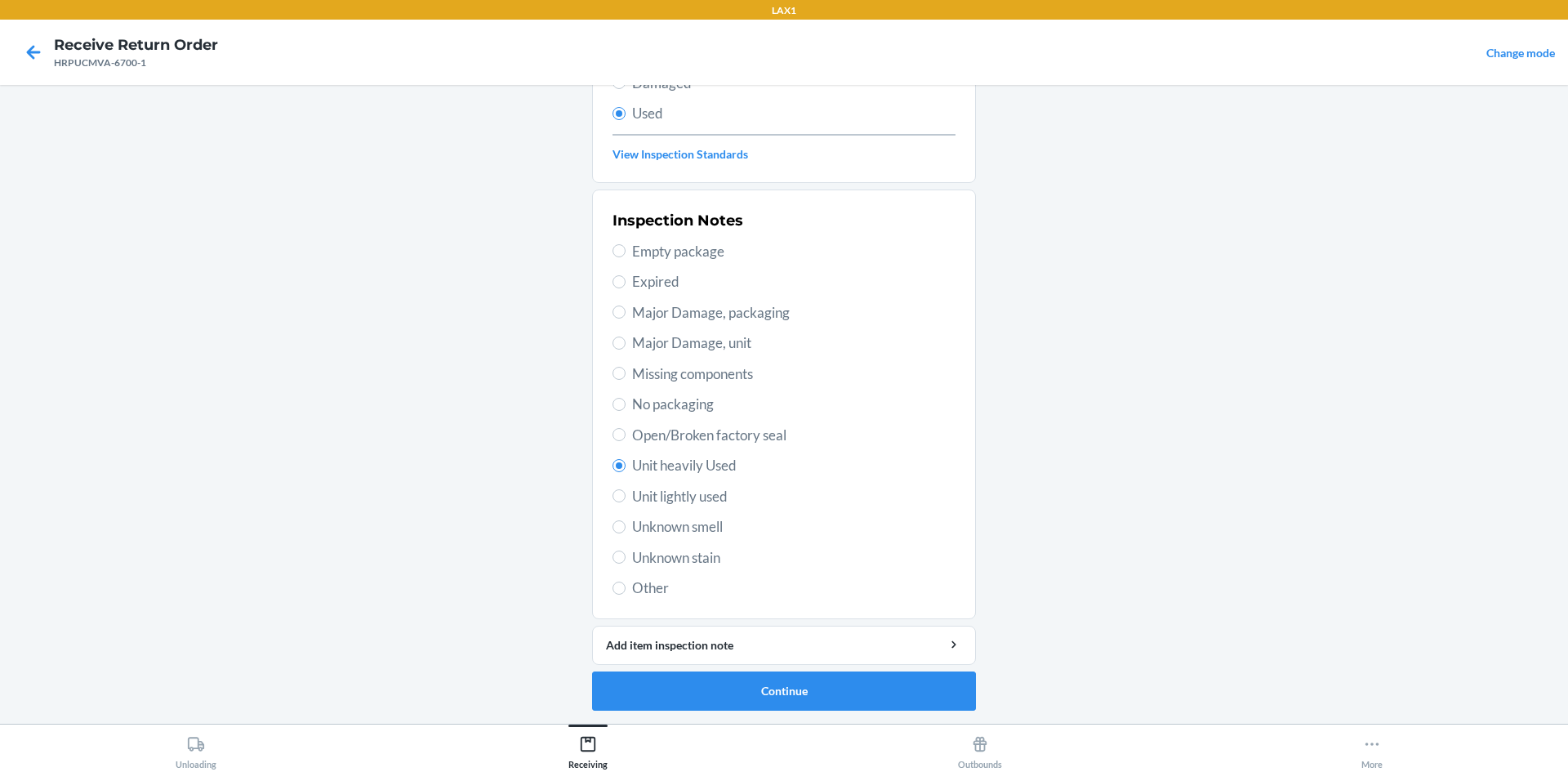
scroll to position [0, 0]
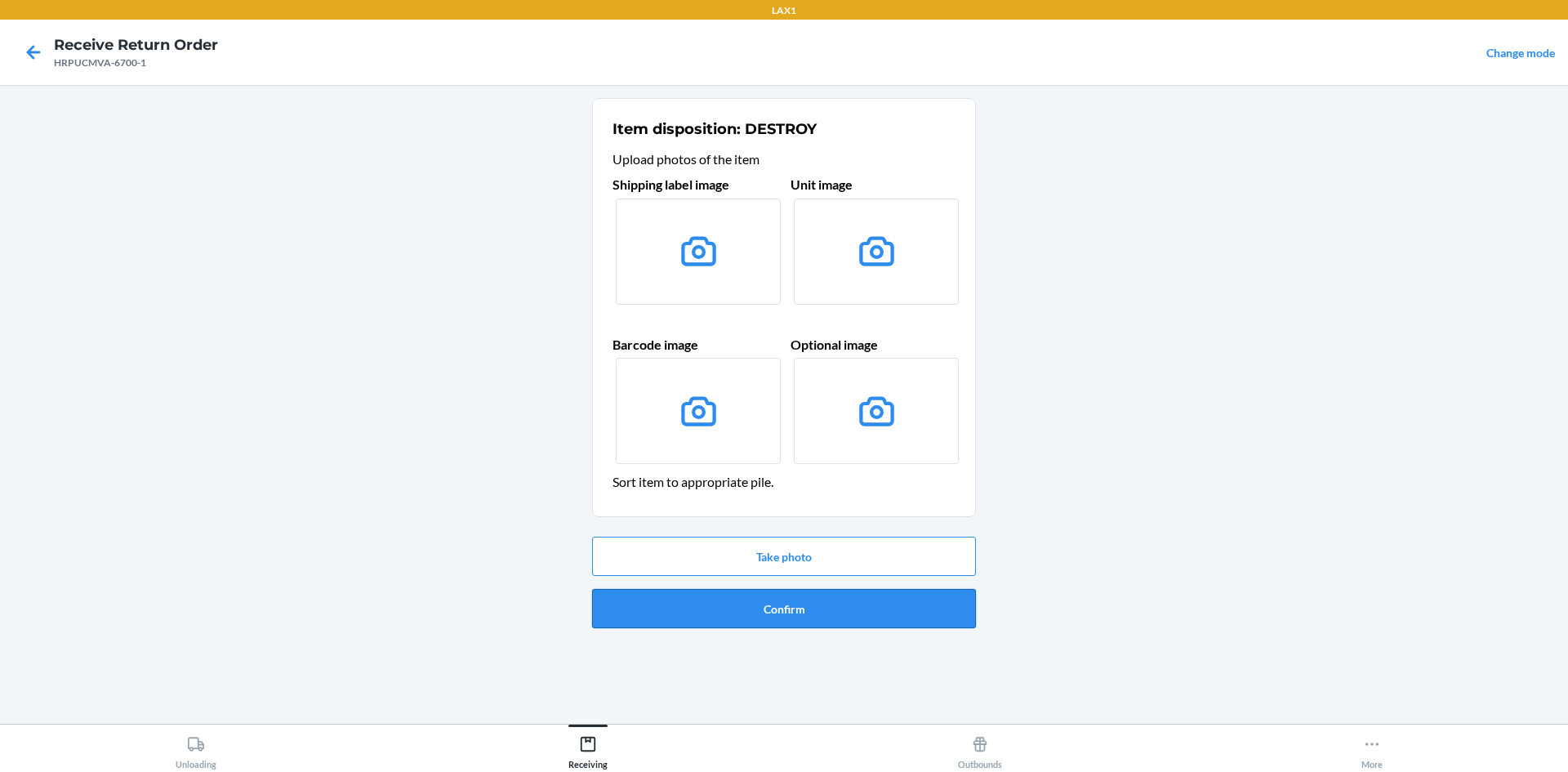
click at [762, 600] on button "Confirm" at bounding box center [783, 609] width 384 height 40
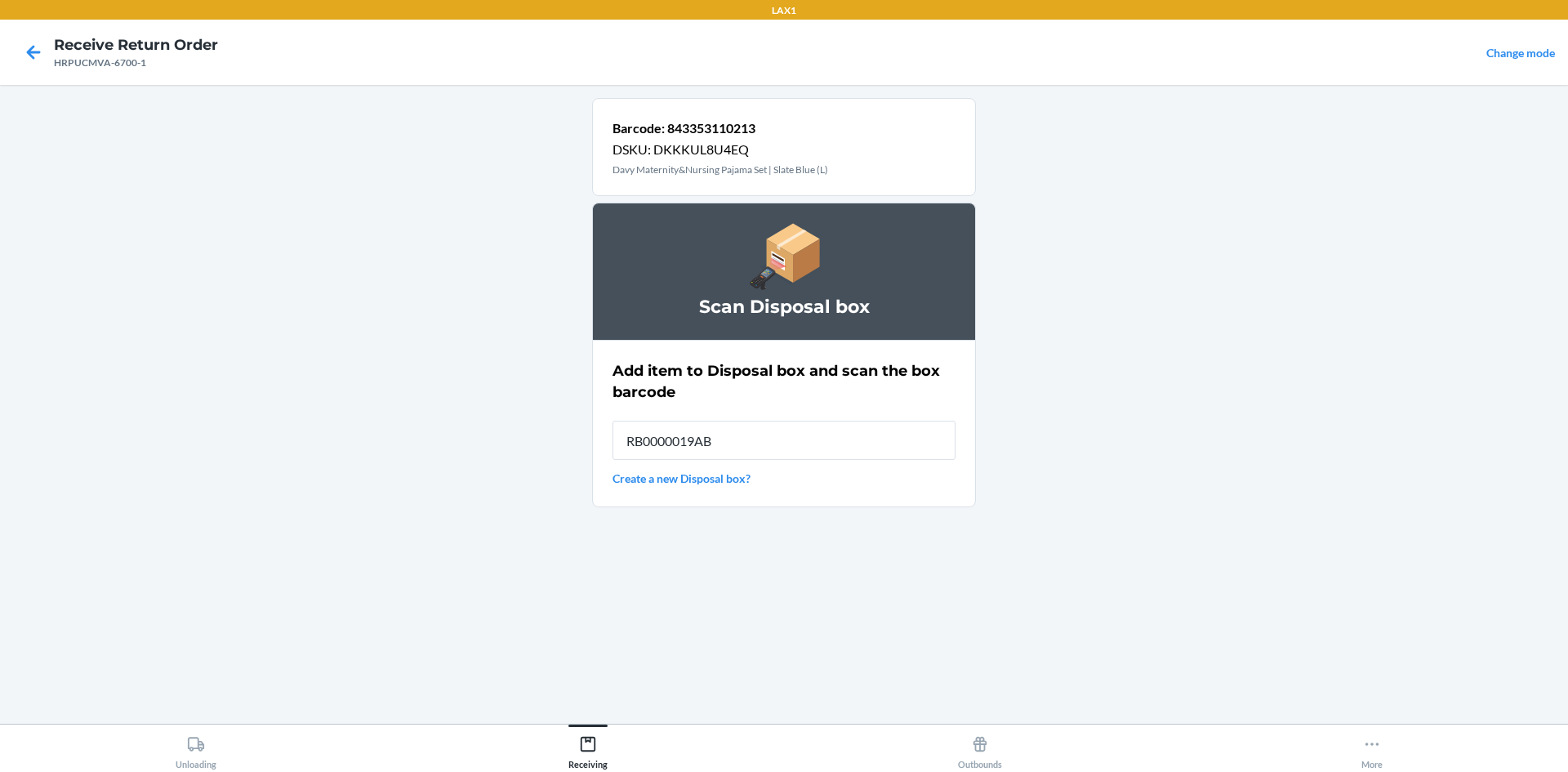
type input "RB0000019AB"
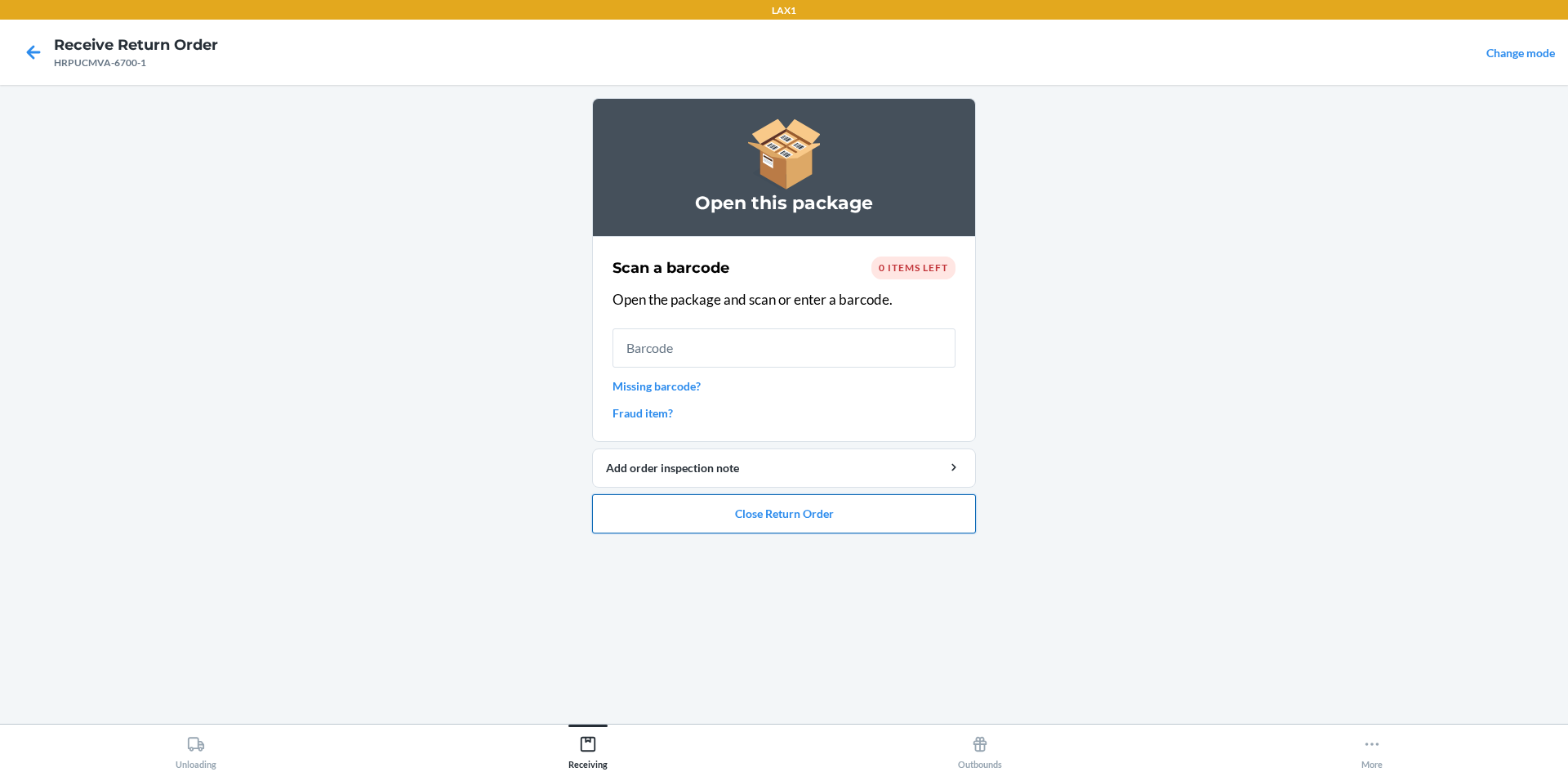
click at [746, 511] on button "Close Return Order" at bounding box center [783, 514] width 384 height 40
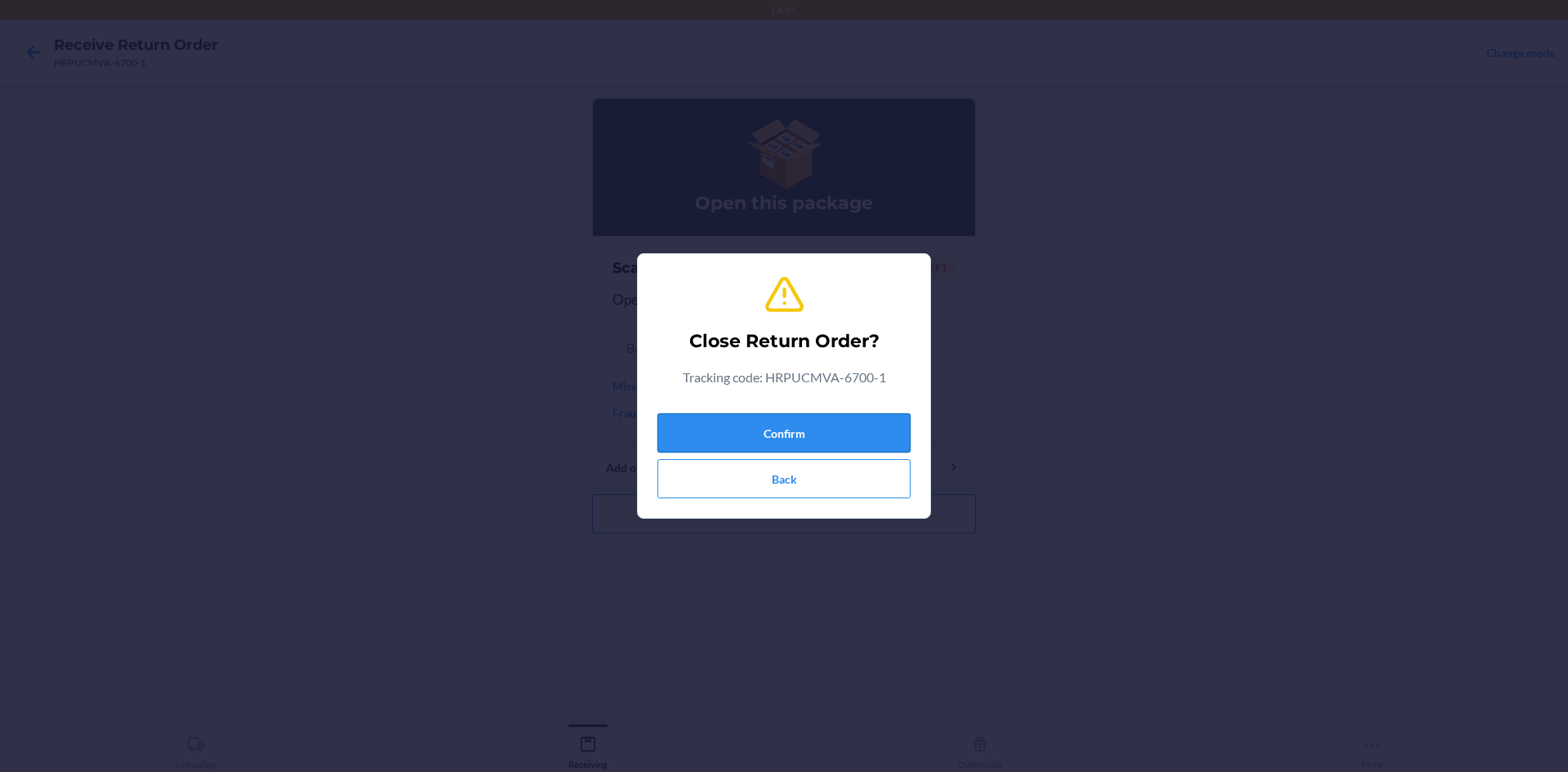
click at [771, 426] on button "Confirm" at bounding box center [784, 434] width 253 height 40
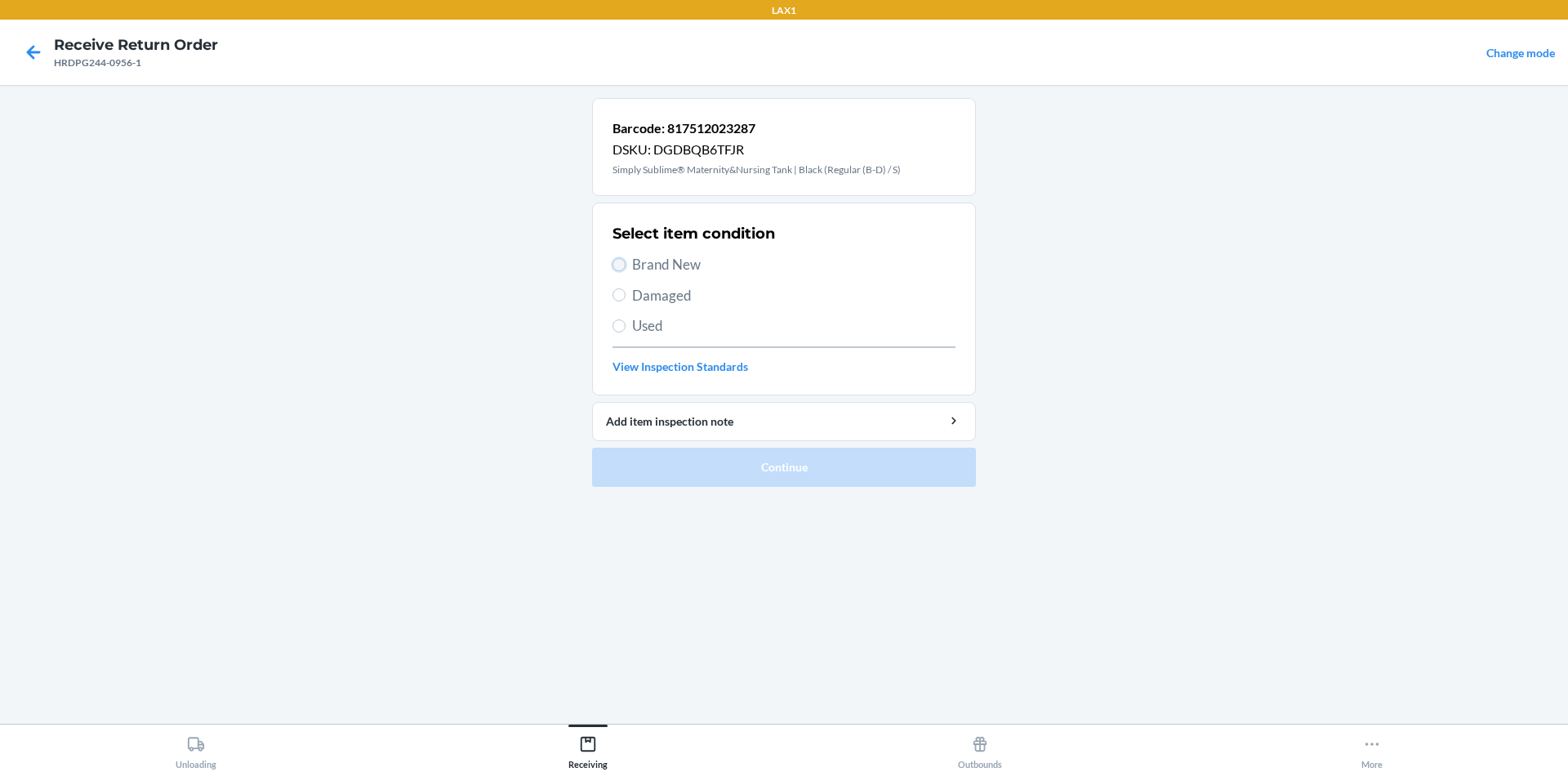
drag, startPoint x: 615, startPoint y: 262, endPoint x: 625, endPoint y: 266, distance: 10.8
click at [619, 262] on input "Brand New" at bounding box center [619, 265] width 13 height 13
radio input "true"
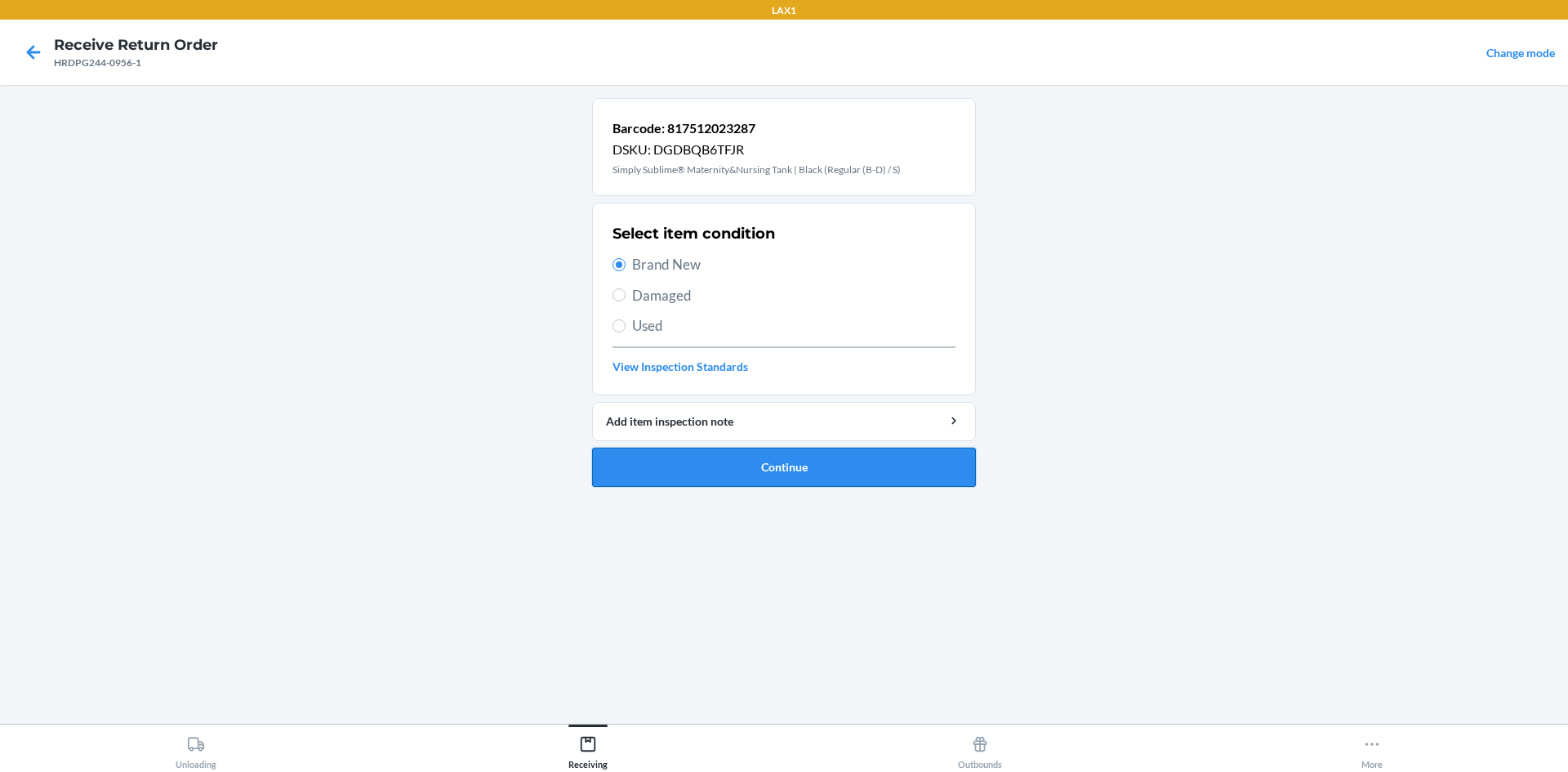
click at [743, 459] on button "Continue" at bounding box center [783, 468] width 384 height 40
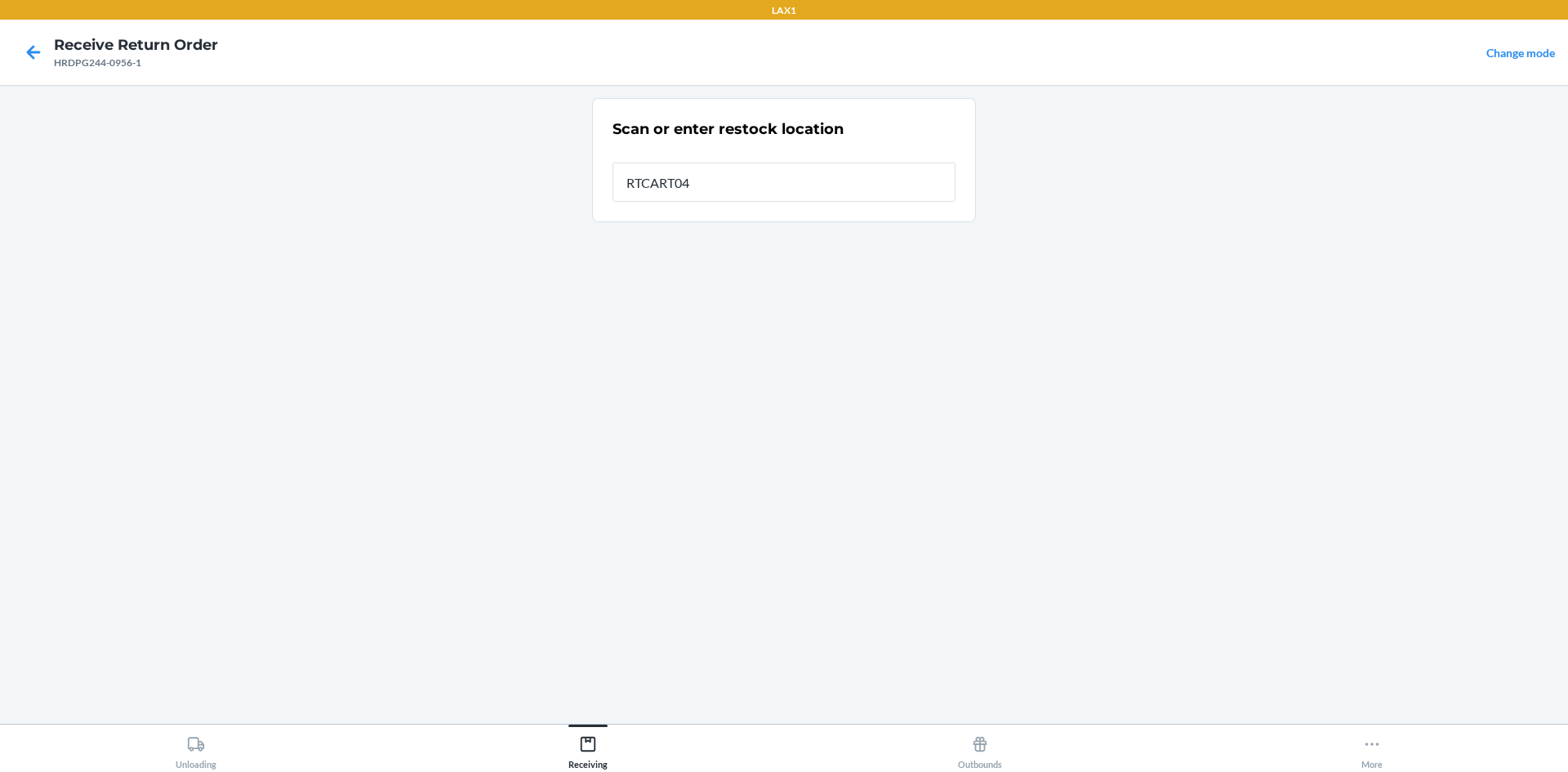
type input "RTCART042"
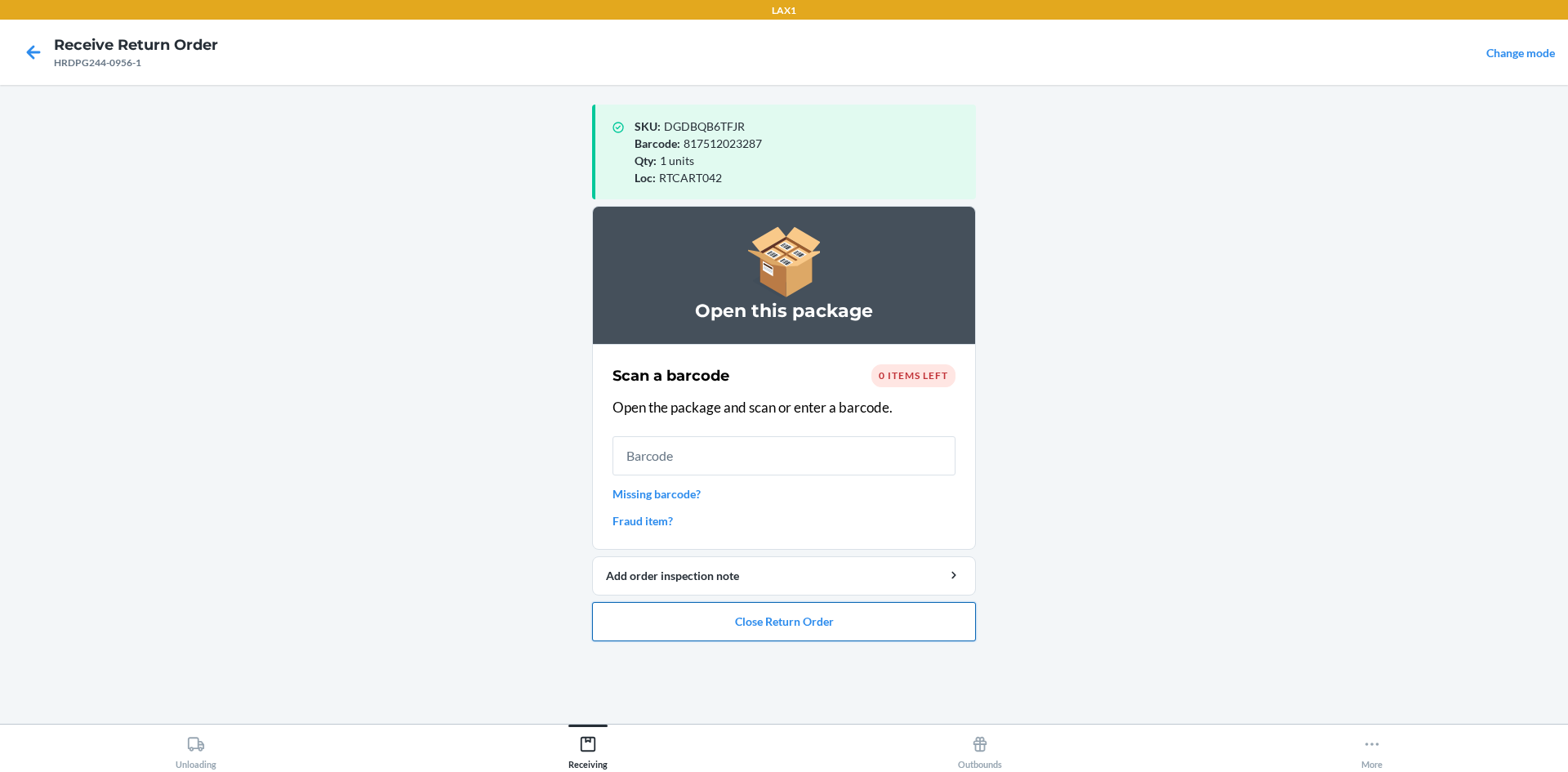
click at [817, 623] on button "Close Return Order" at bounding box center [783, 622] width 384 height 40
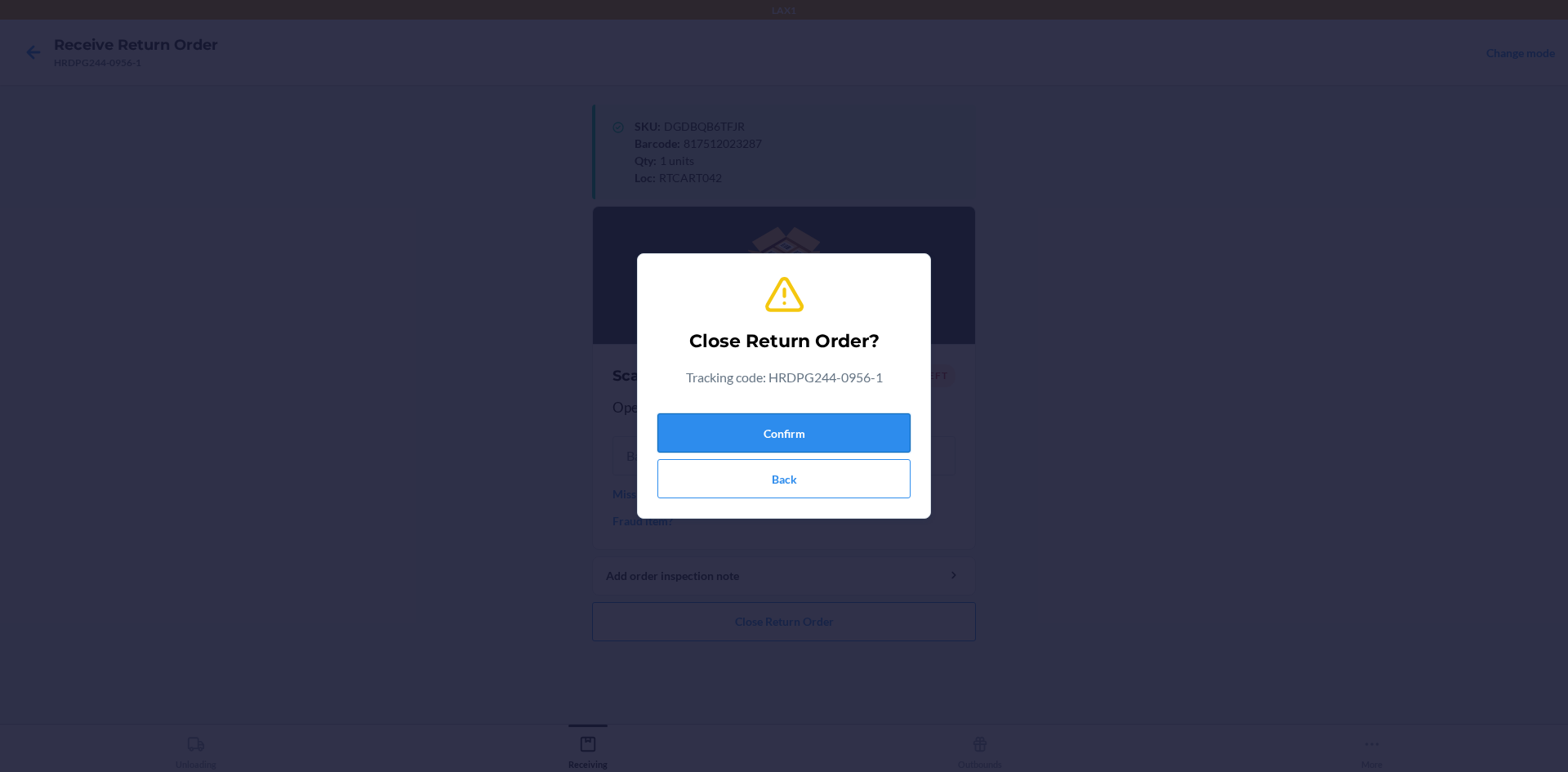
click at [780, 437] on button "Confirm" at bounding box center [784, 434] width 253 height 40
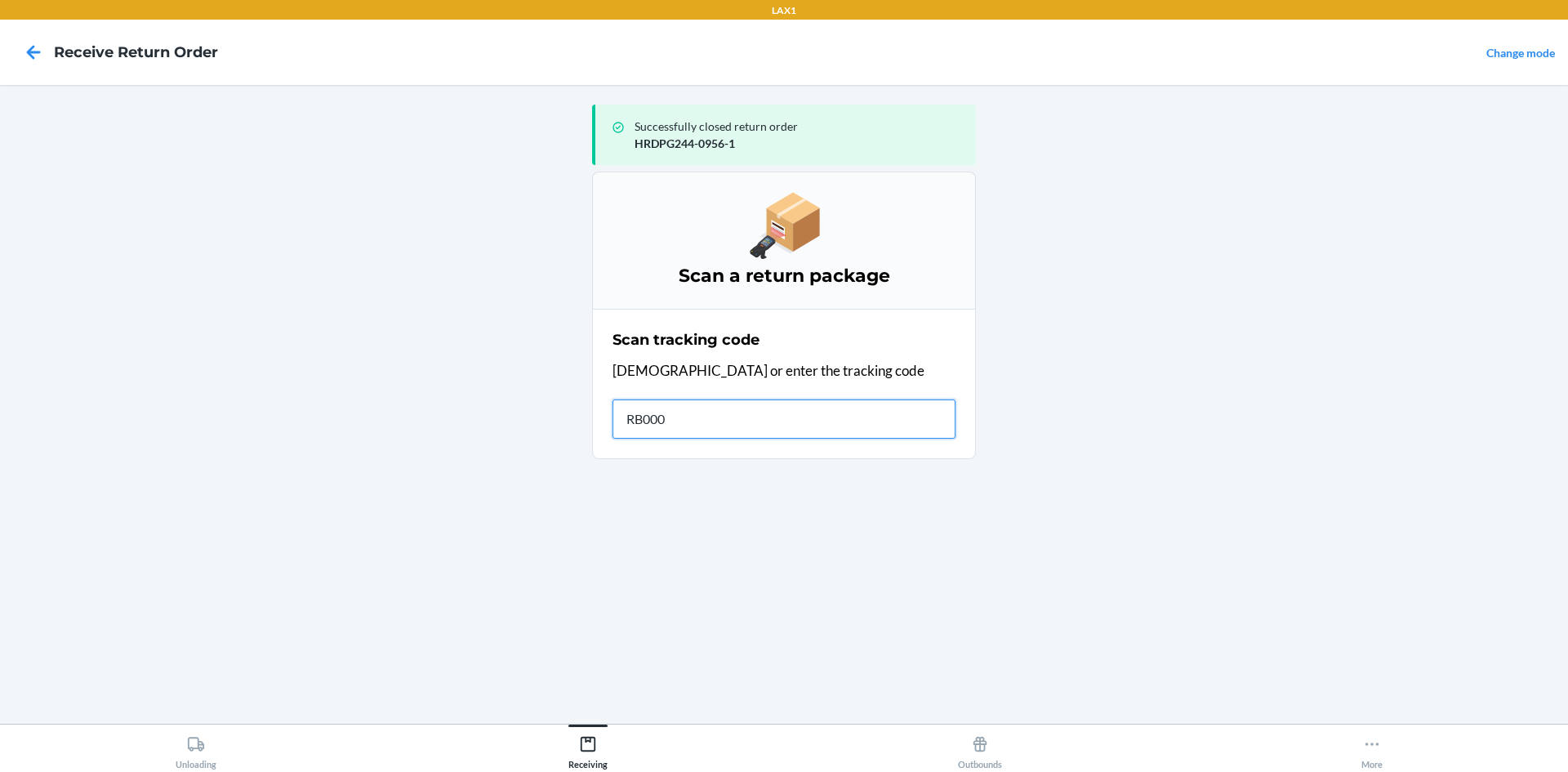
type input "RB0000"
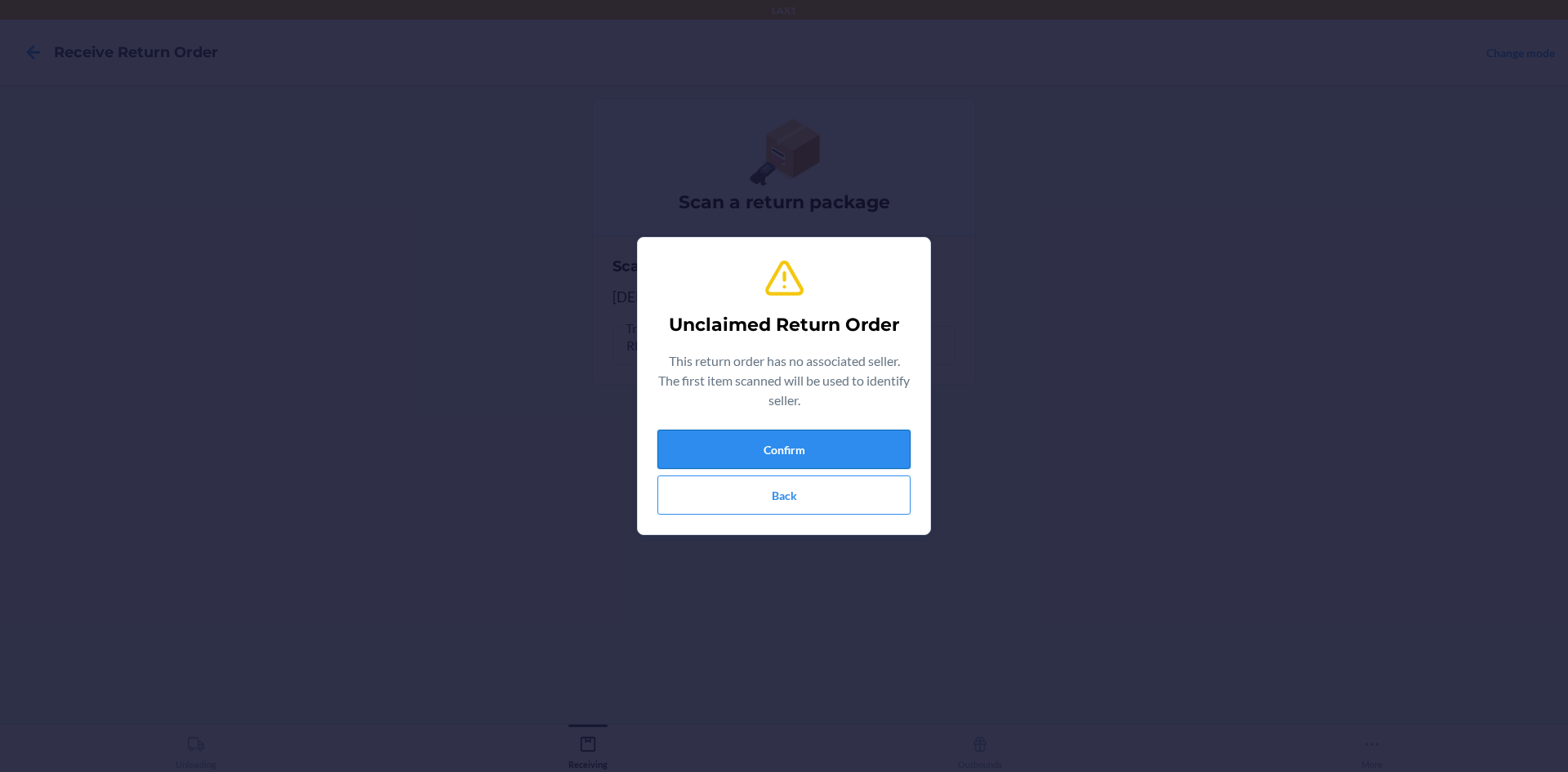
click at [741, 438] on button "Confirm" at bounding box center [784, 450] width 253 height 40
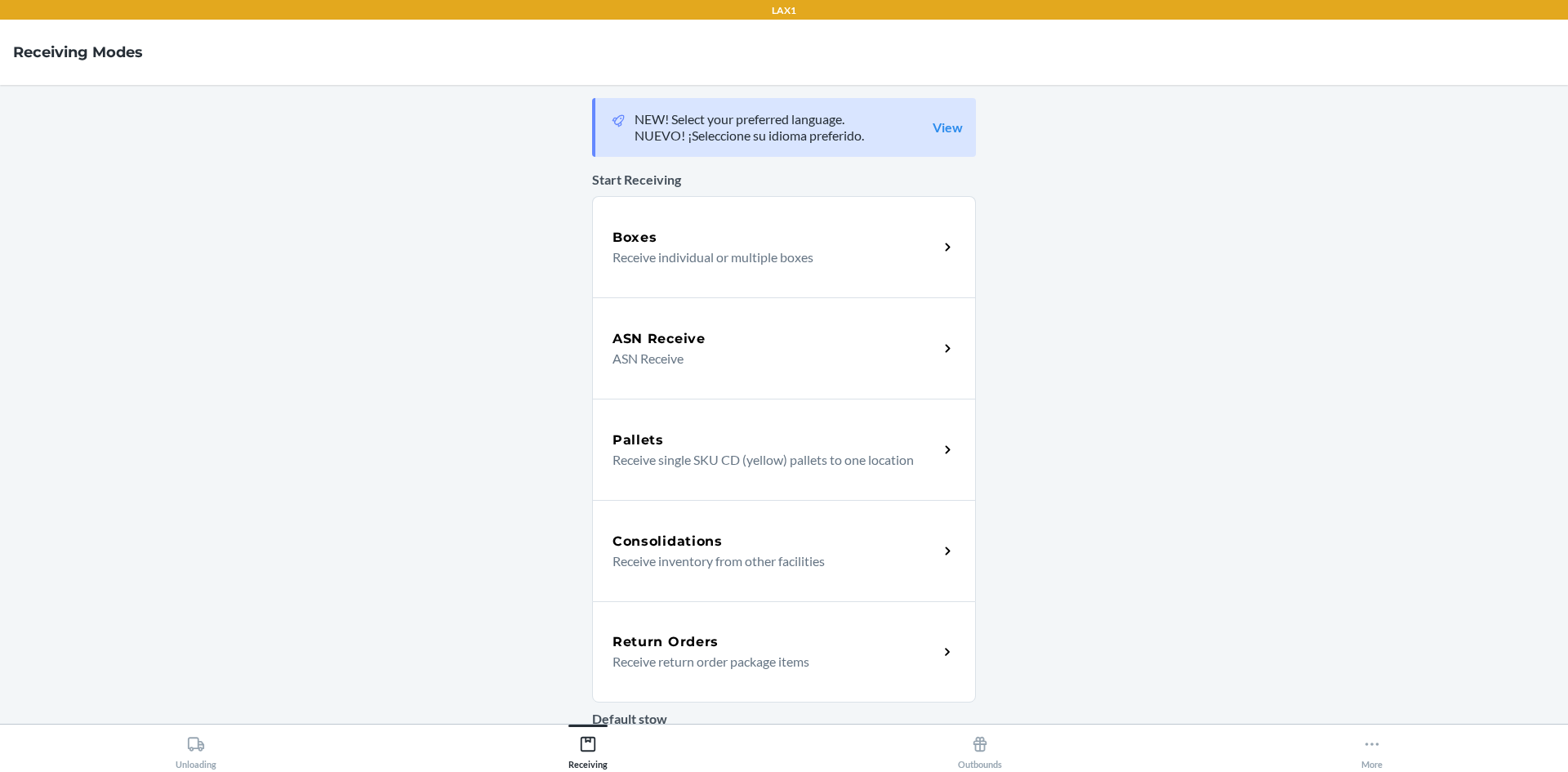
drag, startPoint x: 946, startPoint y: 659, endPoint x: 932, endPoint y: 647, distance: 18.4
click at [946, 659] on icon at bounding box center [948, 652] width 19 height 19
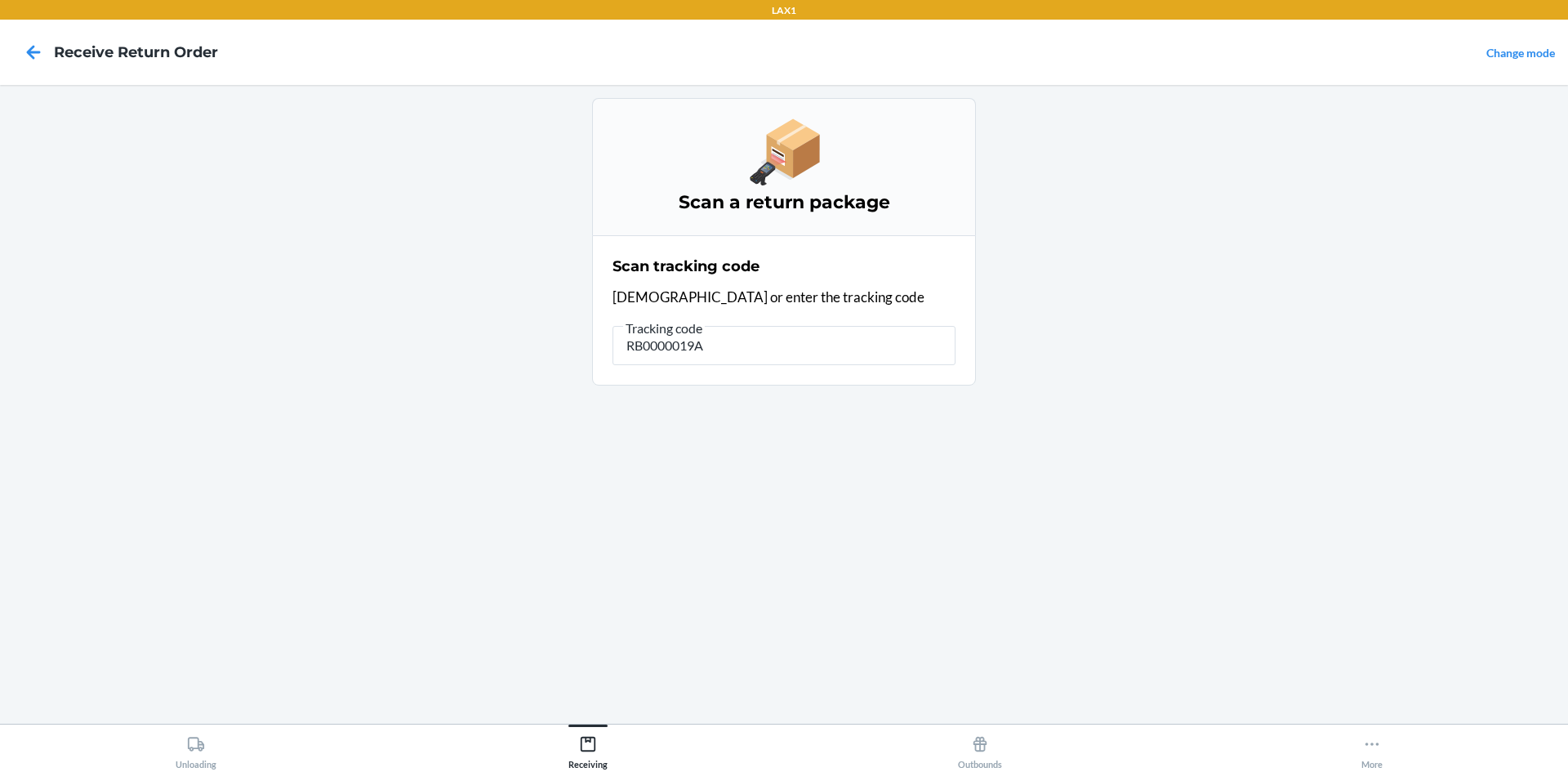
type input "RB0000019AB"
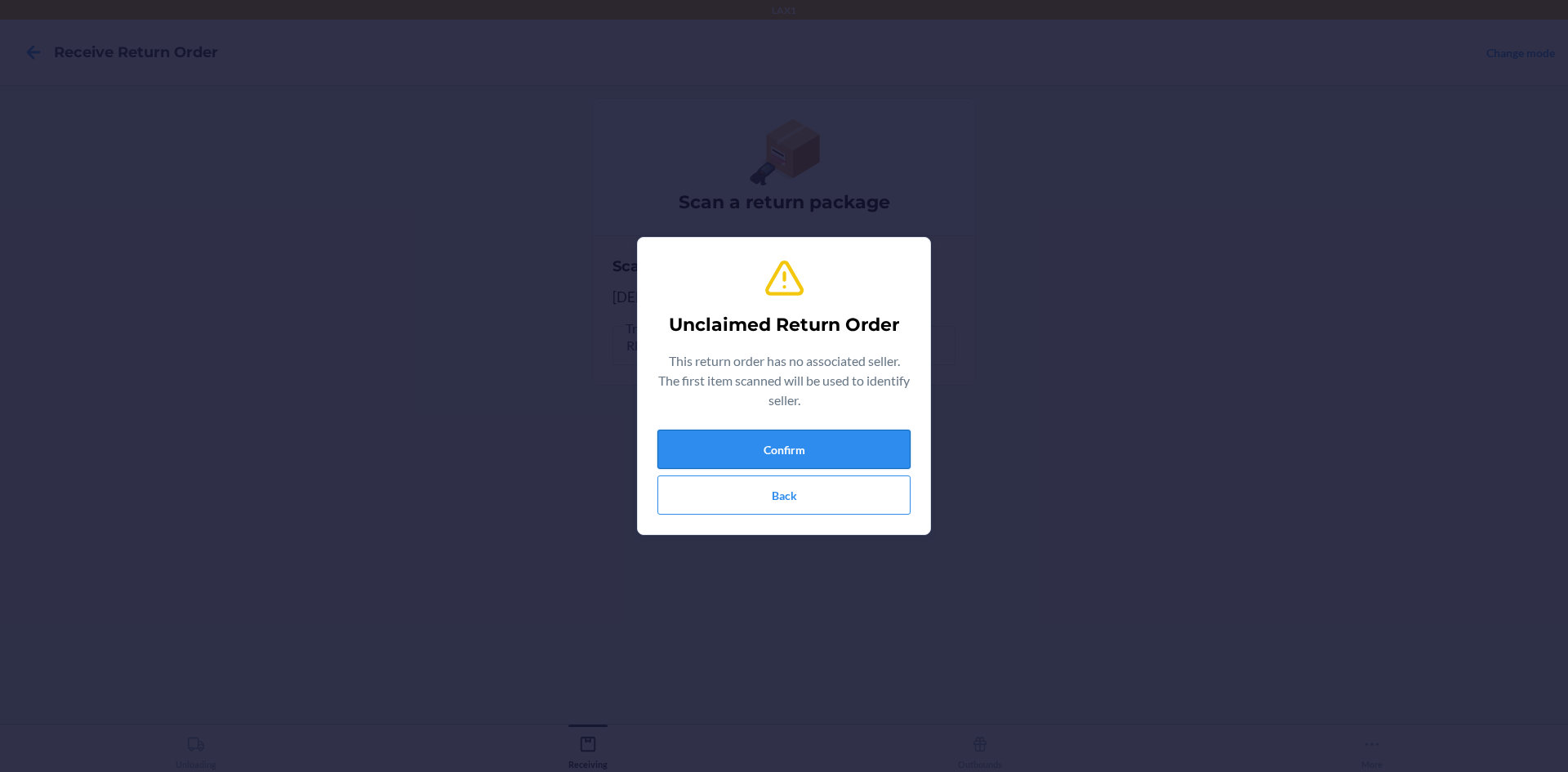
click at [801, 437] on button "Confirm" at bounding box center [784, 450] width 253 height 40
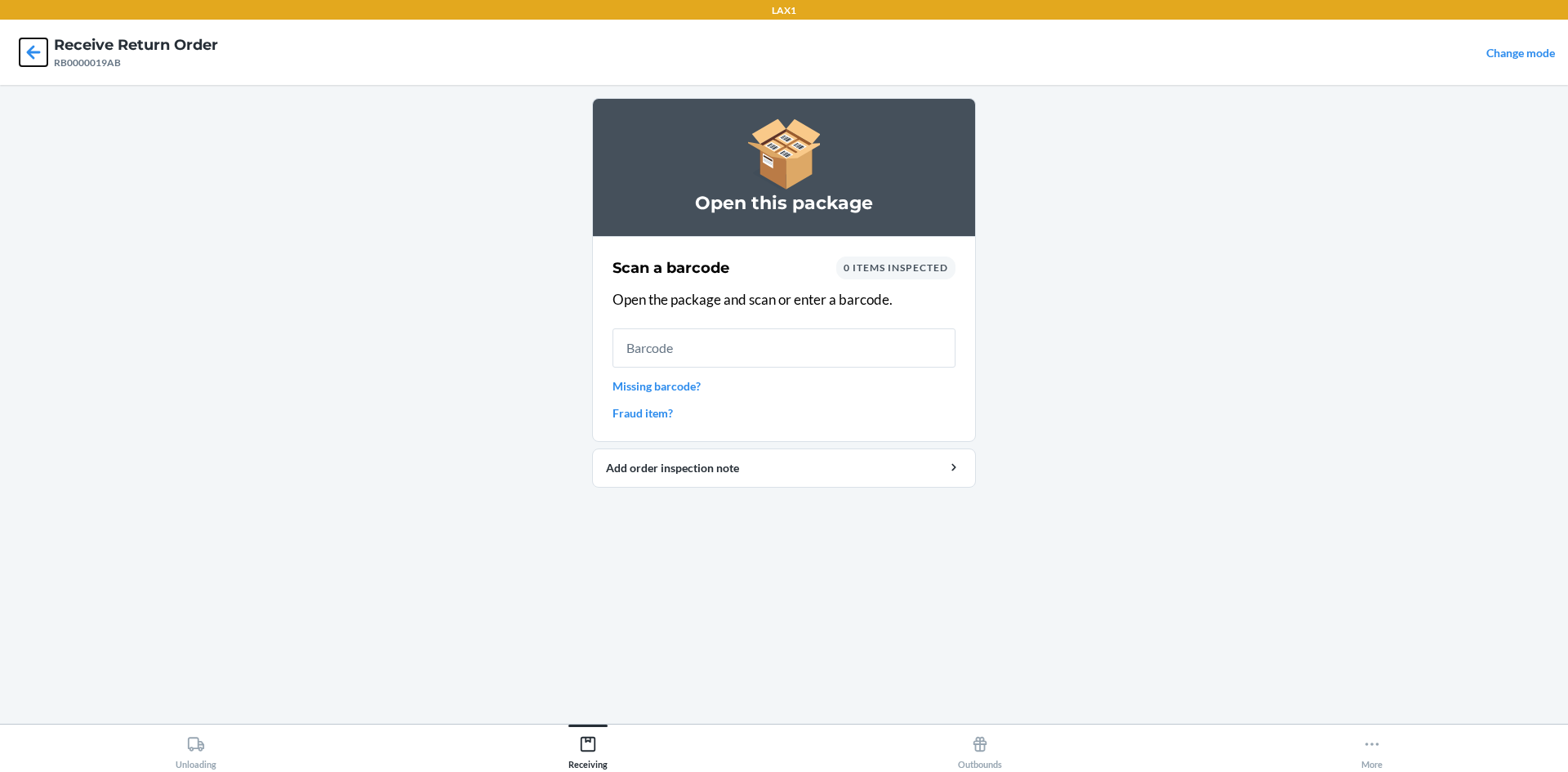
click at [31, 51] on icon at bounding box center [33, 52] width 27 height 27
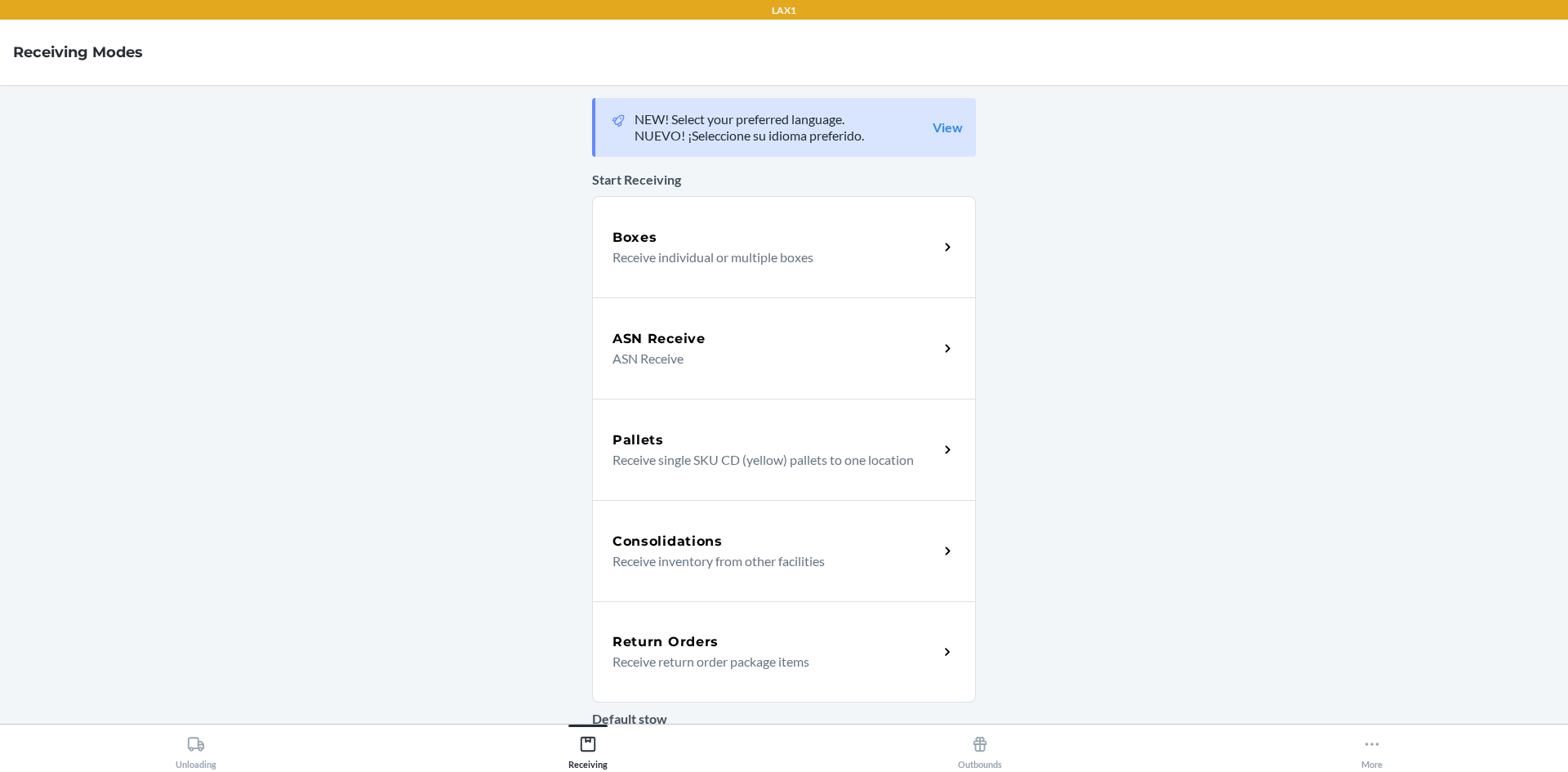
click at [940, 656] on icon at bounding box center [948, 652] width 19 height 19
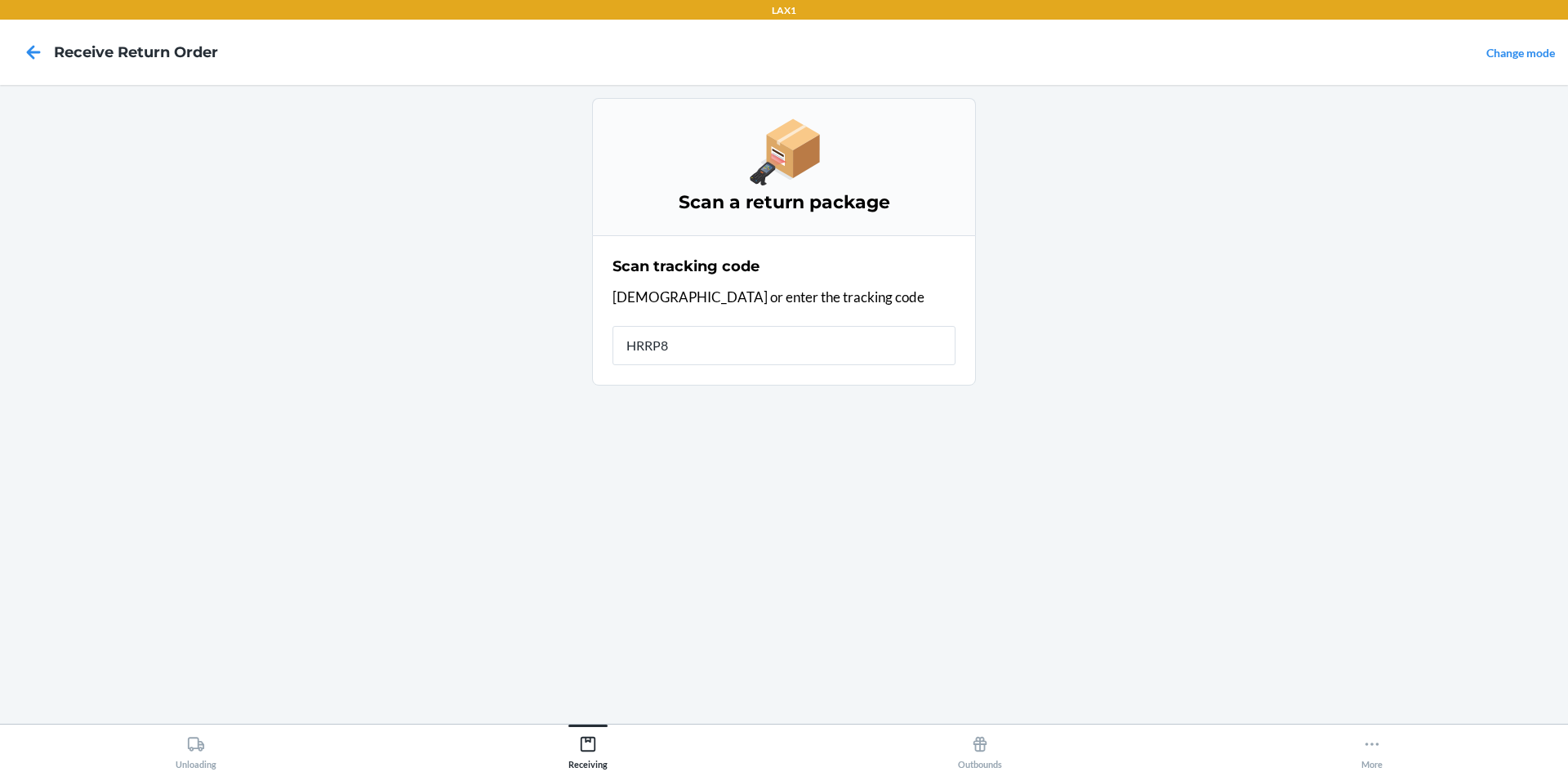
type input "HRRP8K"
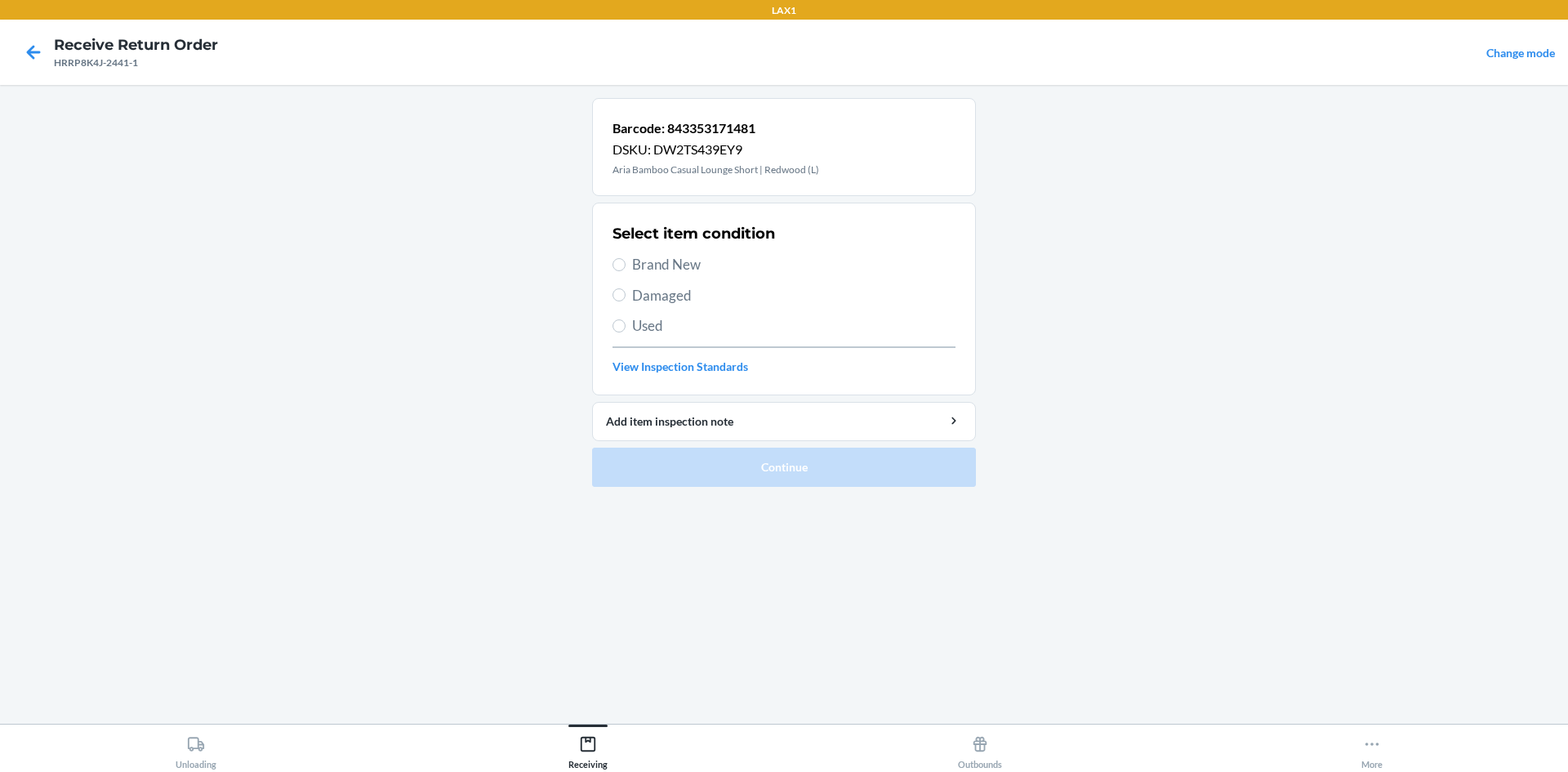
drag, startPoint x: 611, startPoint y: 260, endPoint x: 627, endPoint y: 271, distance: 19.4
click at [613, 260] on section "Select item condition Brand New Damaged Used View Inspection Standards" at bounding box center [783, 299] width 384 height 193
drag, startPoint x: 613, startPoint y: 258, endPoint x: 619, endPoint y: 267, distance: 10.8
click at [615, 260] on label "Brand New" at bounding box center [784, 265] width 343 height 22
click at [615, 260] on input "Brand New" at bounding box center [619, 265] width 13 height 13
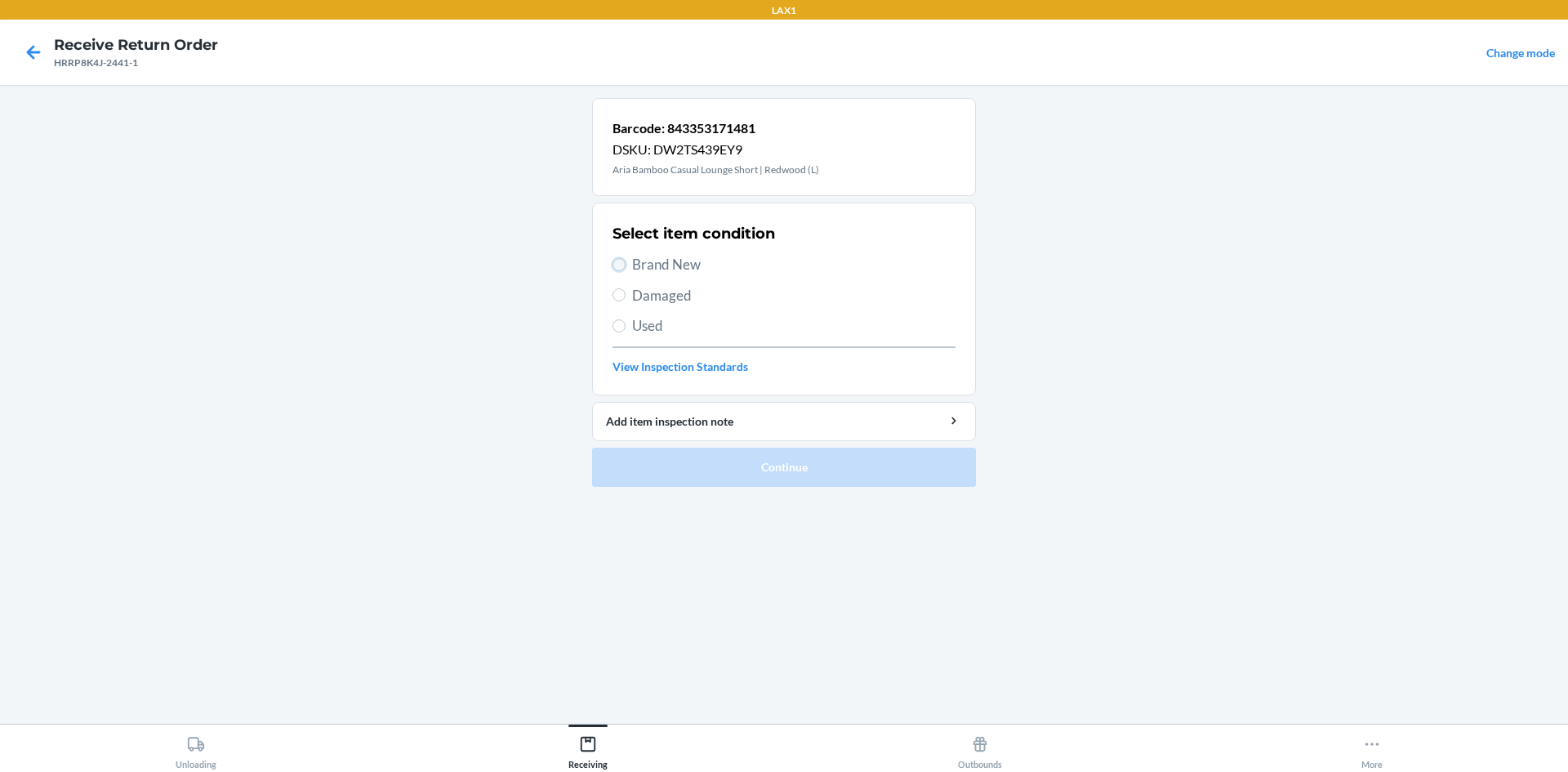
radio input "true"
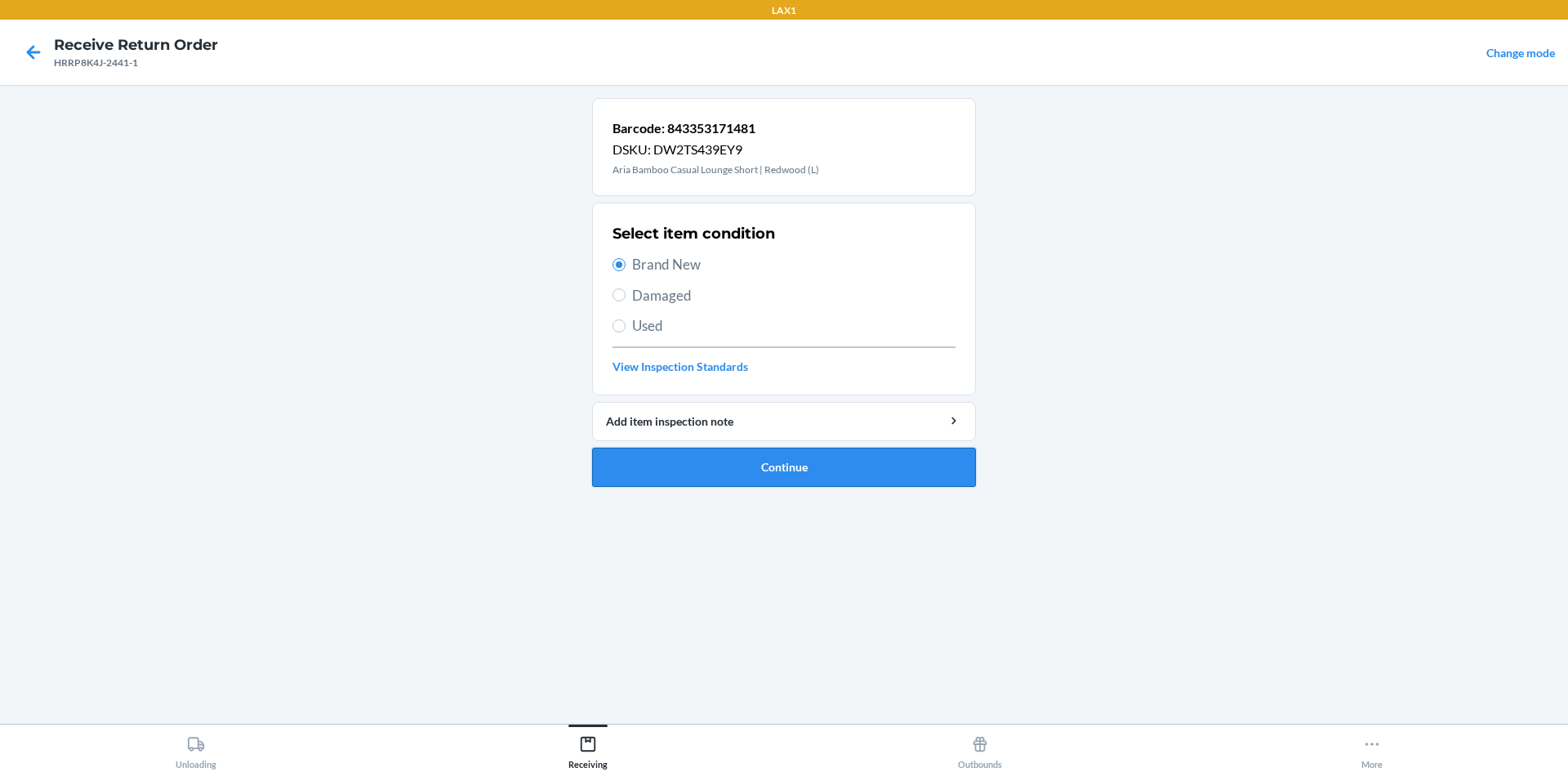
click at [753, 478] on button "Continue" at bounding box center [783, 468] width 384 height 40
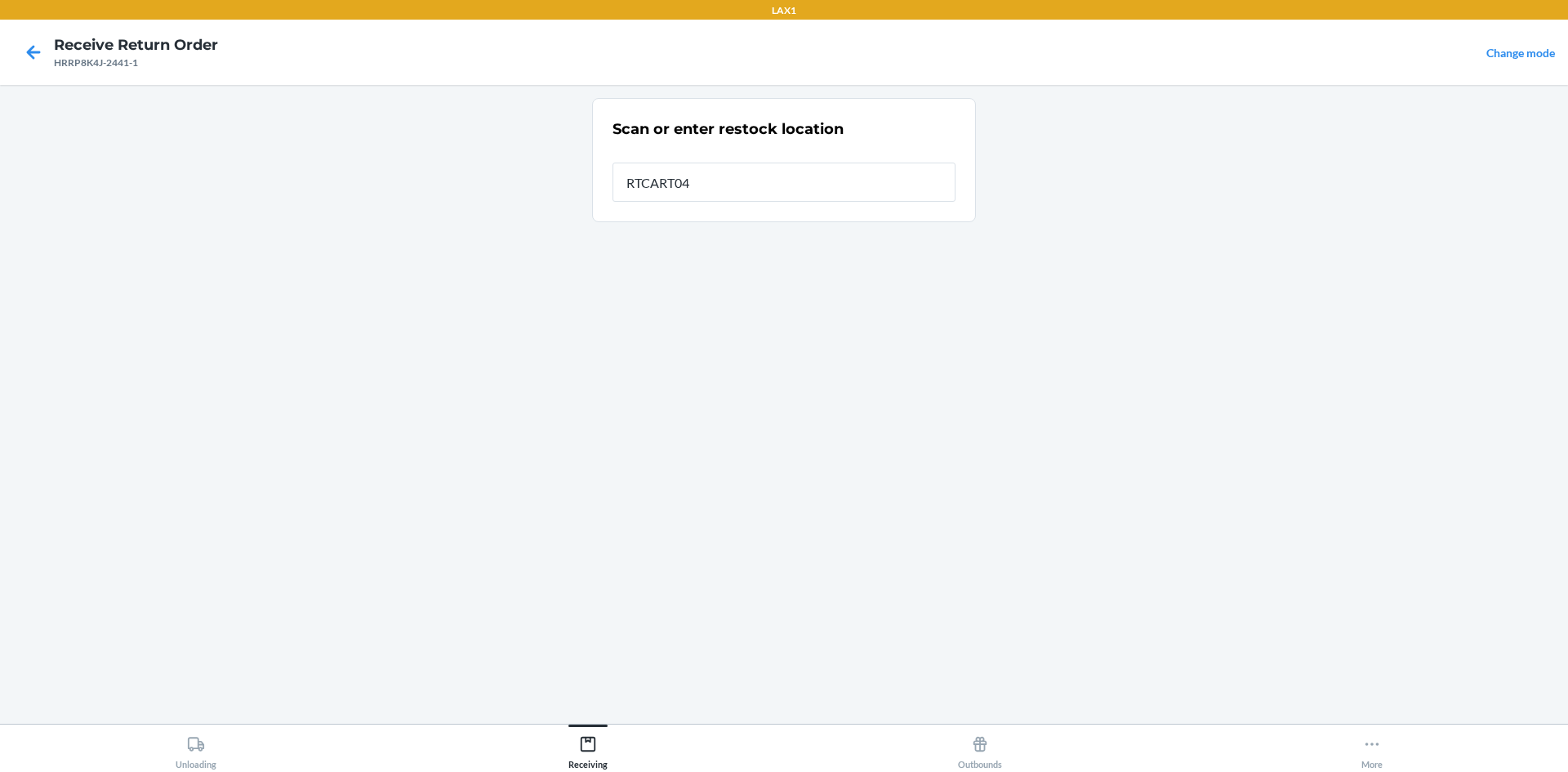
type input "RTCART042"
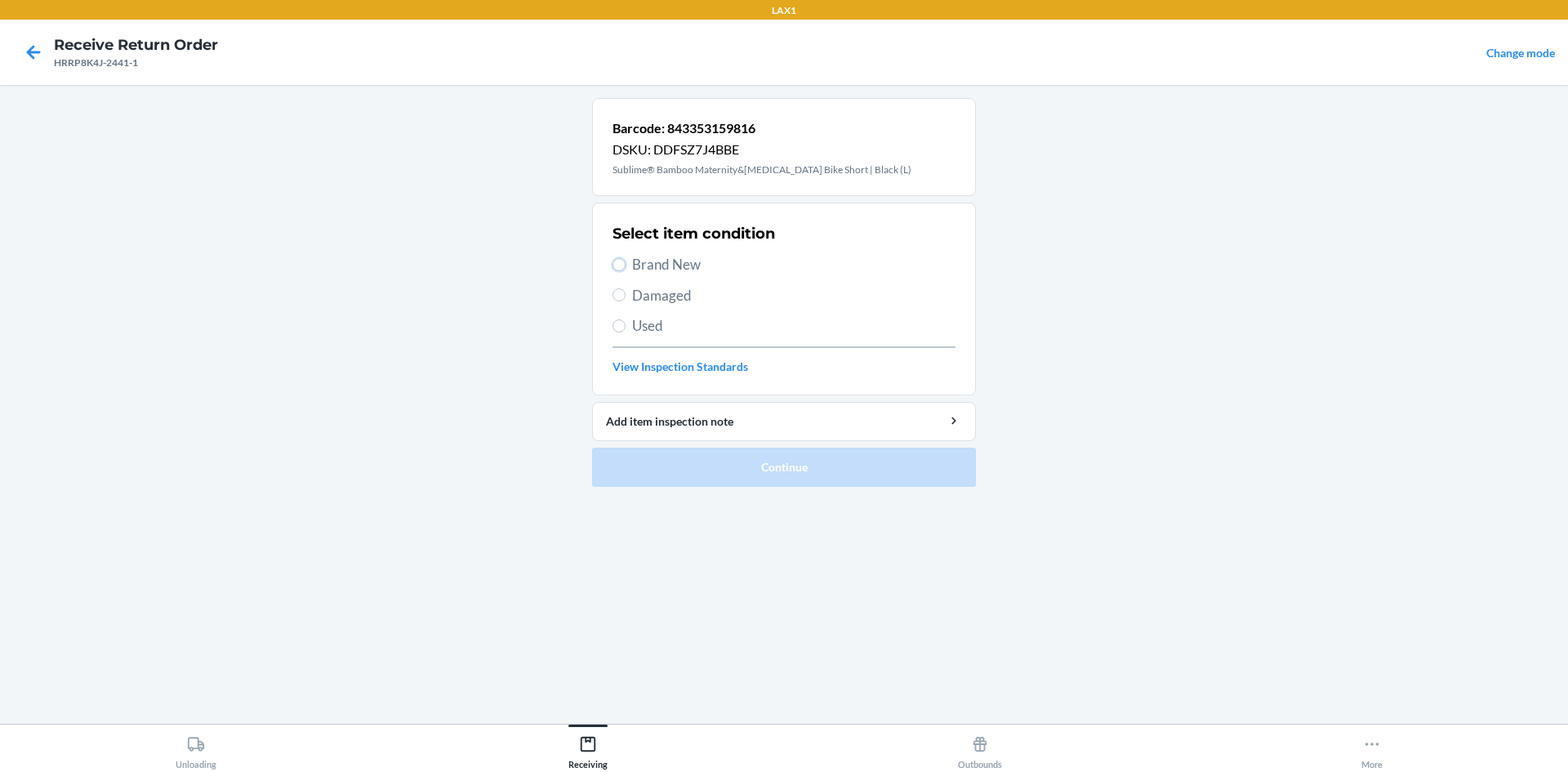
drag, startPoint x: 616, startPoint y: 258, endPoint x: 652, endPoint y: 310, distance: 63.2
click at [618, 261] on input "Brand New" at bounding box center [619, 265] width 13 height 13
radio input "true"
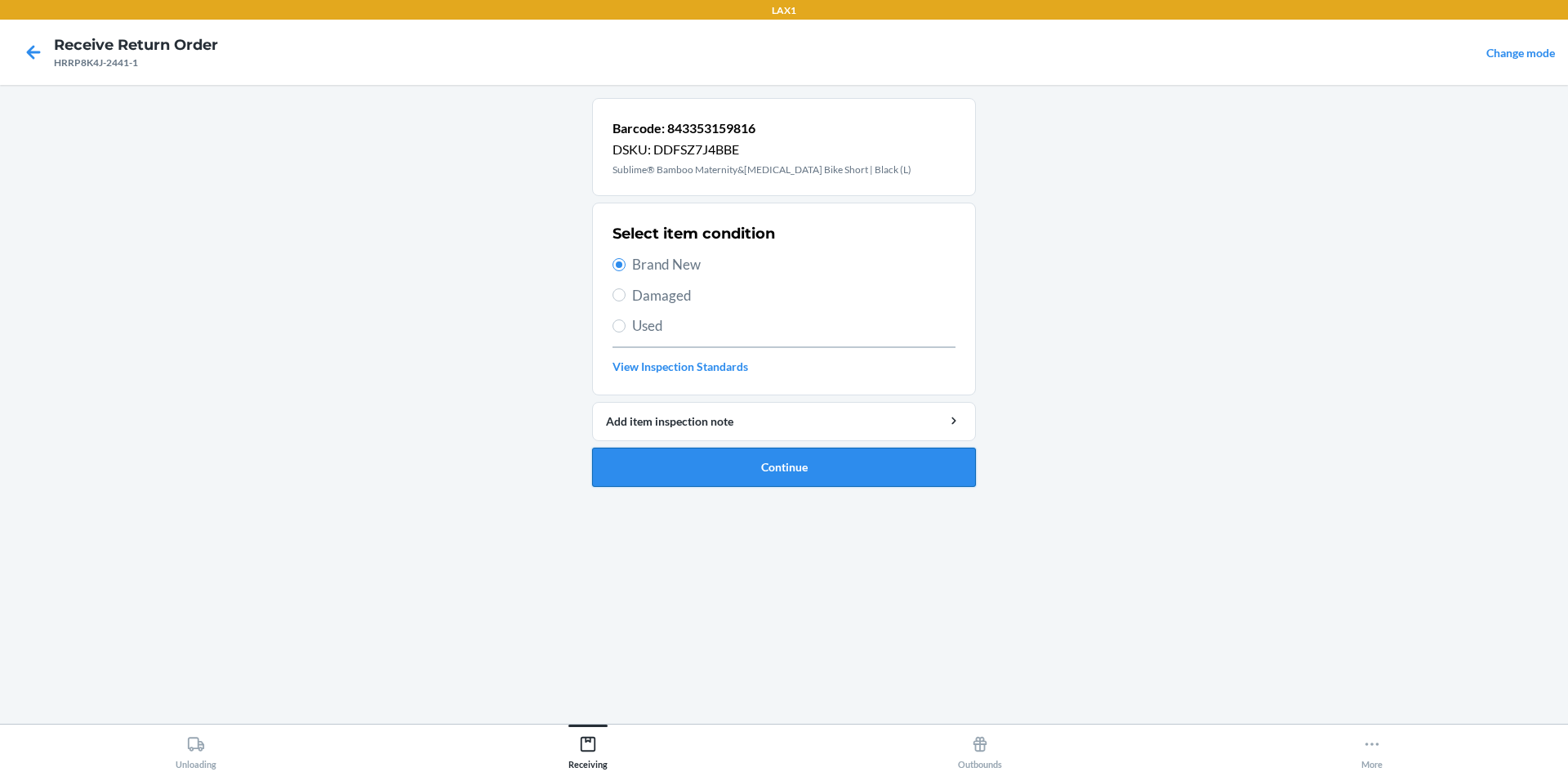
click at [752, 475] on button "Continue" at bounding box center [783, 468] width 384 height 40
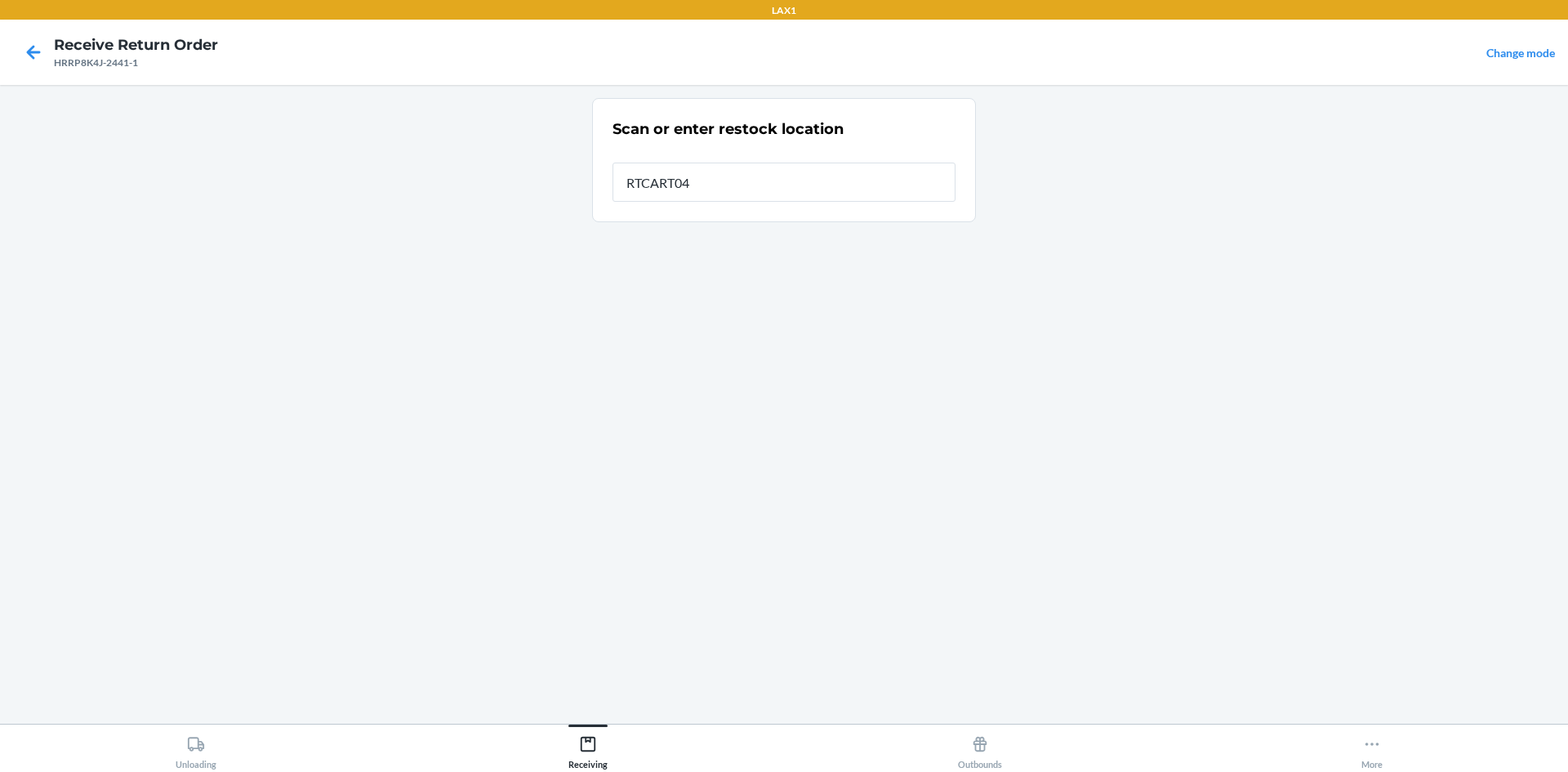
type input "RTCART042"
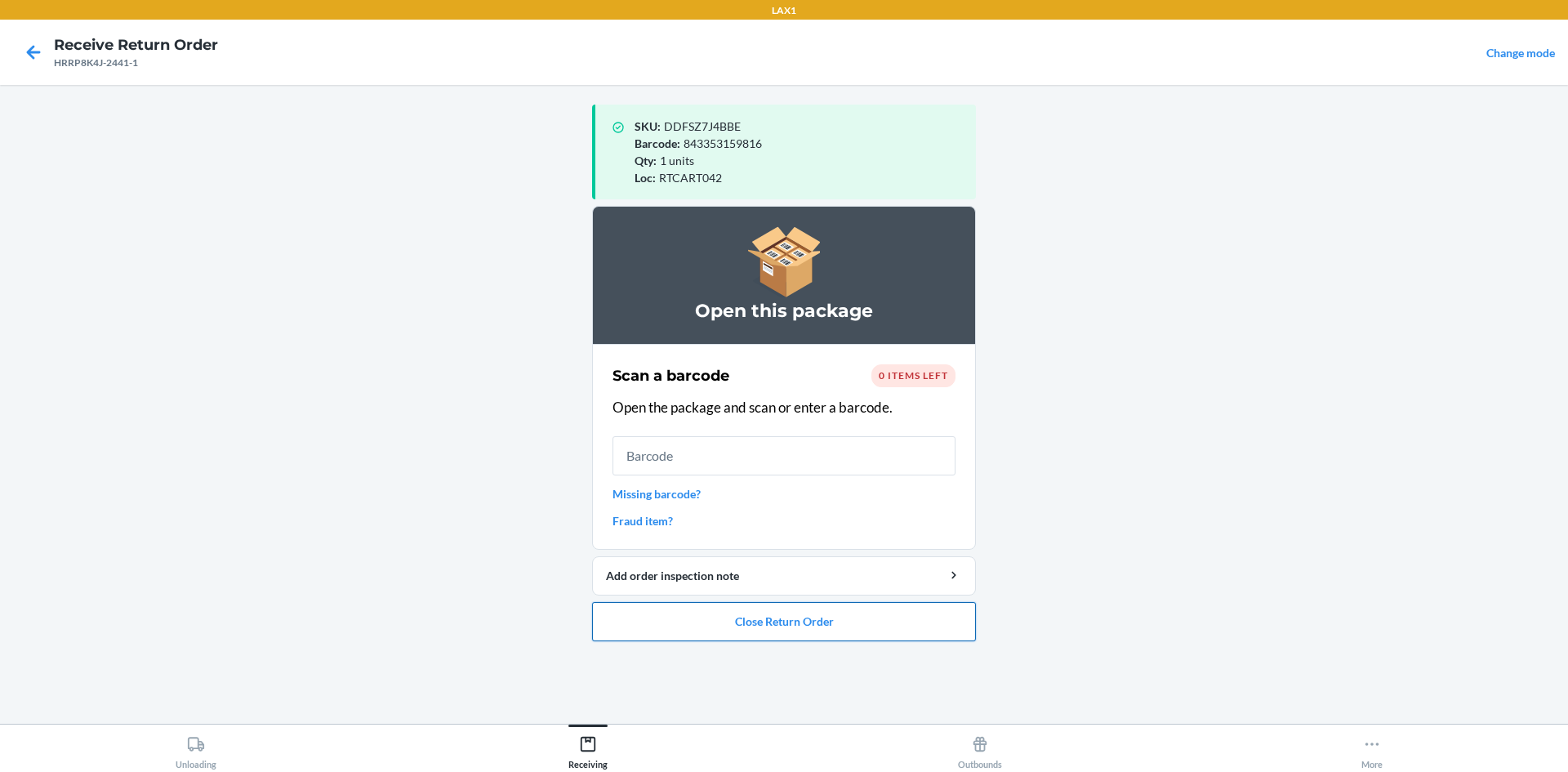
click at [885, 618] on button "Close Return Order" at bounding box center [783, 622] width 384 height 40
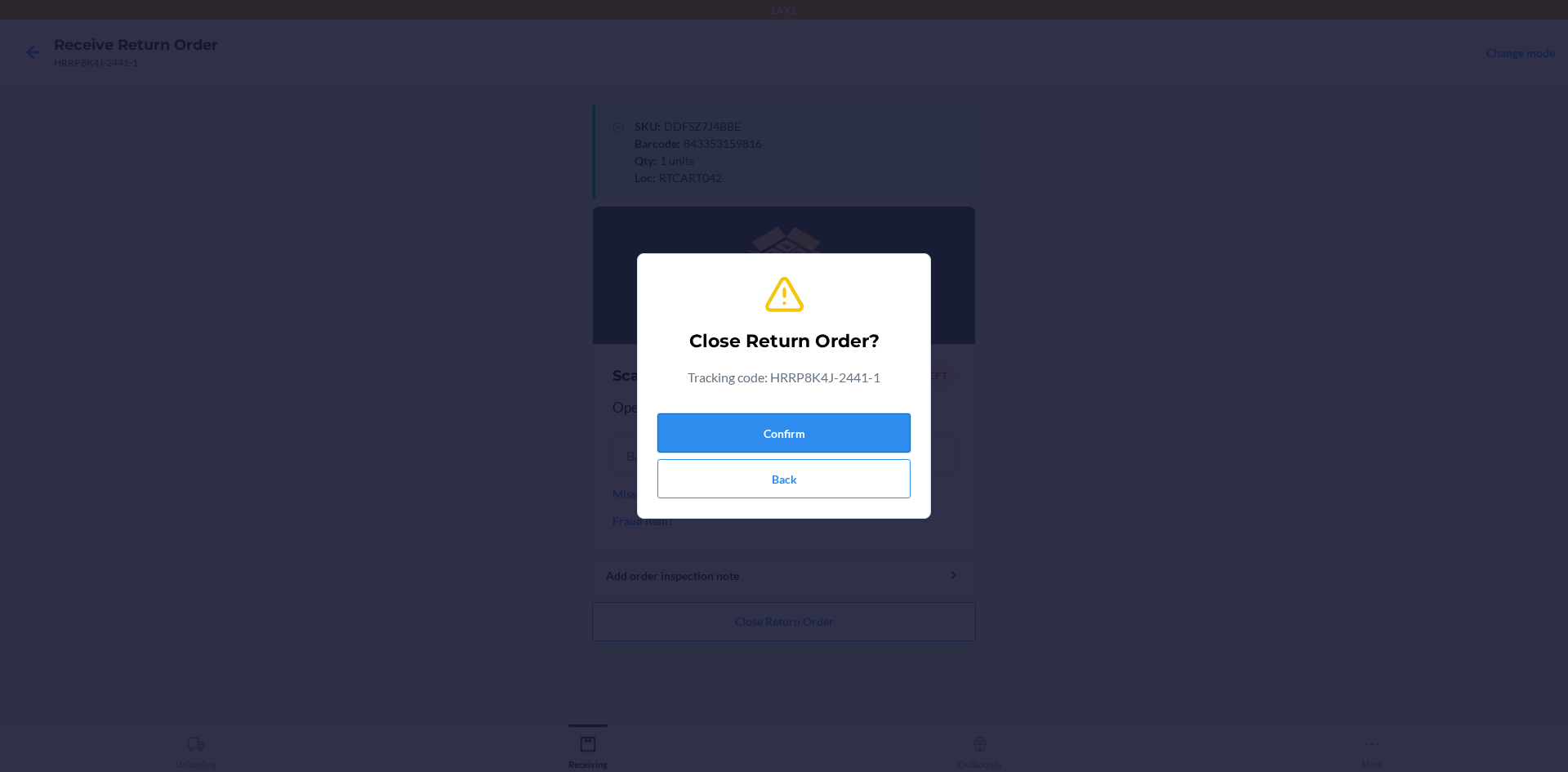
click at [865, 427] on button "Confirm" at bounding box center [784, 434] width 253 height 40
